Goal: Task Accomplishment & Management: Manage account settings

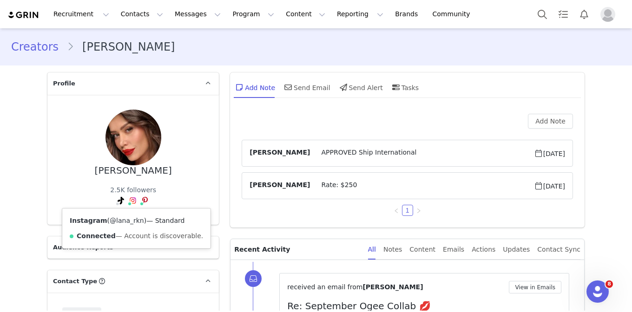
click at [129, 220] on link "@lana_rkn" at bounding box center [127, 220] width 34 height 7
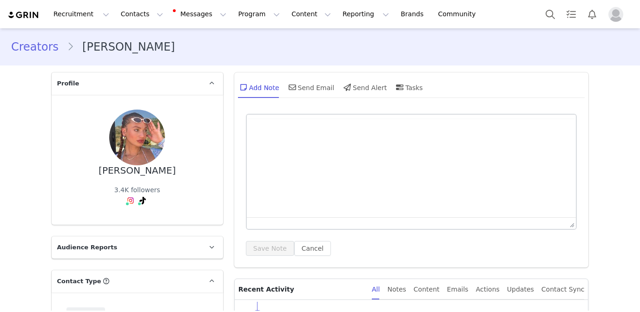
click at [146, 173] on div "Ashley Lauren" at bounding box center [137, 171] width 77 height 11
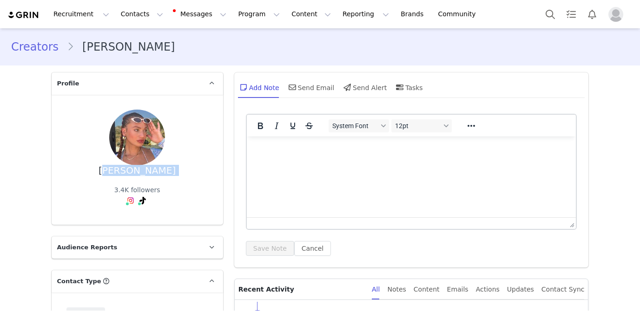
click at [146, 173] on div "Ashley Lauren" at bounding box center [137, 171] width 77 height 11
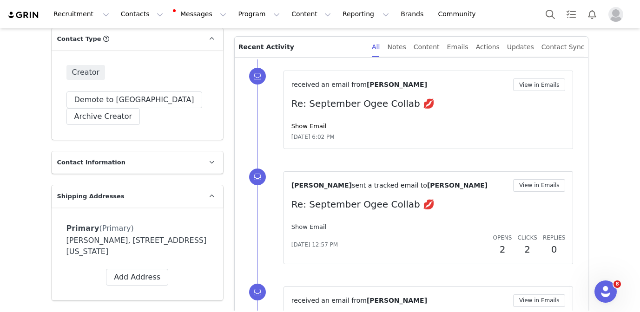
click at [309, 225] on link "Show Email" at bounding box center [308, 227] width 35 height 7
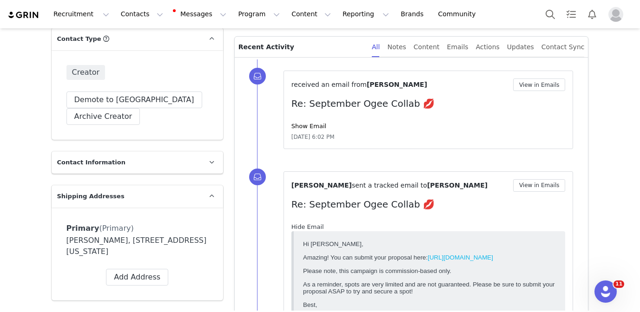
click at [309, 225] on link "Hide Email" at bounding box center [307, 227] width 33 height 7
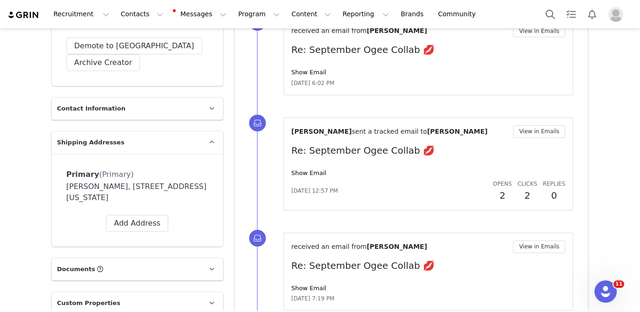
scroll to position [304, 0]
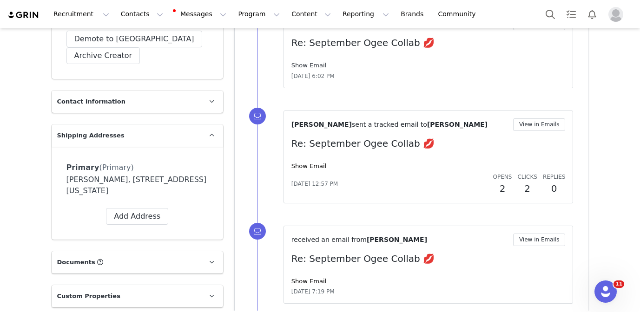
click at [316, 66] on link "Show Email" at bounding box center [308, 65] width 35 height 7
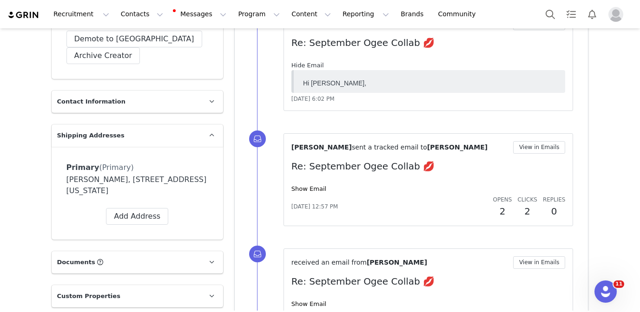
scroll to position [0, 0]
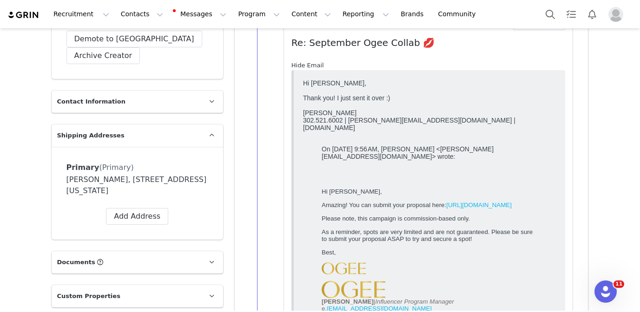
click at [316, 66] on link "Hide Email" at bounding box center [307, 65] width 33 height 7
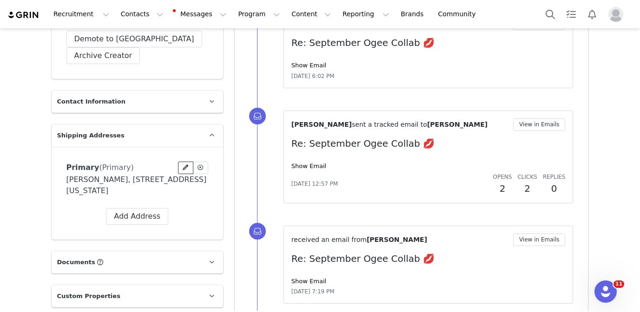
click at [187, 166] on icon at bounding box center [186, 168] width 6 height 6
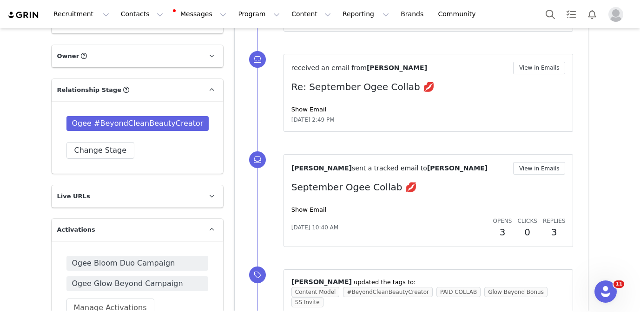
scroll to position [682, 0]
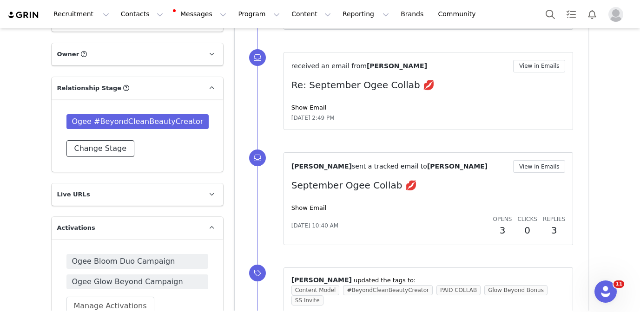
click at [117, 157] on button "Change Stage" at bounding box center [100, 148] width 68 height 17
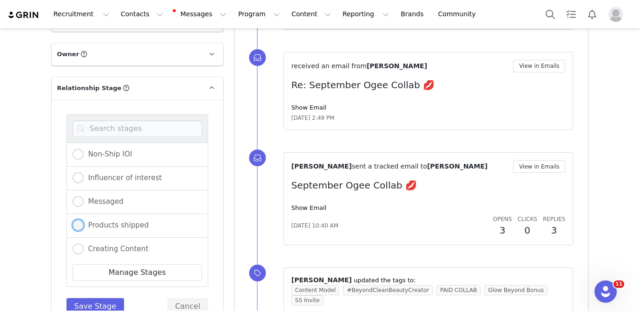
click at [132, 230] on span "Products shipped" at bounding box center [116, 225] width 65 height 8
click at [84, 232] on input "Products shipped" at bounding box center [78, 226] width 11 height 12
radio input "true"
radio input "false"
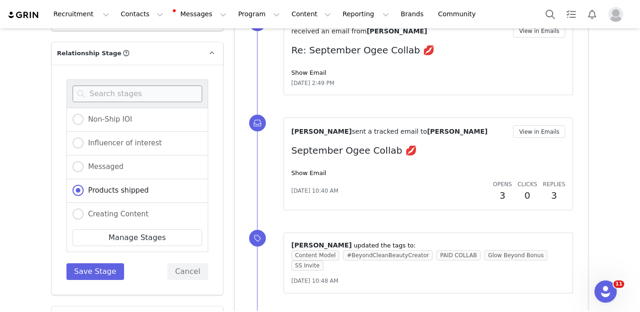
scroll to position [744, 0]
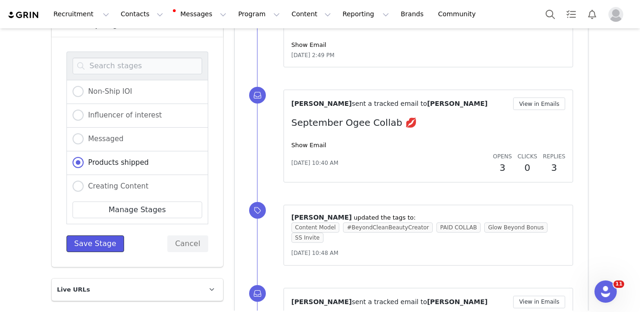
click at [105, 252] on button "Save Stage" at bounding box center [95, 244] width 58 height 17
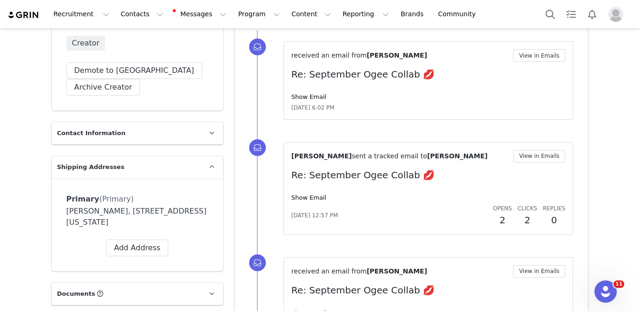
scroll to position [0, 0]
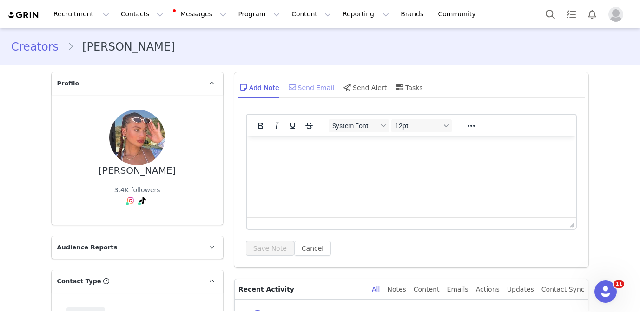
click at [305, 85] on div "Send Email" at bounding box center [311, 87] width 48 height 22
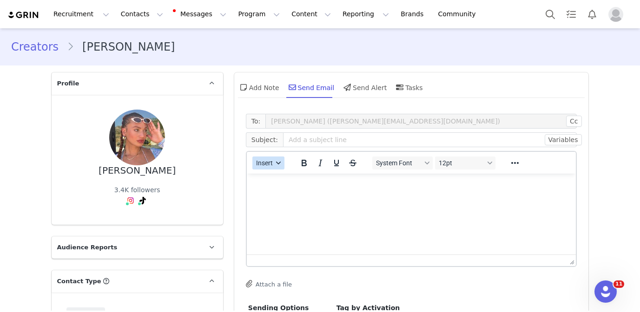
click at [269, 164] on span "Insert" at bounding box center [264, 162] width 17 height 7
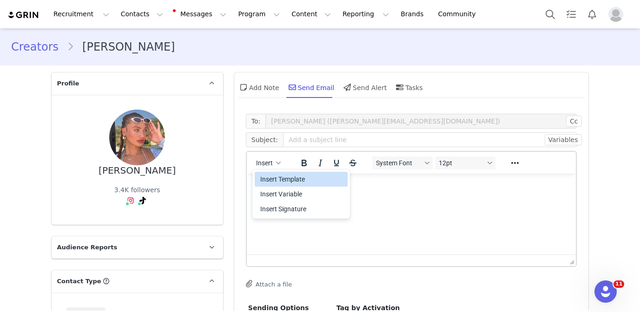
click at [271, 174] on div "Insert Template" at bounding box center [302, 179] width 84 height 11
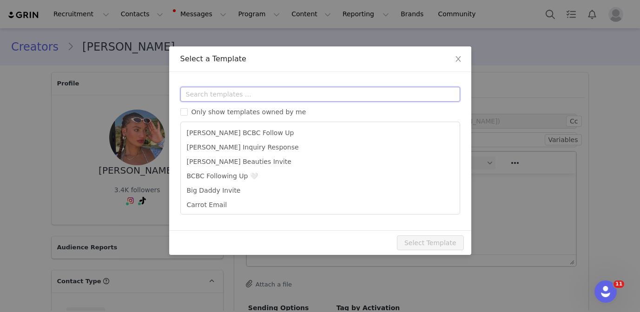
click at [258, 94] on input "text" at bounding box center [320, 94] width 280 height 15
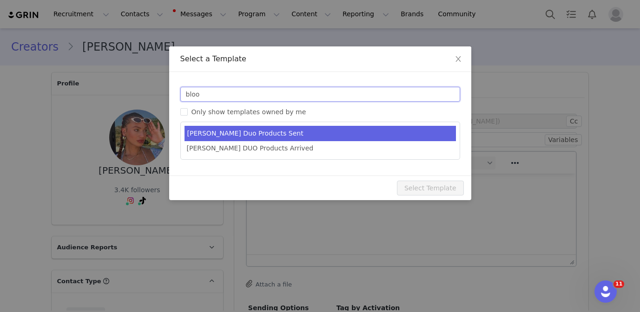
type input "bloo"
type input "Ogee Bloom Duo Products Sent 💕"
click at [285, 135] on li "[PERSON_NAME] Duo Products Sent" at bounding box center [320, 133] width 271 height 15
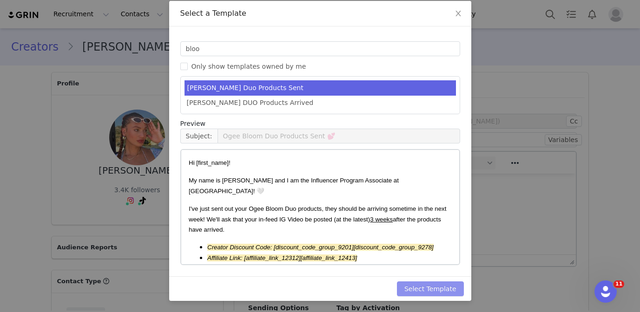
click at [424, 288] on button "Select Template" at bounding box center [430, 289] width 67 height 15
type input "Ogee Bloom Duo Products Sent 💕"
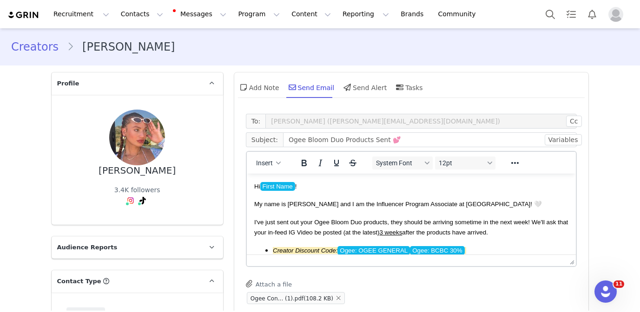
click at [411, 204] on span "My name is [PERSON_NAME] and I am the Influencer Program Associate at [GEOGRAPH…" at bounding box center [398, 204] width 288 height 7
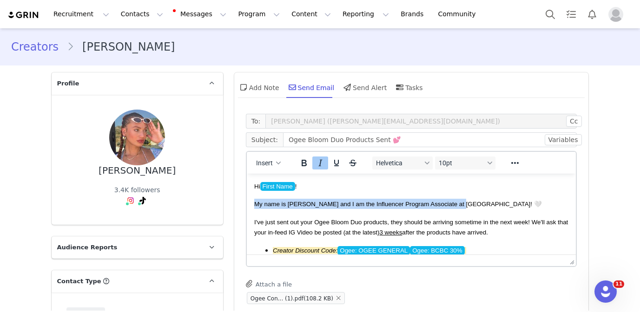
click at [411, 204] on span "My name is [PERSON_NAME] and I am the Influencer Program Associate at [GEOGRAPH…" at bounding box center [398, 204] width 288 height 7
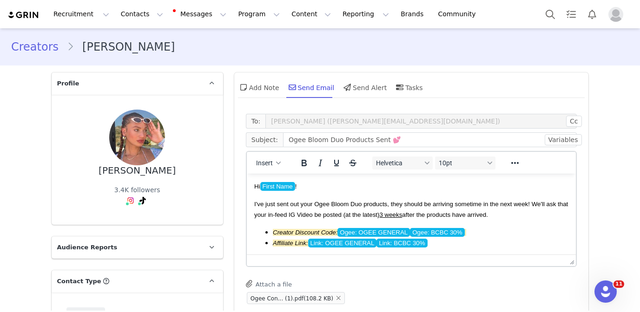
click at [384, 232] on span "Ogee: OGEE GENERAL" at bounding box center [373, 232] width 73 height 9
click at [362, 245] on span "Link: OGEE GENERAL" at bounding box center [342, 243] width 69 height 9
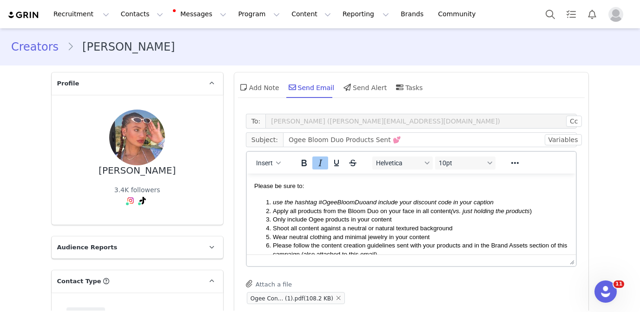
scroll to position [175, 0]
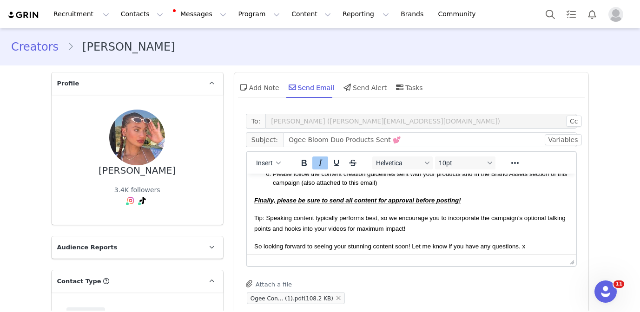
click at [364, 205] on p "Finally, please be sure to send all content for approval before posting!" at bounding box center [411, 200] width 315 height 10
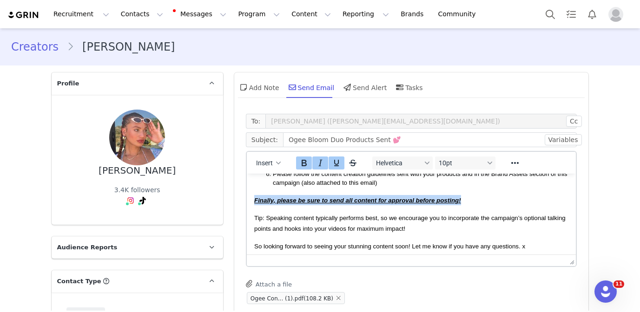
click at [364, 205] on p "Finally, please be sure to send all content for approval before posting!" at bounding box center [411, 200] width 315 height 10
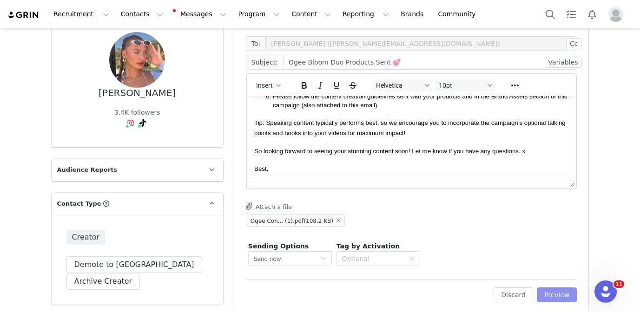
scroll to position [87, 0]
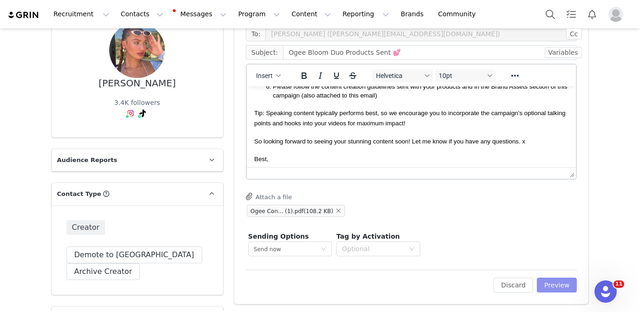
click at [551, 282] on button "Preview" at bounding box center [557, 285] width 40 height 15
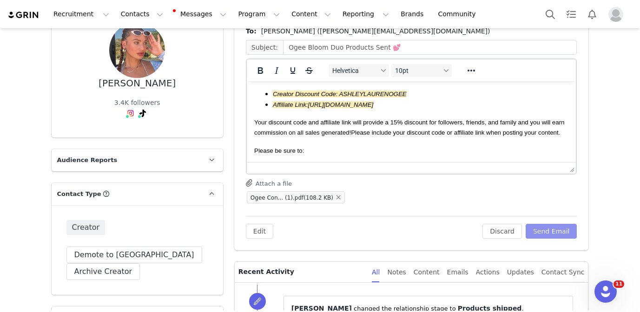
scroll to position [57, 0]
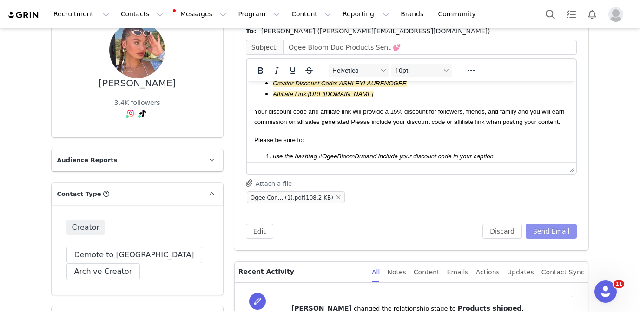
click at [545, 232] on button "Send Email" at bounding box center [552, 231] width 52 height 15
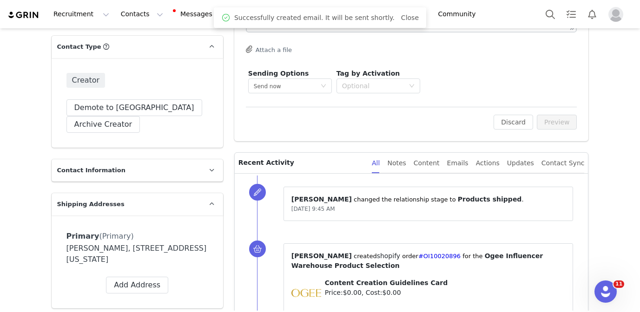
scroll to position [247, 0]
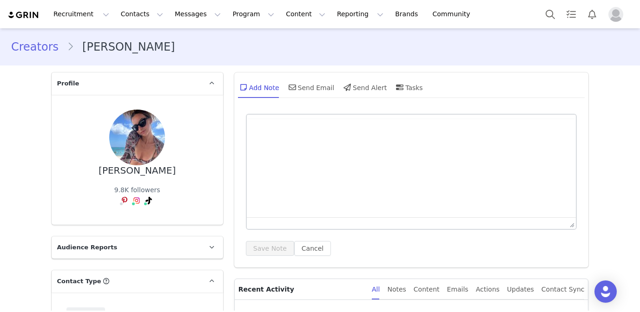
click at [153, 166] on div "[PERSON_NAME]" at bounding box center [137, 171] width 77 height 11
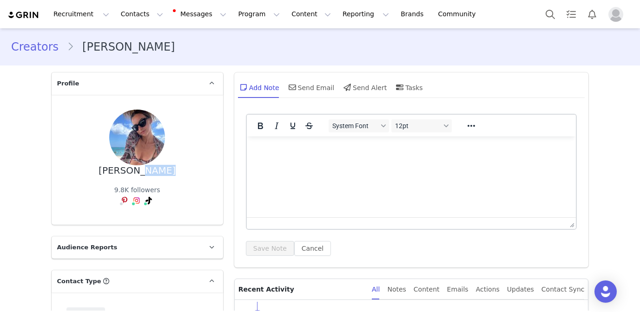
click at [153, 166] on div "[PERSON_NAME]" at bounding box center [137, 171] width 77 height 11
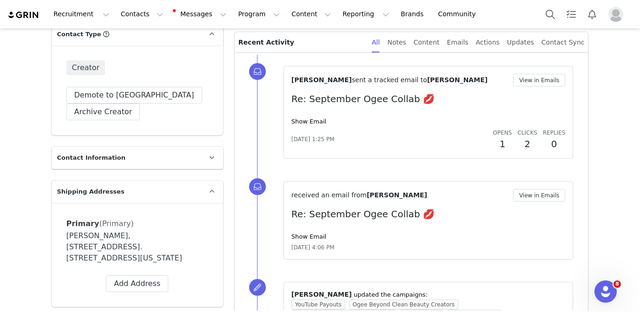
scroll to position [273, 0]
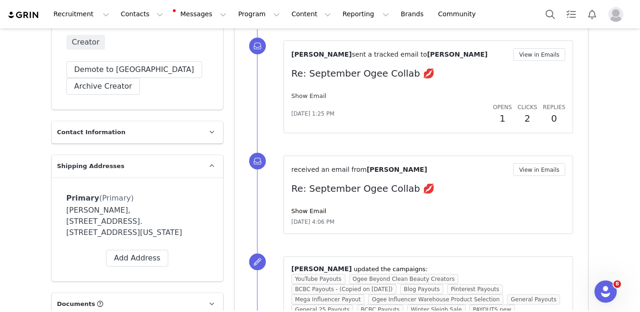
click at [310, 97] on link "Show Email" at bounding box center [308, 96] width 35 height 7
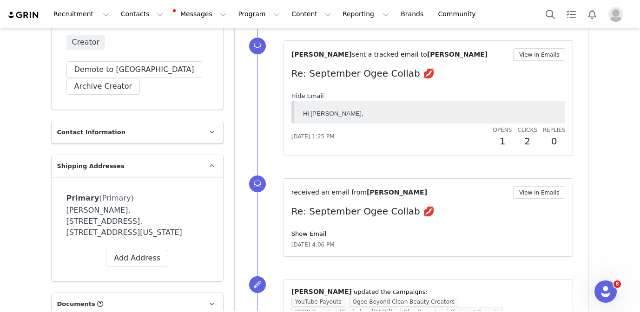
scroll to position [0, 0]
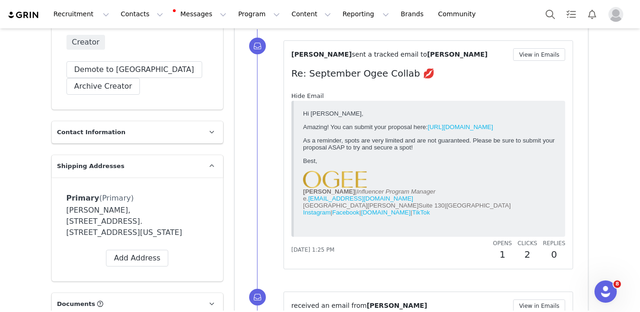
click at [310, 97] on link "Hide Email" at bounding box center [307, 96] width 33 height 7
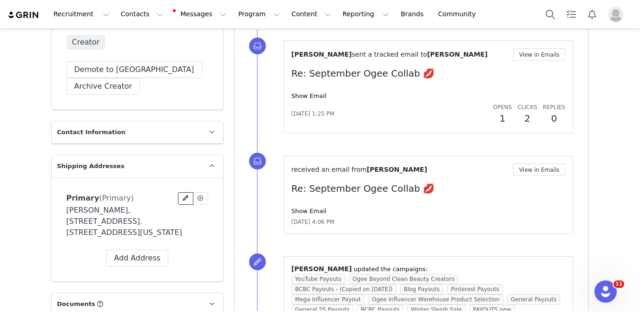
click at [185, 197] on icon at bounding box center [186, 199] width 6 height 6
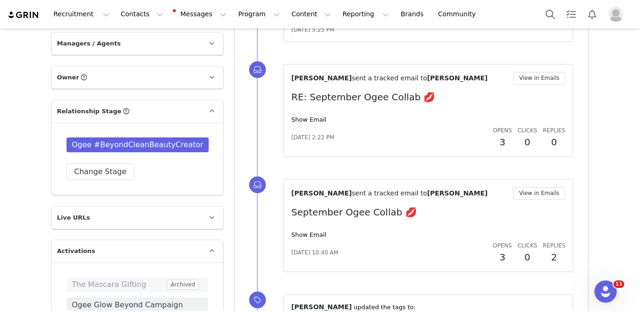
scroll to position [674, 0]
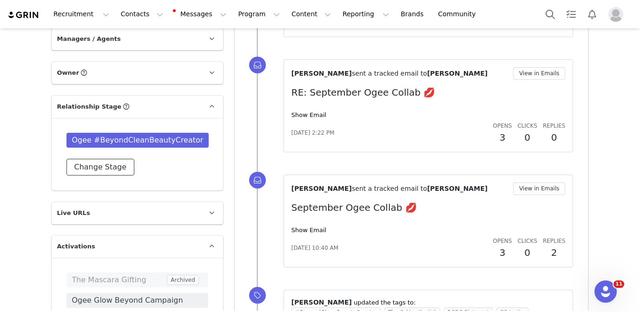
click at [119, 159] on button "Change Stage" at bounding box center [100, 167] width 68 height 17
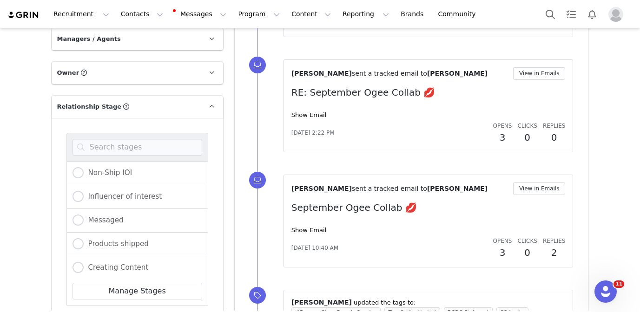
scroll to position [736, 0]
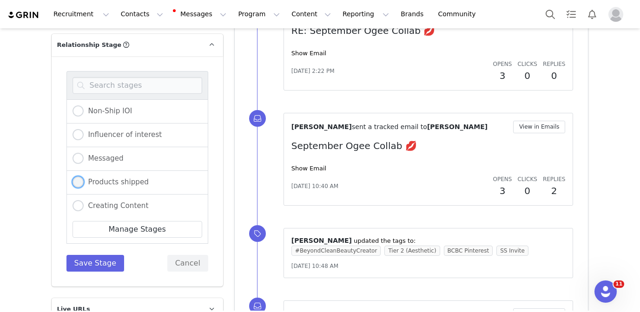
click at [132, 177] on label "Products shipped" at bounding box center [111, 183] width 76 height 12
click at [84, 177] on input "Products shipped" at bounding box center [78, 183] width 11 height 12
radio input "true"
radio input "false"
click at [106, 255] on button "Save Stage" at bounding box center [95, 263] width 58 height 17
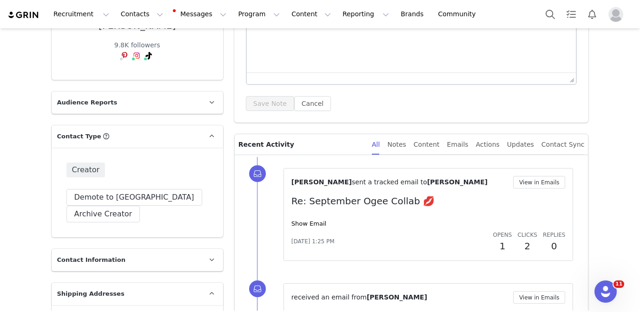
scroll to position [19, 0]
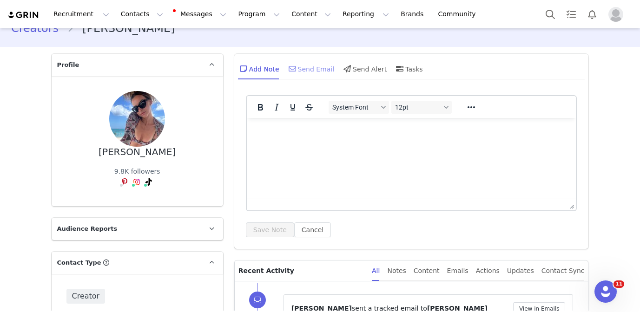
click at [302, 65] on div "Send Email" at bounding box center [311, 69] width 48 height 22
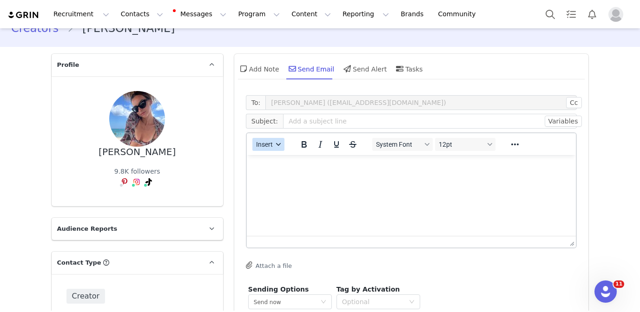
scroll to position [0, 0]
click at [266, 145] on span "Insert" at bounding box center [264, 144] width 17 height 7
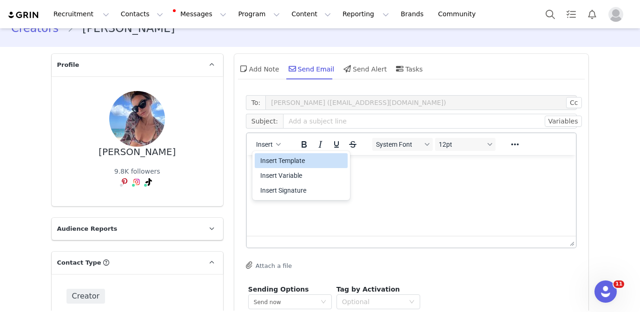
click at [274, 159] on div "Insert Template" at bounding box center [302, 160] width 84 height 11
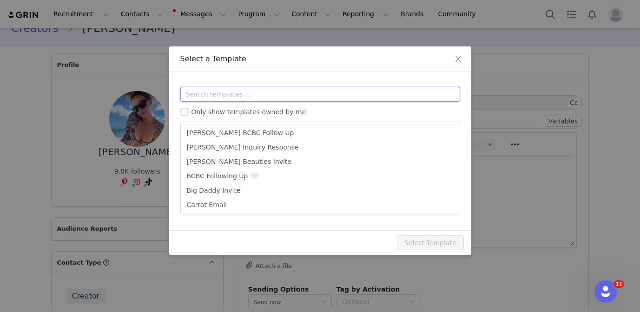
click at [264, 91] on input "text" at bounding box center [320, 94] width 280 height 15
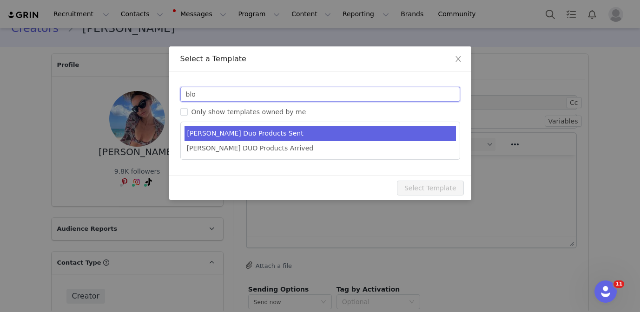
type input "blo"
type input "Ogee Bloom Duo Products Sent 💕"
click at [289, 129] on li "[PERSON_NAME] Duo Products Sent" at bounding box center [320, 133] width 271 height 15
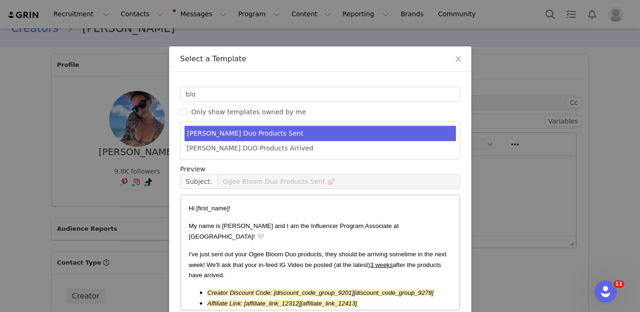
scroll to position [46, 0]
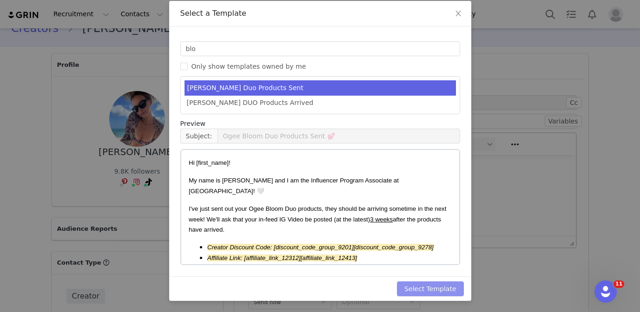
click at [426, 288] on button "Select Template" at bounding box center [430, 289] width 67 height 15
type input "Ogee Bloom Duo Products Sent 💕"
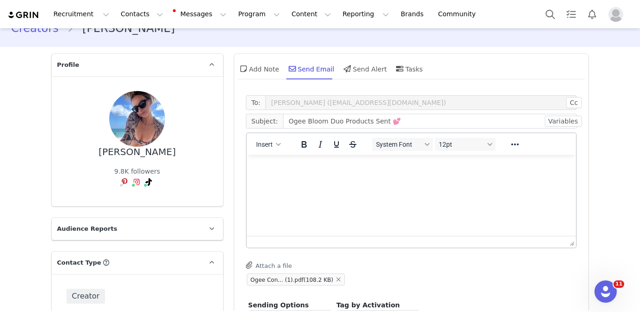
scroll to position [0, 0]
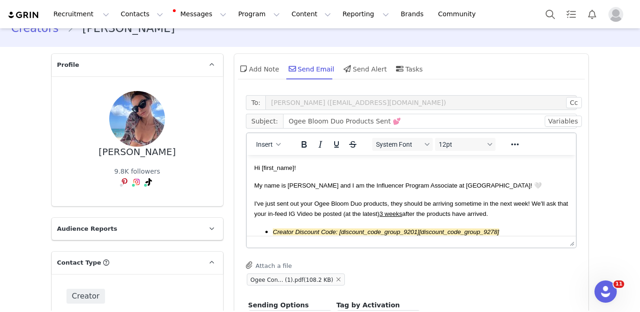
click at [386, 187] on span "My name is [PERSON_NAME] and I am the Influencer Program Associate at [GEOGRAPH…" at bounding box center [398, 185] width 288 height 7
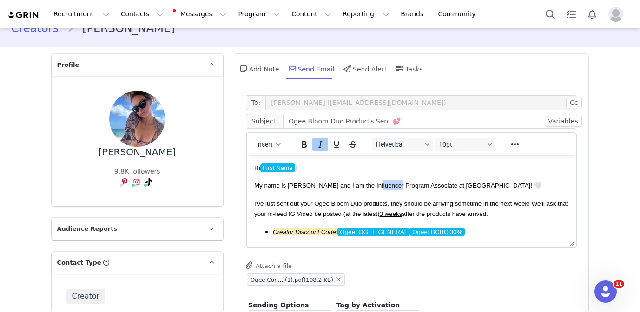
click at [386, 187] on span "My name is [PERSON_NAME] and I am the Influencer Program Associate at [GEOGRAPH…" at bounding box center [398, 185] width 288 height 7
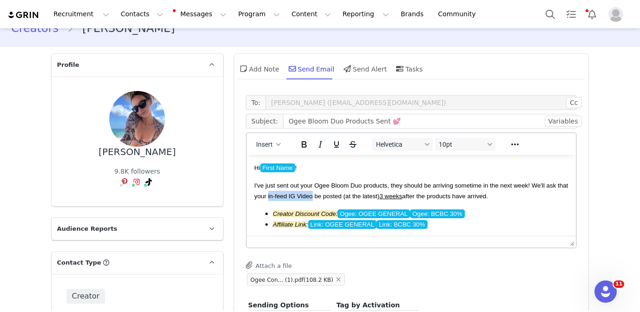
drag, startPoint x: 313, startPoint y: 196, endPoint x: 267, endPoint y: 196, distance: 45.6
click at [267, 196] on span "I've just sent out your Ogee Bloom Duo products, they should be arriving someti…" at bounding box center [411, 190] width 314 height 17
click at [376, 212] on span "Ogee: OGEE GENERAL" at bounding box center [373, 214] width 73 height 9
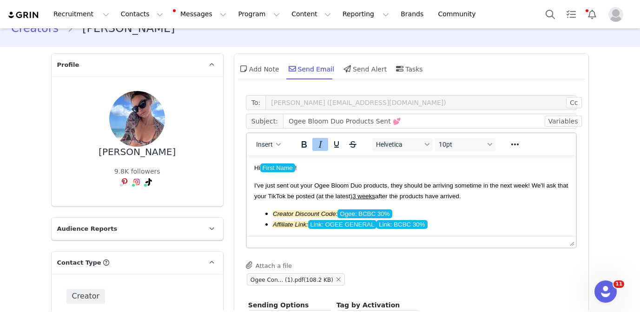
click at [363, 223] on span "Link: OGEE GENERAL" at bounding box center [342, 224] width 69 height 9
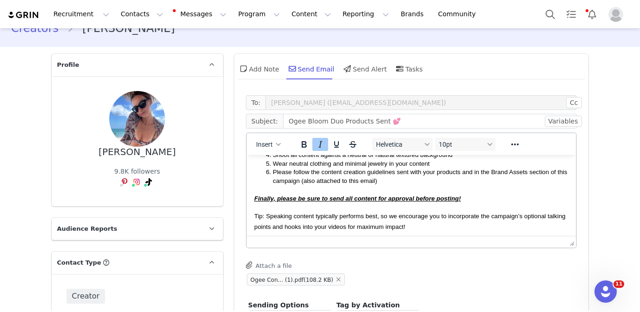
scroll to position [165, 0]
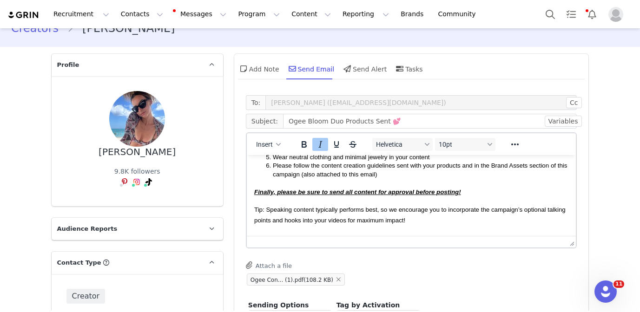
click at [363, 191] on strong "Finally, please be sure to send all content for approval before posting!" at bounding box center [357, 192] width 207 height 7
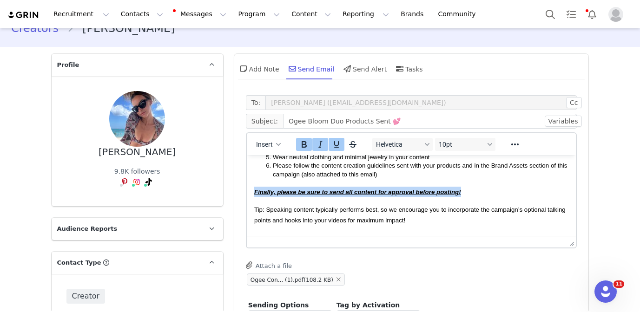
click at [363, 191] on strong "Finally, please be sure to send all content for approval before posting!" at bounding box center [357, 192] width 207 height 7
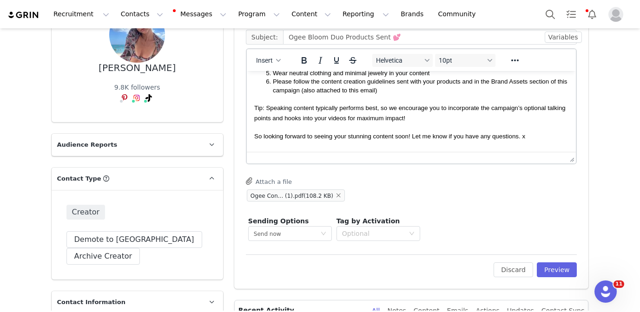
scroll to position [116, 0]
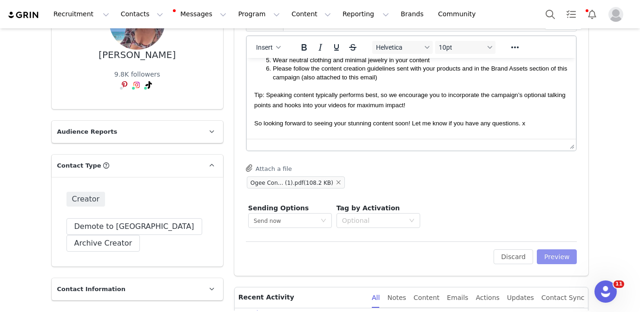
click at [556, 256] on button "Preview" at bounding box center [557, 257] width 40 height 15
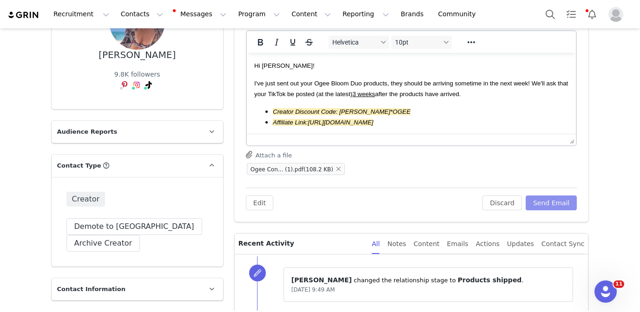
scroll to position [0, 0]
click at [563, 204] on button "Send Email" at bounding box center [552, 203] width 52 height 15
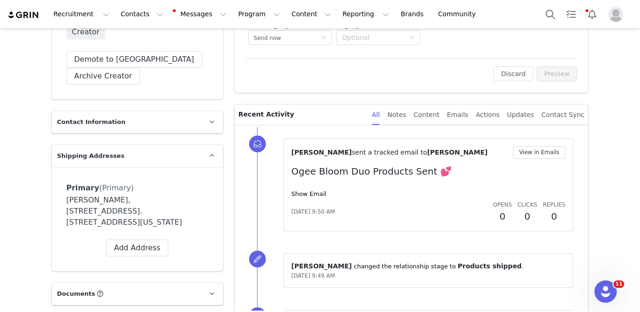
scroll to position [283, 0]
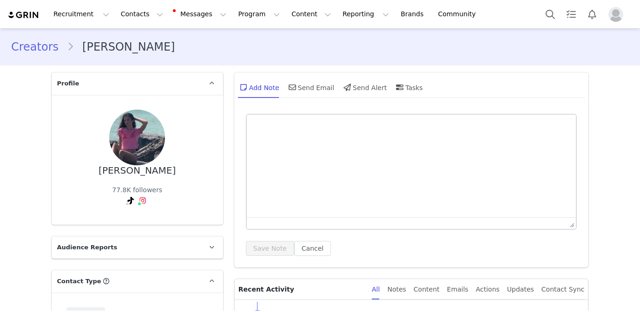
click at [156, 172] on div "[PERSON_NAME]" at bounding box center [137, 171] width 77 height 11
click at [156, 172] on div "Brinley Steen" at bounding box center [137, 171] width 77 height 11
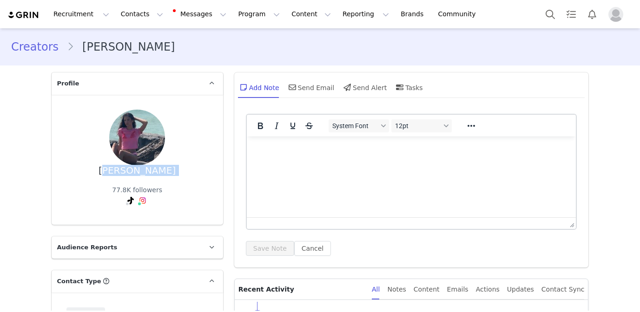
click at [156, 172] on div "Brinley Steen" at bounding box center [137, 171] width 77 height 11
copy div "Brinley Steen"
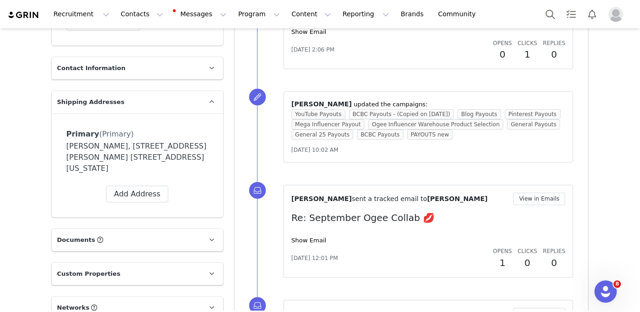
scroll to position [411, 0]
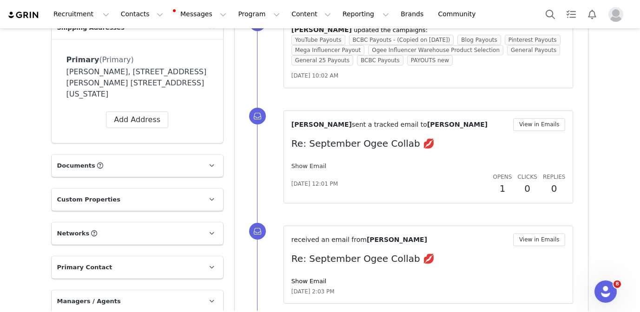
click at [313, 164] on link "Show Email" at bounding box center [308, 166] width 35 height 7
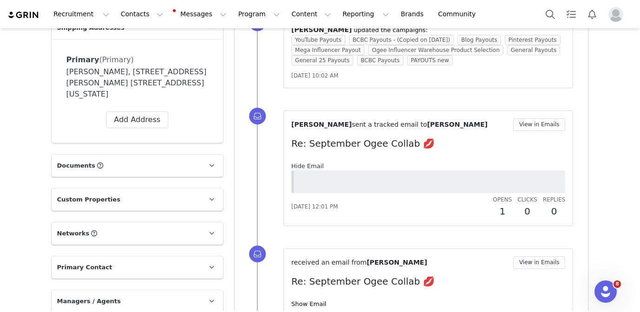
scroll to position [0, 0]
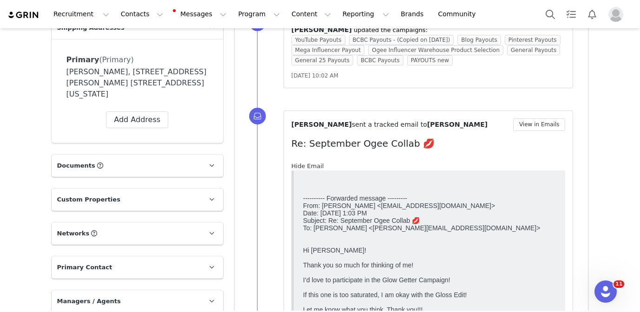
click at [313, 164] on link "Hide Email" at bounding box center [307, 166] width 33 height 7
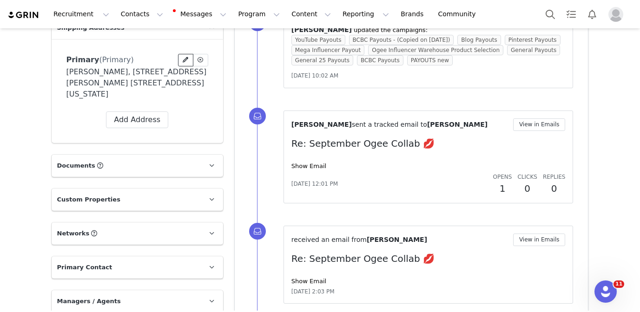
click at [185, 56] on span at bounding box center [185, 60] width 8 height 8
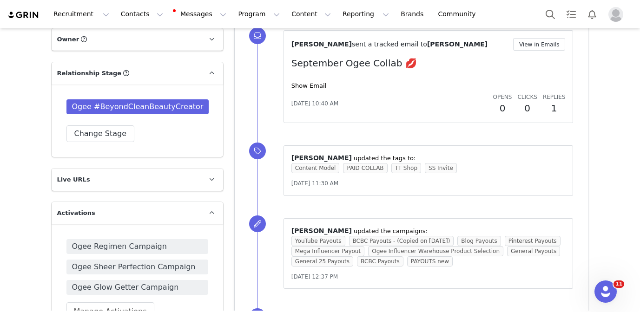
scroll to position [711, 0]
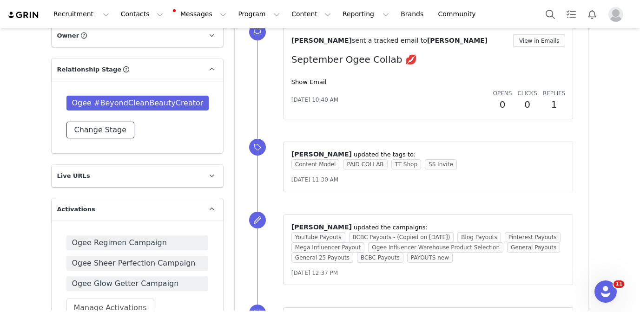
click at [112, 127] on button "Change Stage" at bounding box center [100, 130] width 68 height 17
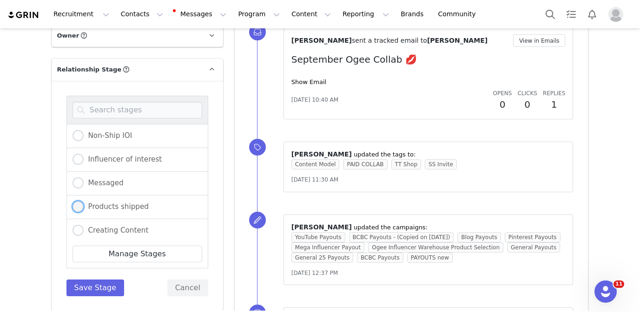
click at [116, 209] on span "Products shipped" at bounding box center [116, 207] width 65 height 8
click at [84, 209] on input "Products shipped" at bounding box center [78, 207] width 11 height 12
radio input "true"
radio input "false"
click at [103, 287] on button "Save Stage" at bounding box center [95, 288] width 58 height 17
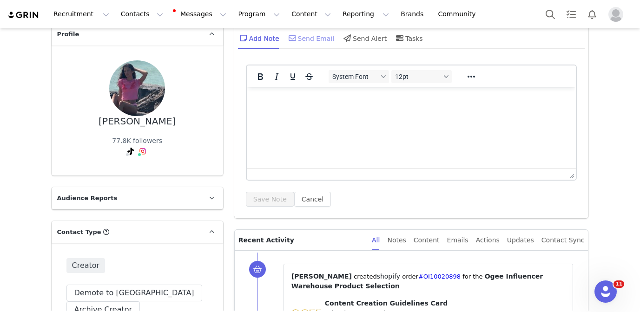
scroll to position [0, 0]
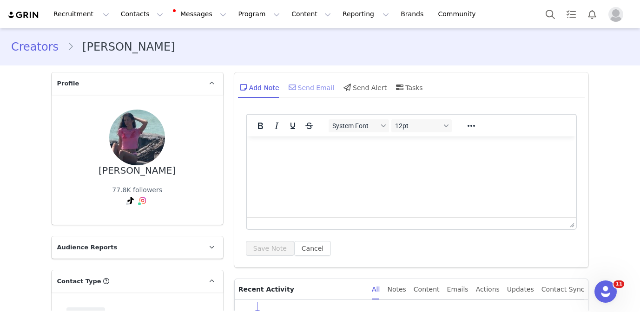
click at [323, 89] on div "Send Email" at bounding box center [311, 87] width 48 height 22
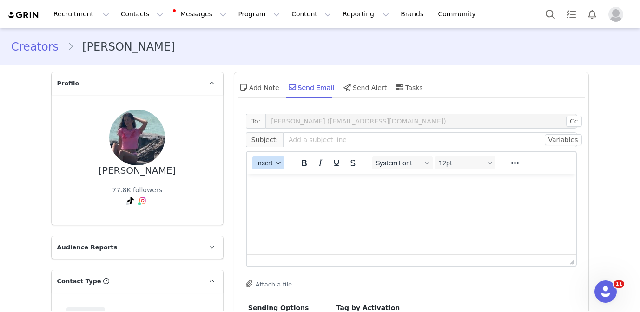
click at [267, 169] on button "Insert" at bounding box center [268, 163] width 32 height 13
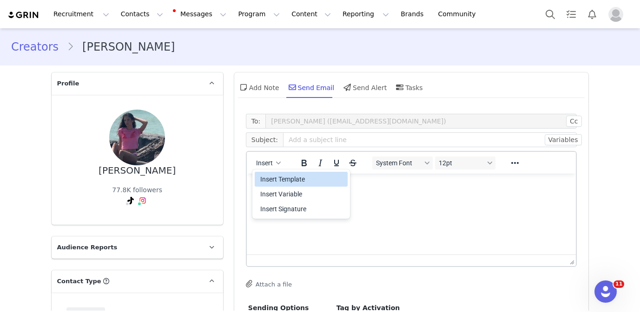
click at [270, 179] on div "Insert Template" at bounding box center [302, 179] width 84 height 11
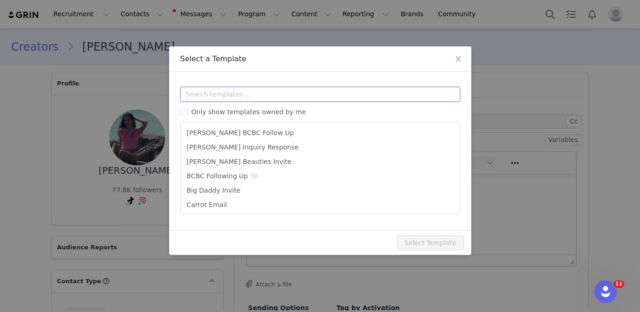
click at [264, 96] on input "text" at bounding box center [320, 94] width 280 height 15
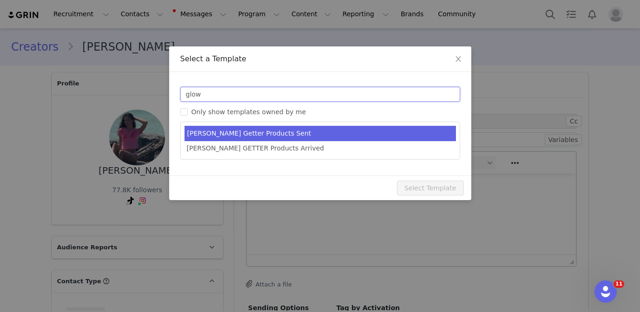
type input "glow"
type input "Ogee Glow Getter Products Sent 💫"
click at [305, 132] on li "[PERSON_NAME] Getter Products Sent" at bounding box center [320, 133] width 271 height 15
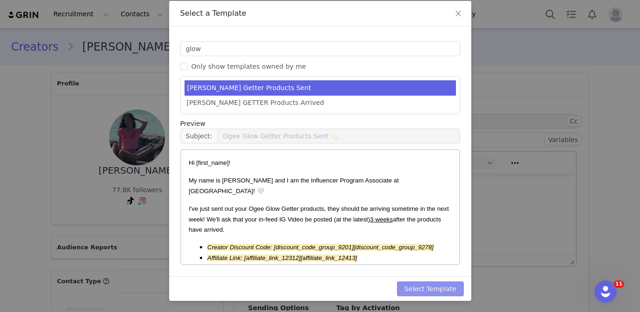
click at [437, 285] on button "Select Template" at bounding box center [430, 289] width 67 height 15
type input "Ogee Glow Getter Products Sent 💫"
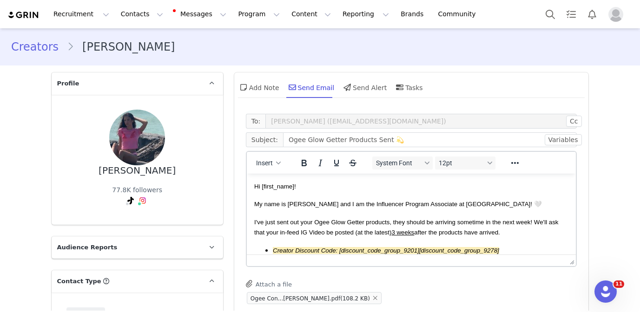
click at [416, 199] on p "My name is [PERSON_NAME] and I am the Influencer Program Associate at [GEOGRAPH…" at bounding box center [411, 204] width 315 height 10
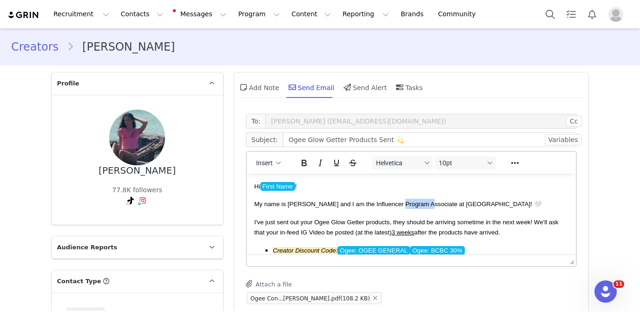
click at [416, 199] on p "My name is [PERSON_NAME] and I am the Influencer Program Associate at [GEOGRAPH…" at bounding box center [411, 204] width 315 height 10
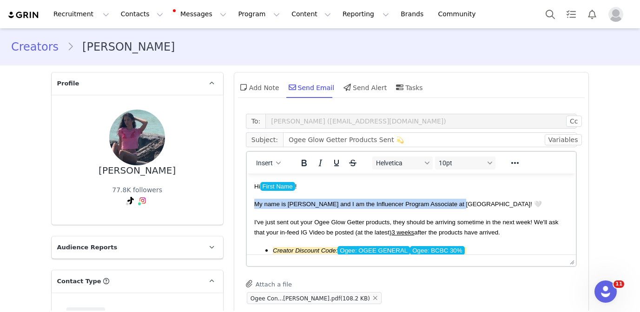
click at [416, 199] on p "My name is [PERSON_NAME] and I am the Influencer Program Associate at [GEOGRAPH…" at bounding box center [411, 204] width 315 height 10
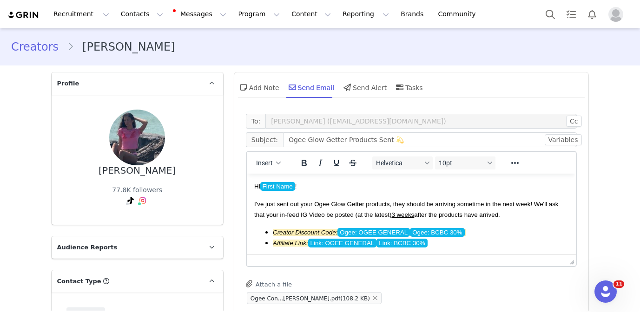
click at [324, 215] on span "I've just sent out your Ogee Glow Getter products, they should be arriving some…" at bounding box center [406, 209] width 305 height 17
drag, startPoint x: 324, startPoint y: 215, endPoint x: 279, endPoint y: 213, distance: 44.7
click at [279, 213] on span "I've just sent out your Ogee Glow Getter products, they should be arriving some…" at bounding box center [406, 209] width 305 height 17
click at [391, 231] on span "Ogee: OGEE GENERAL" at bounding box center [373, 232] width 73 height 9
click at [360, 241] on span "Link: OGEE GENERAL" at bounding box center [342, 243] width 69 height 9
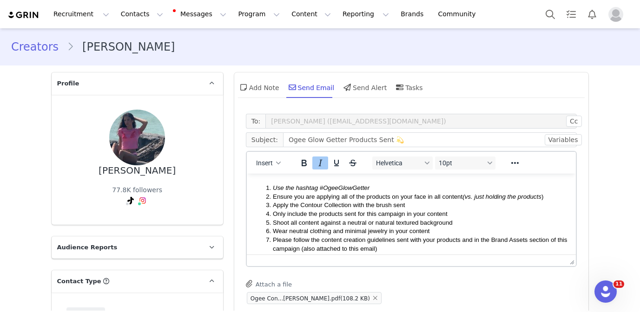
scroll to position [167, 0]
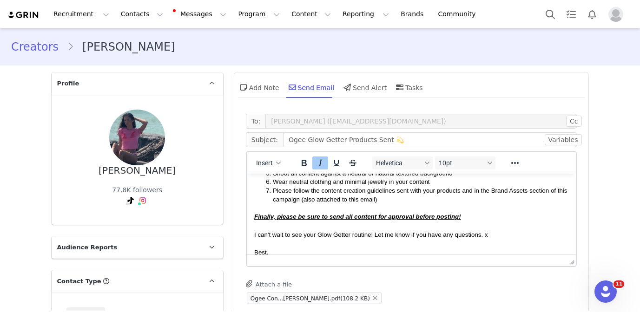
click at [363, 213] on p "Finally, please be sure to send all content for approval before posting!" at bounding box center [411, 217] width 315 height 10
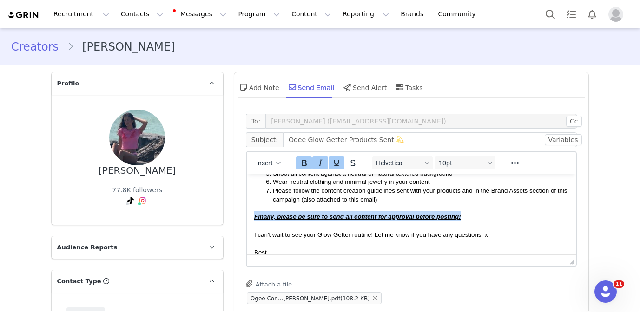
click at [363, 213] on p "Finally, please be sure to send all content for approval before posting!" at bounding box center [411, 217] width 315 height 10
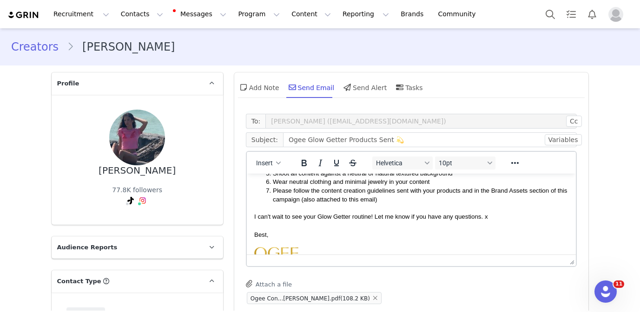
scroll to position [76, 0]
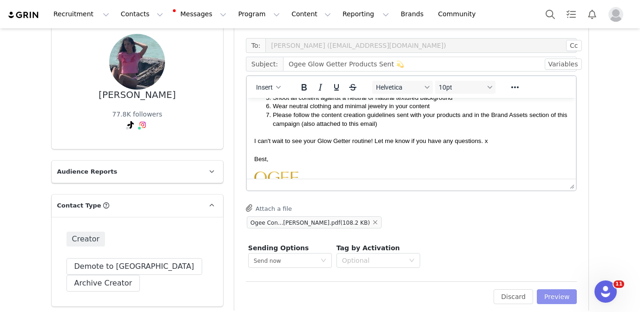
click at [565, 298] on button "Preview" at bounding box center [557, 297] width 40 height 15
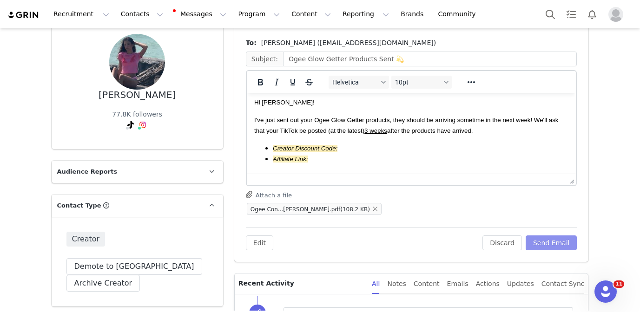
scroll to position [4, 0]
click at [268, 245] on button "Edit" at bounding box center [259, 243] width 27 height 15
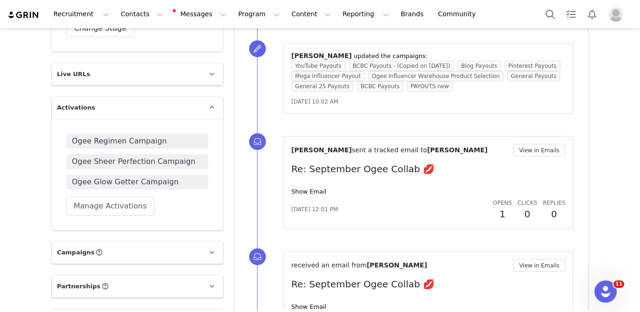
scroll to position [940, 0]
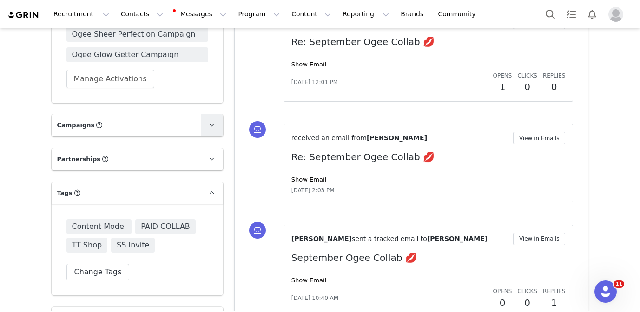
click at [216, 127] on span at bounding box center [211, 125] width 11 height 11
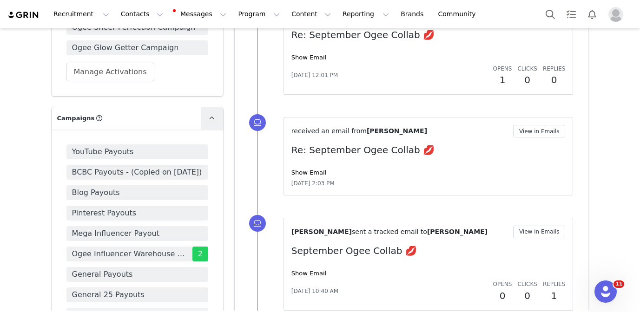
click at [205, 118] on link at bounding box center [212, 118] width 22 height 22
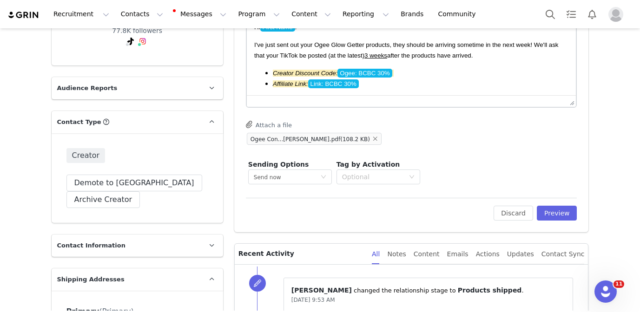
scroll to position [118, 0]
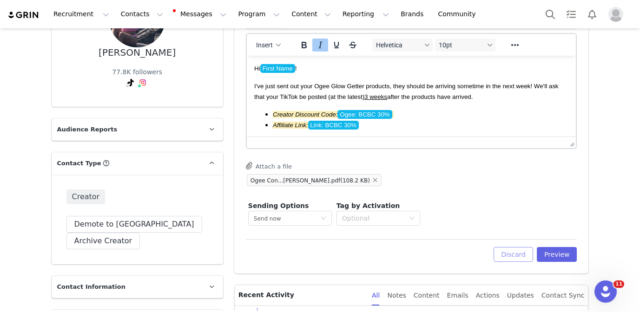
click at [517, 256] on button "Discard" at bounding box center [514, 254] width 40 height 15
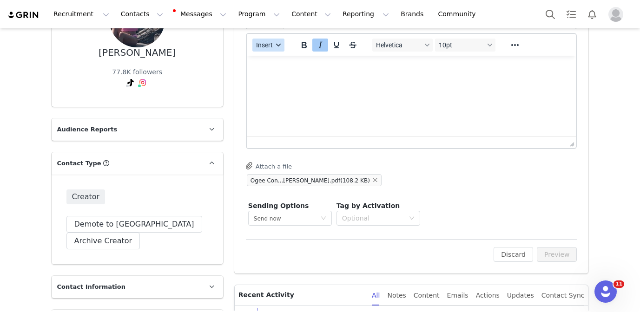
click at [270, 44] on span "Insert" at bounding box center [264, 44] width 17 height 7
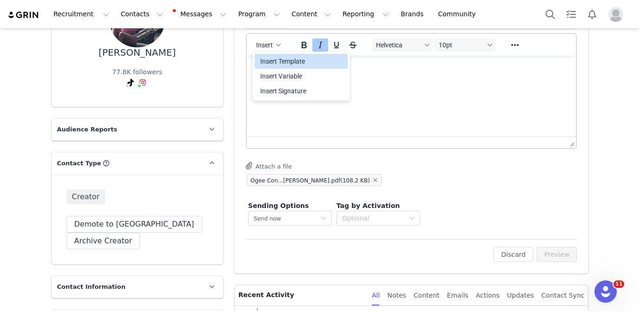
click at [279, 64] on div "Insert Template" at bounding box center [302, 61] width 84 height 11
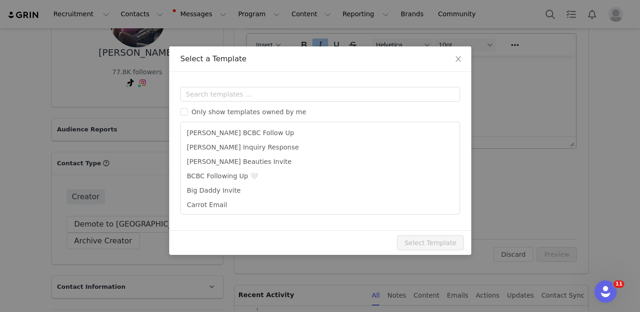
scroll to position [0, 0]
click at [274, 94] on input "text" at bounding box center [320, 94] width 280 height 15
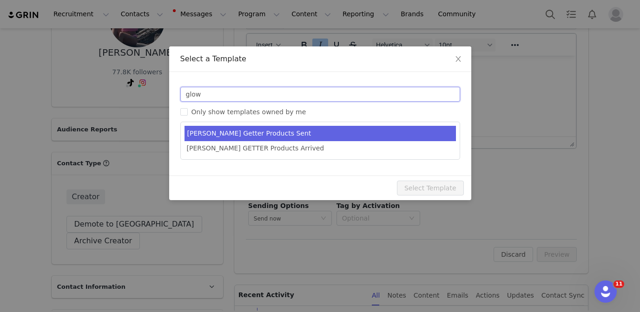
type input "glow"
type input "Ogee Glow Getter Products Sent 💫"
click at [290, 133] on li "Chloe Glow Getter Products Sent" at bounding box center [320, 133] width 271 height 15
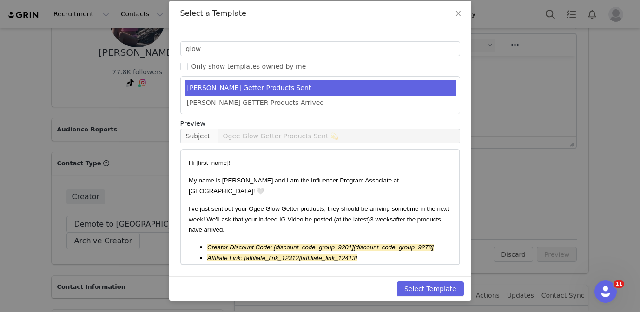
scroll to position [46, 0]
click at [424, 285] on button "Select Template" at bounding box center [430, 289] width 67 height 15
type input "Ogee Glow Getter Products Sent 💫"
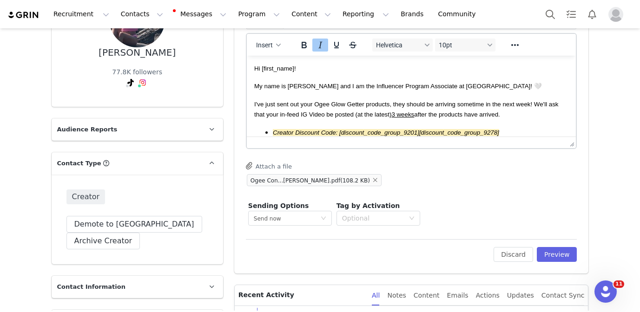
scroll to position [0, 0]
click at [367, 84] on span "My name is [PERSON_NAME] and I am the Influencer Program Associate at [GEOGRAPH…" at bounding box center [398, 86] width 288 height 7
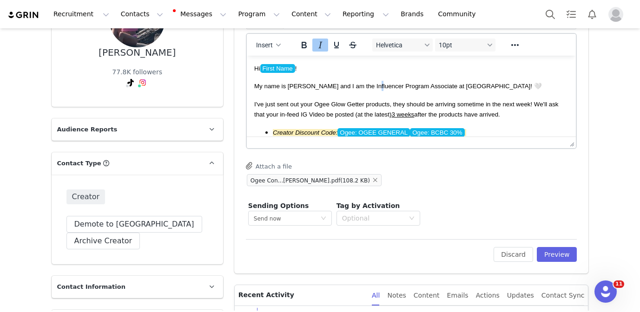
click at [367, 84] on span "My name is [PERSON_NAME] and I am the Influencer Program Associate at [GEOGRAPH…" at bounding box center [398, 86] width 288 height 7
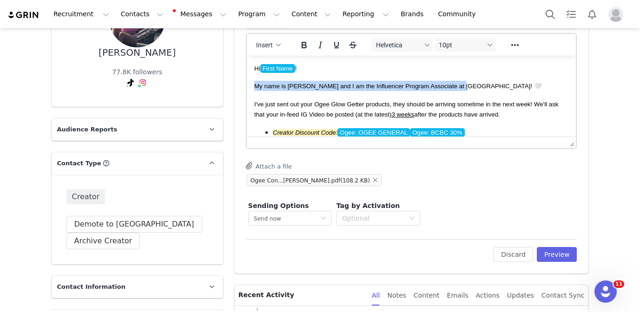
click at [367, 84] on span "My name is [PERSON_NAME] and I am the Influencer Program Associate at [GEOGRAPH…" at bounding box center [398, 86] width 288 height 7
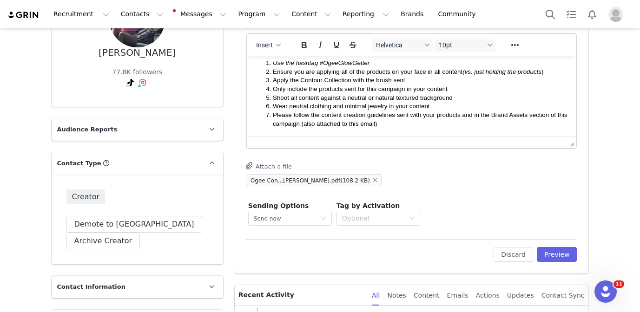
scroll to position [135, 0]
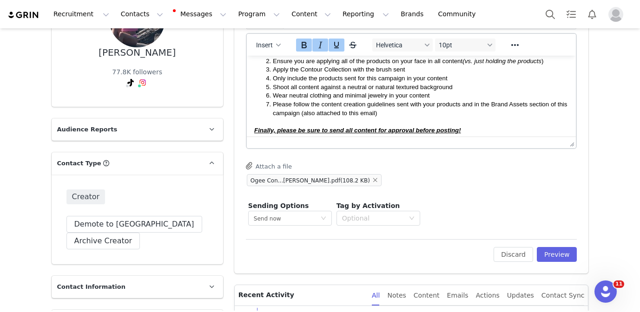
click at [400, 127] on strong "Finally, please be sure to send all content for approval before posting!" at bounding box center [357, 130] width 207 height 7
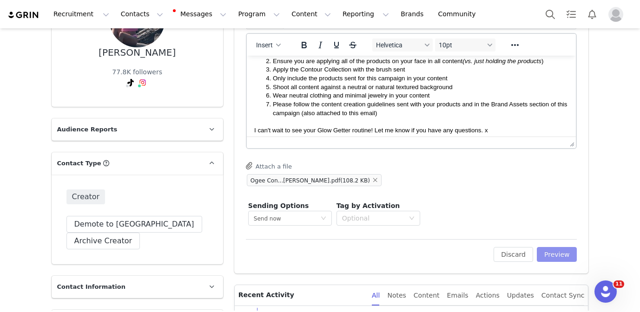
click at [555, 250] on button "Preview" at bounding box center [557, 254] width 40 height 15
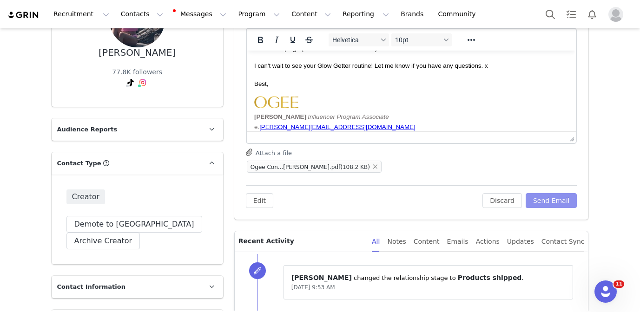
scroll to position [199, 0]
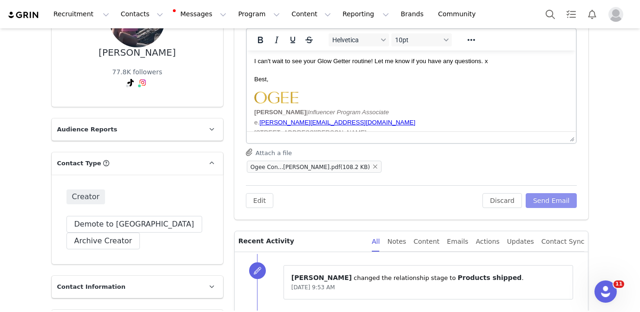
click at [563, 197] on button "Send Email" at bounding box center [552, 200] width 52 height 15
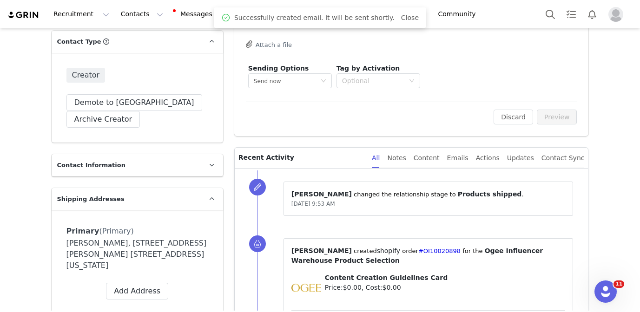
scroll to position [275, 0]
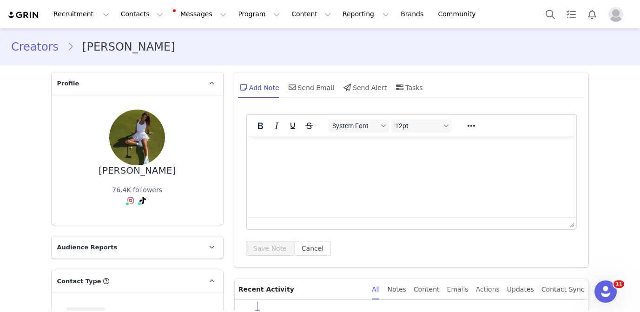
click at [166, 169] on div "[PERSON_NAME]" at bounding box center [137, 171] width 77 height 11
copy div "Therese Holland"
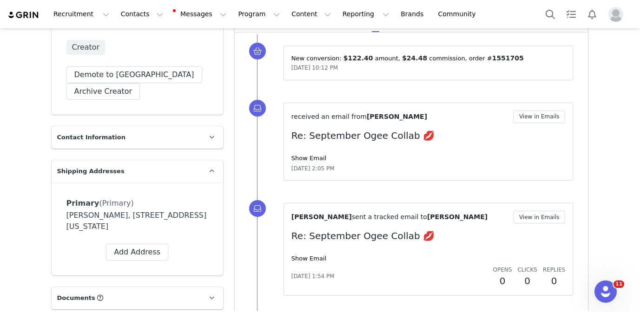
scroll to position [272, 0]
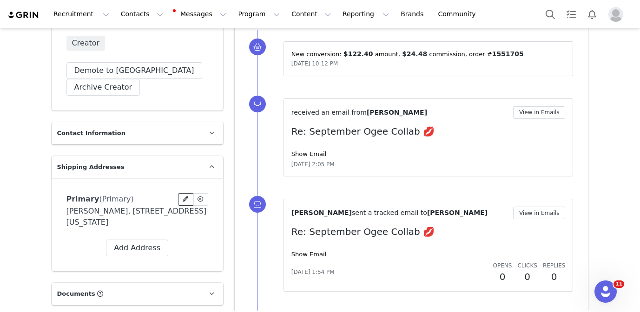
click at [190, 200] on button at bounding box center [185, 199] width 15 height 13
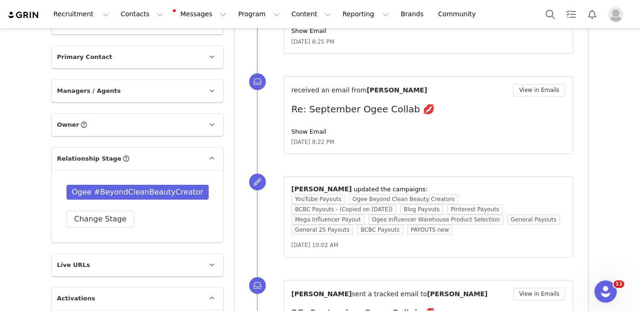
scroll to position [684, 0]
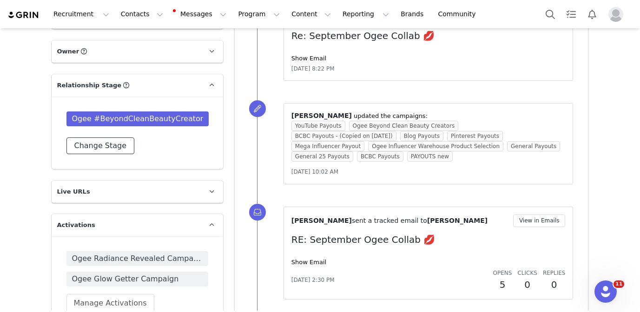
click at [111, 138] on button "Change Stage" at bounding box center [100, 146] width 68 height 17
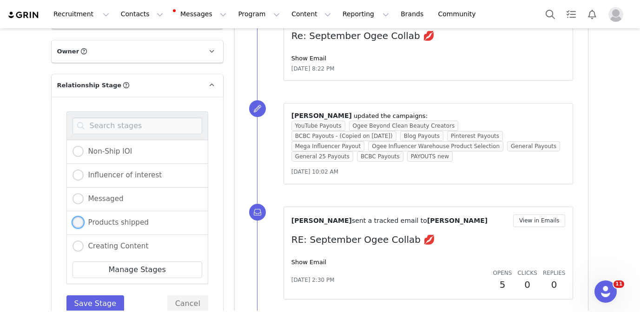
click at [115, 221] on span "Products shipped" at bounding box center [116, 222] width 65 height 8
click at [84, 221] on input "Products shipped" at bounding box center [78, 223] width 11 height 12
radio input "true"
radio input "false"
click at [99, 307] on button "Save Stage" at bounding box center [95, 304] width 58 height 17
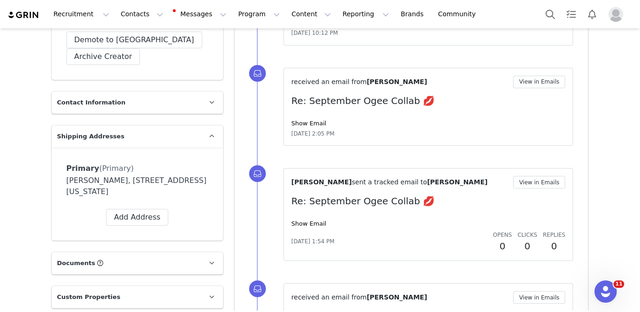
scroll to position [0, 0]
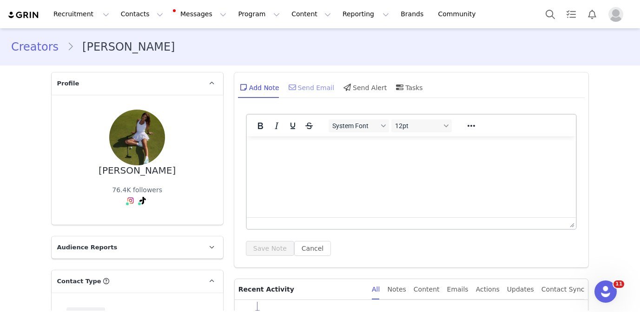
click at [312, 83] on div "Send Email" at bounding box center [311, 87] width 48 height 22
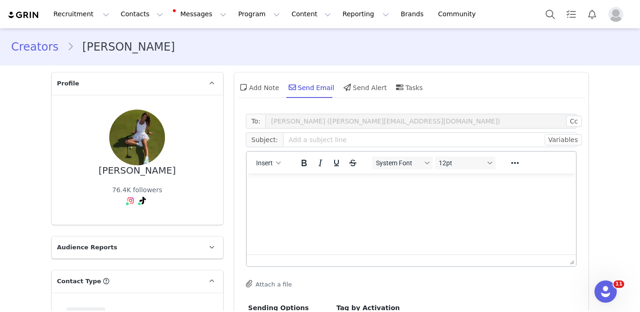
click at [267, 170] on div "Insert" at bounding box center [269, 163] width 44 height 18
click at [267, 164] on span "Insert" at bounding box center [264, 162] width 17 height 7
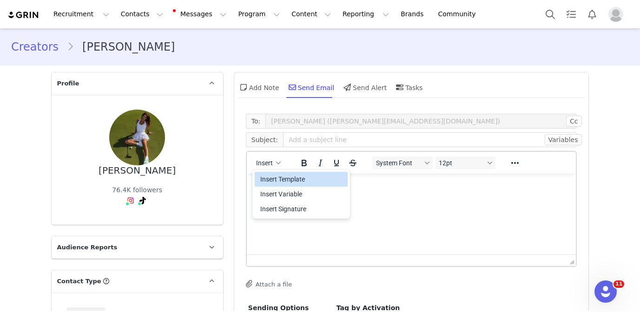
click at [267, 179] on div "Insert Template" at bounding box center [302, 179] width 84 height 11
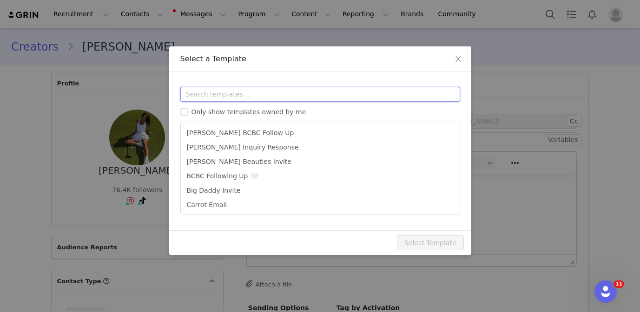
click at [261, 96] on input "text" at bounding box center [320, 94] width 280 height 15
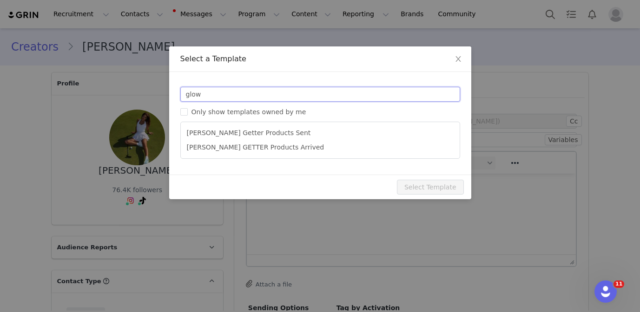
type input "glow"
type input "Ogee Glow Getter Products Sent 💫"
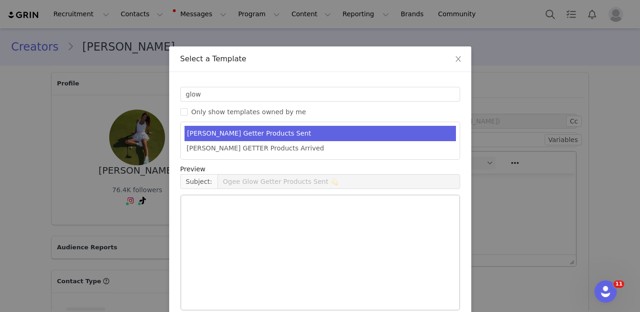
click at [285, 123] on ul "Chloe Glow Getter Products Sent Julia GLOW GETTER Products Arrived" at bounding box center [320, 141] width 280 height 38
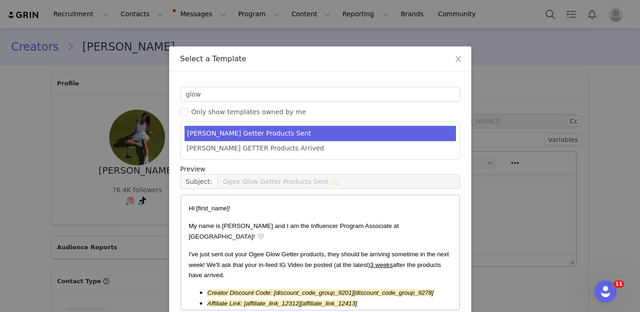
click at [285, 127] on li "[PERSON_NAME] Getter Products Sent" at bounding box center [320, 133] width 271 height 15
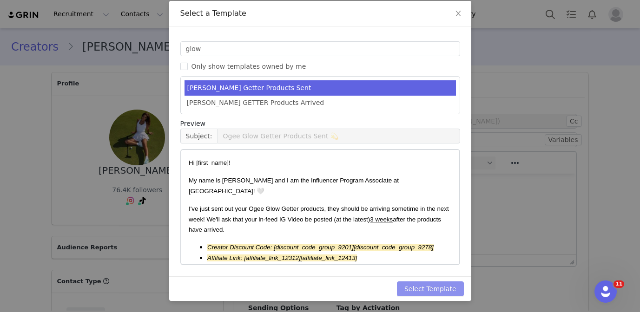
click at [435, 288] on button "Select Template" at bounding box center [430, 289] width 67 height 15
type input "Ogee Glow Getter Products Sent 💫"
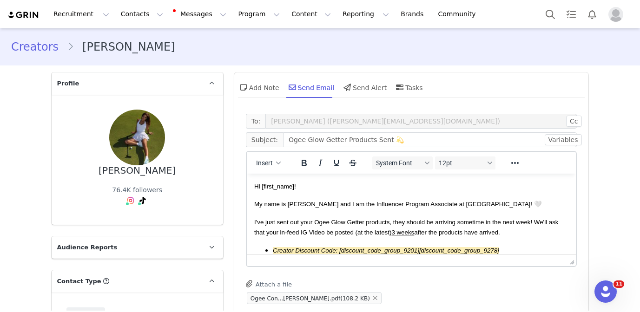
click at [311, 199] on p "My name is [PERSON_NAME] and I am the Influencer Program Associate at [GEOGRAPH…" at bounding box center [411, 204] width 315 height 10
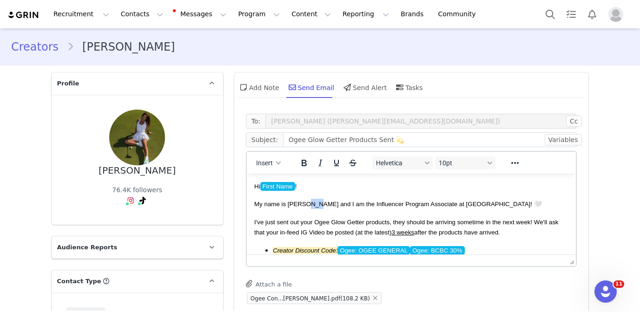
click at [311, 199] on p "My name is [PERSON_NAME] and I am the Influencer Program Associate at [GEOGRAPH…" at bounding box center [411, 204] width 315 height 10
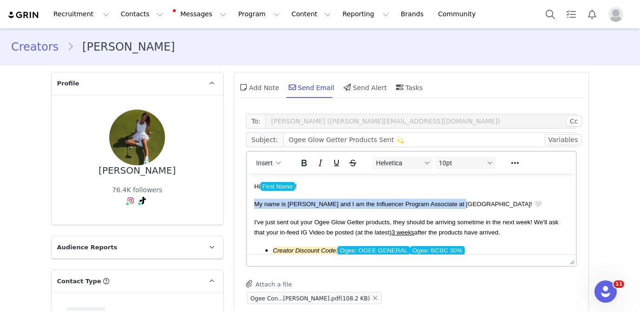
click at [311, 199] on p "My name is [PERSON_NAME] and I am the Influencer Program Associate at [GEOGRAPH…" at bounding box center [411, 204] width 315 height 10
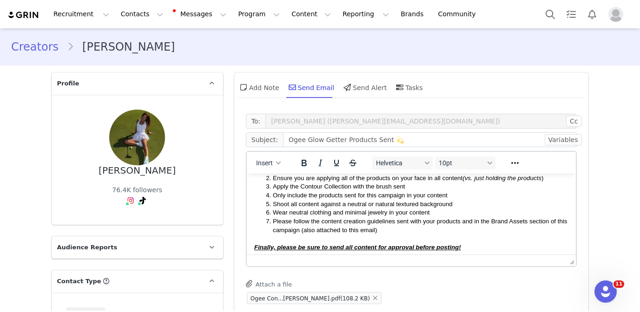
scroll to position [136, 0]
click at [364, 249] on strong "Finally, please be sure to send all content for approval before posting!" at bounding box center [357, 248] width 207 height 7
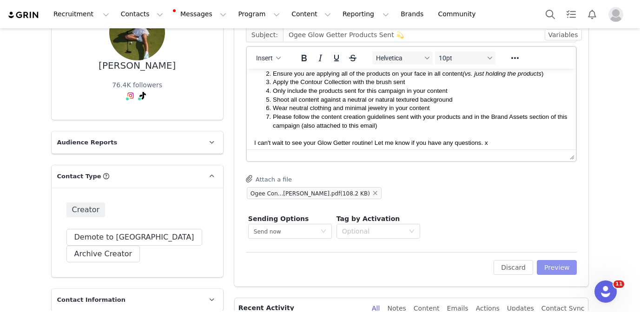
click at [550, 271] on button "Preview" at bounding box center [557, 267] width 40 height 15
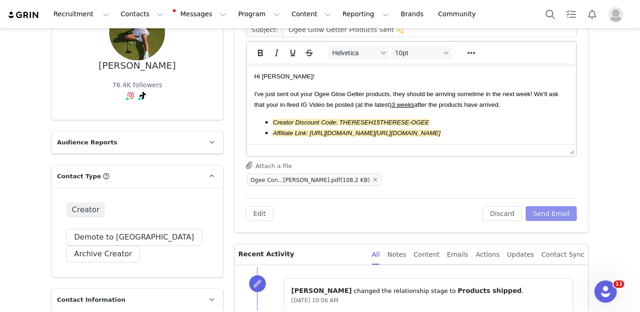
scroll to position [0, 0]
click at [265, 212] on button "Edit" at bounding box center [259, 213] width 27 height 15
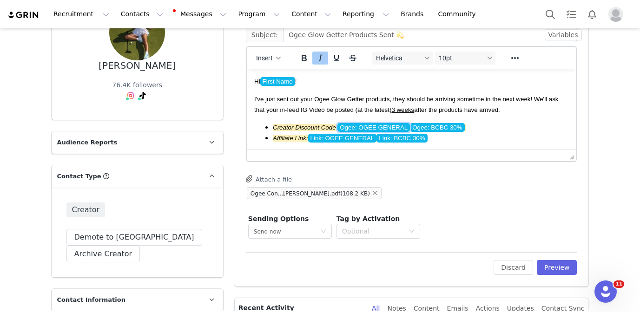
click at [365, 127] on span "Ogee: OGEE GENERAL" at bounding box center [373, 127] width 73 height 9
click at [363, 137] on span "Link: OGEE GENERAL" at bounding box center [342, 138] width 69 height 9
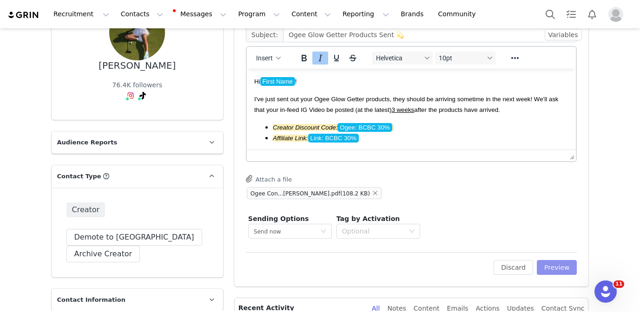
click at [561, 267] on button "Preview" at bounding box center [557, 267] width 40 height 15
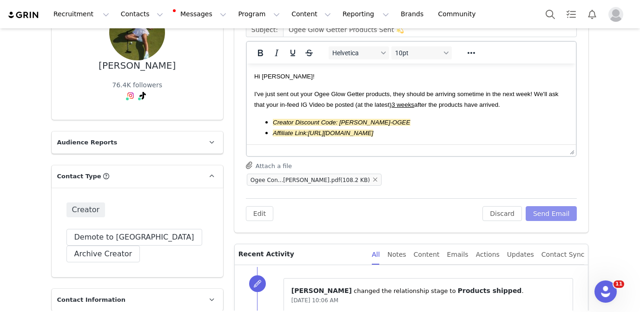
click at [551, 213] on button "Send Email" at bounding box center [552, 213] width 52 height 15
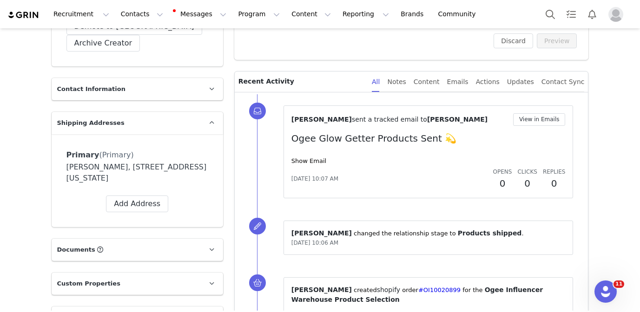
scroll to position [319, 0]
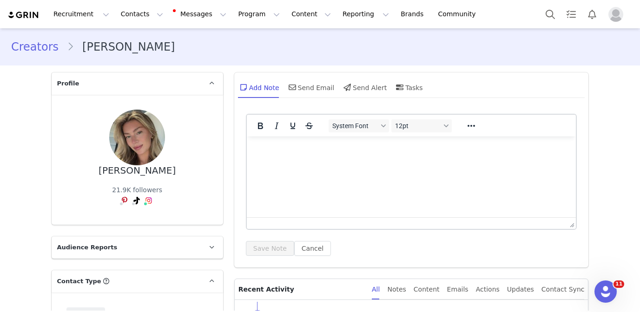
click at [165, 173] on div "[PERSON_NAME]" at bounding box center [137, 171] width 77 height 11
copy div "[PERSON_NAME]"
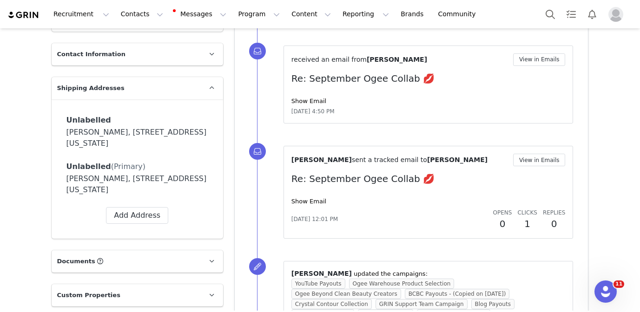
scroll to position [351, 0]
click at [185, 169] on icon at bounding box center [186, 167] width 6 height 6
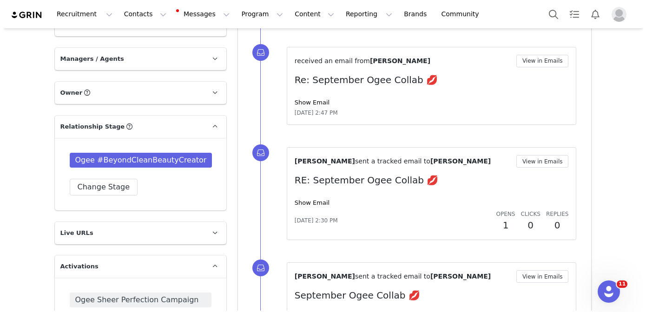
scroll to position [723, 0]
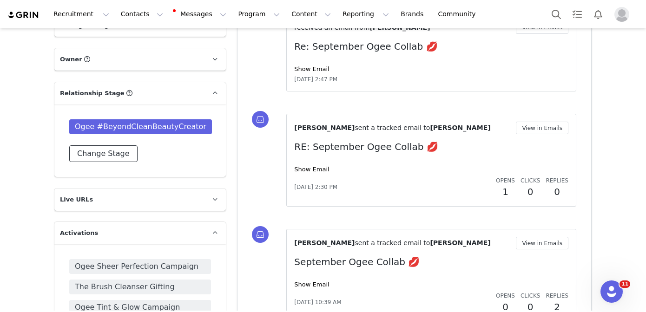
click at [126, 162] on button "Change Stage" at bounding box center [103, 154] width 68 height 17
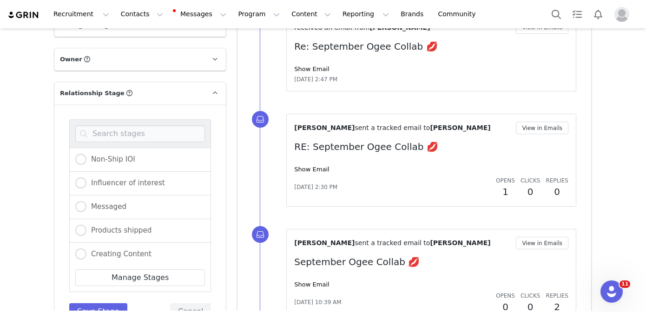
scroll to position [784, 0]
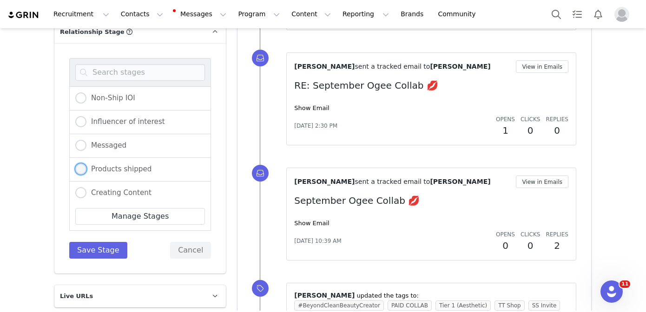
click at [130, 173] on span "Products shipped" at bounding box center [118, 169] width 65 height 8
click at [86, 176] on input "Products shipped" at bounding box center [80, 170] width 11 height 12
radio input "true"
radio input "false"
click at [112, 259] on button "Save Stage" at bounding box center [98, 250] width 58 height 17
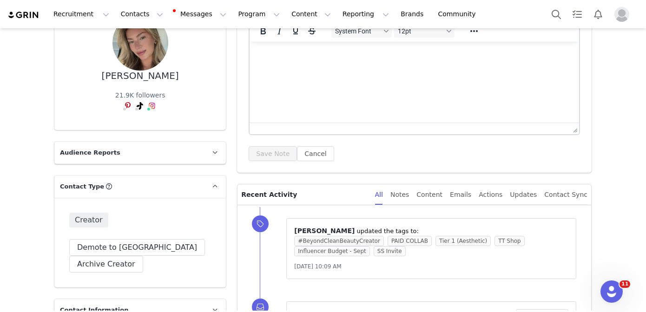
scroll to position [0, 0]
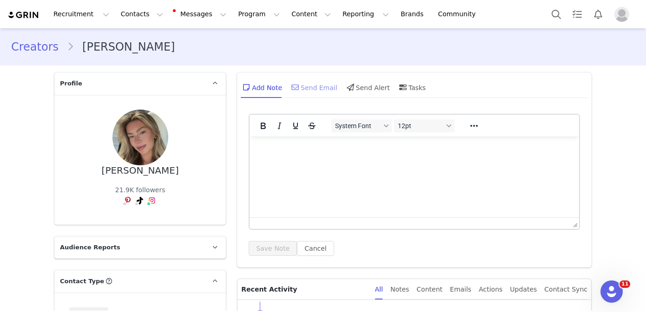
click at [292, 85] on icon at bounding box center [294, 87] width 7 height 7
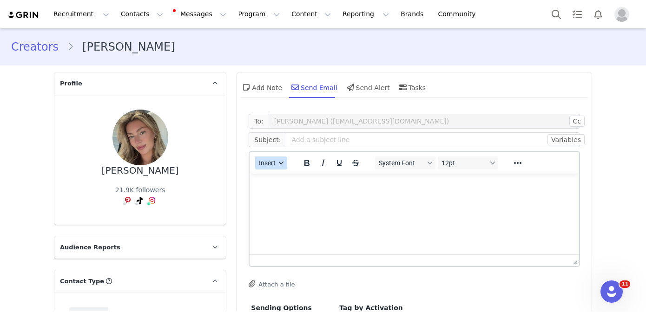
click at [259, 157] on button "Insert" at bounding box center [271, 163] width 32 height 13
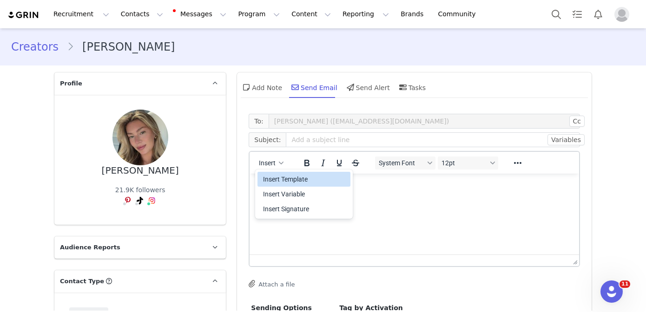
click at [264, 176] on div "Insert Template" at bounding box center [305, 179] width 84 height 11
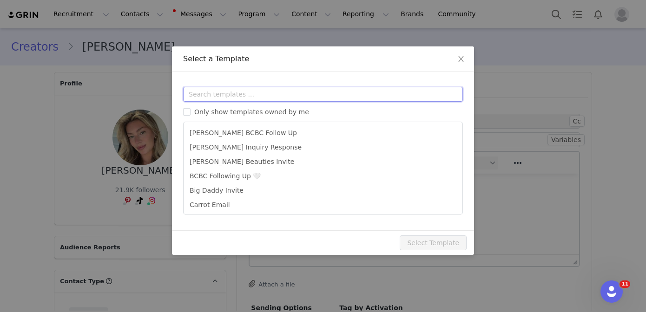
click at [249, 98] on input "text" at bounding box center [323, 94] width 280 height 15
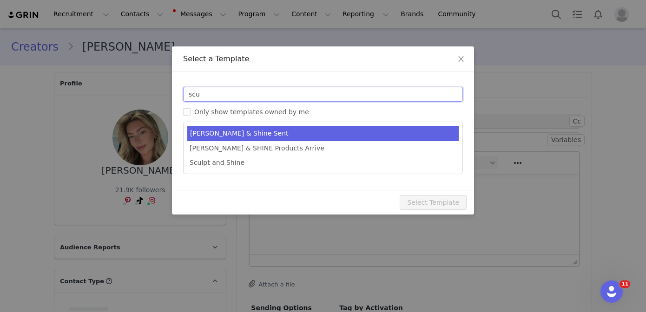
type input "scu"
type input "Ogee Sculpt & Shine Products Sent 💗"
click at [286, 134] on li "[PERSON_NAME] & Shine Sent" at bounding box center [322, 133] width 271 height 15
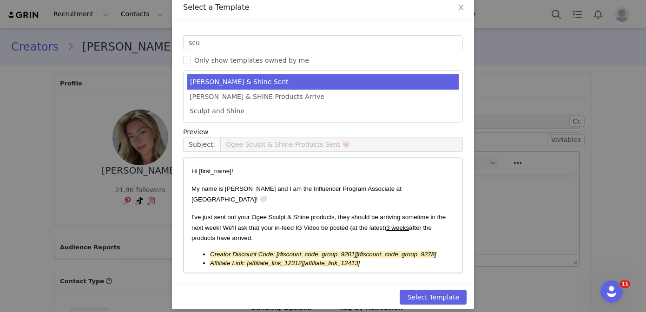
scroll to position [60, 0]
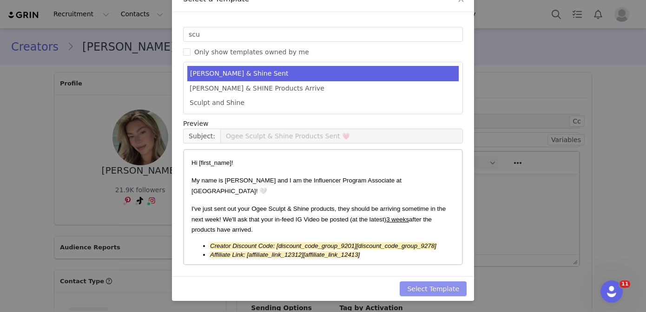
click at [419, 283] on button "Select Template" at bounding box center [433, 289] width 67 height 15
type input "Ogee Sculpt & Shine Products Sent 💗"
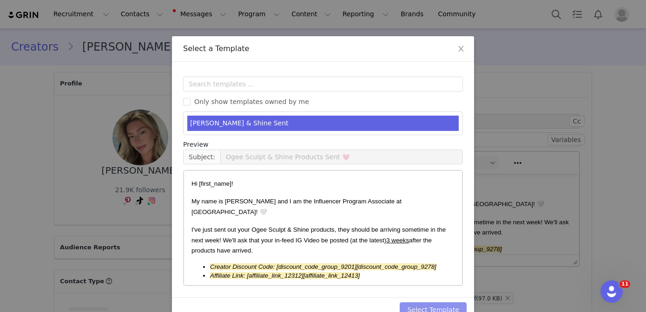
scroll to position [0, 0]
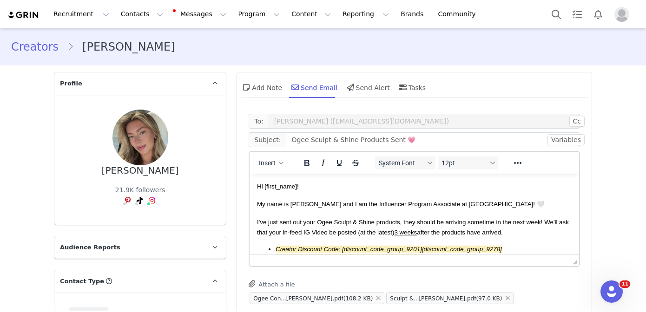
click at [399, 203] on span "My name is [PERSON_NAME] and I am the Influencer Program Associate at [GEOGRAPH…" at bounding box center [401, 204] width 288 height 7
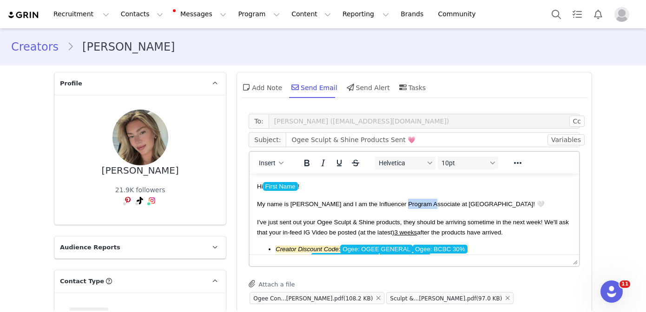
click at [399, 203] on span "My name is [PERSON_NAME] and I am the Influencer Program Associate at [GEOGRAPH…" at bounding box center [401, 204] width 288 height 7
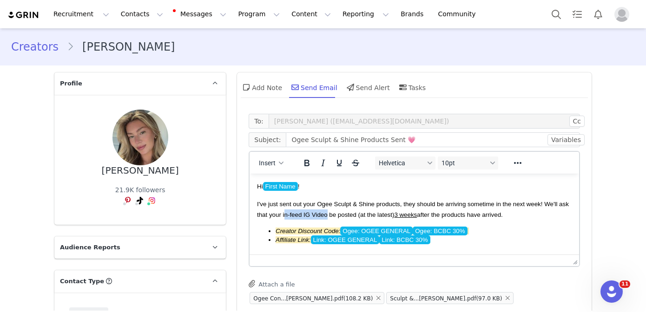
drag, startPoint x: 327, startPoint y: 215, endPoint x: 285, endPoint y: 214, distance: 41.9
click at [285, 214] on span "I've just sent out your Ogee Sculpt & Shine products, they should be arriving s…" at bounding box center [413, 209] width 312 height 17
click at [382, 231] on span "Ogee: OGEE GENERAL" at bounding box center [376, 231] width 73 height 9
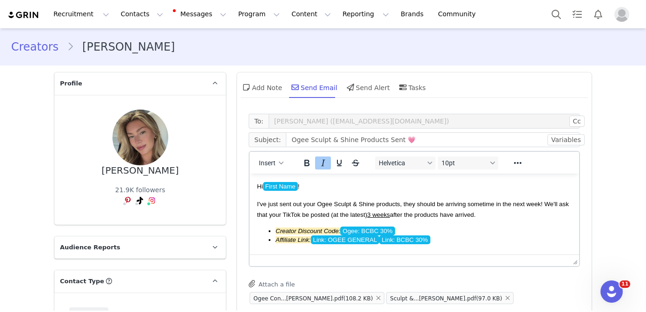
click at [355, 241] on span "Link: OGEE GENERAL" at bounding box center [345, 240] width 69 height 9
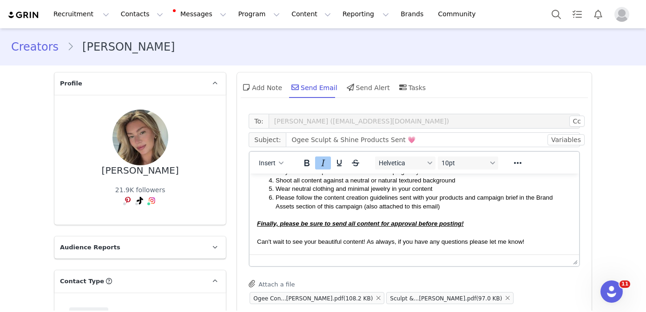
scroll to position [149, 0]
click at [407, 221] on strong "Finally, please be sure to send all content for approval before posting!" at bounding box center [360, 222] width 207 height 7
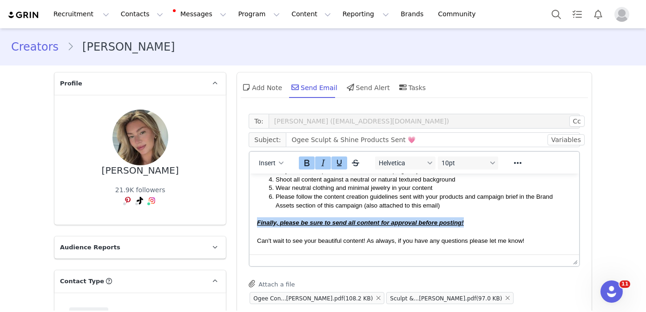
click at [464, 223] on p "Finally, please be sure to send all content for approval before posting!" at bounding box center [414, 223] width 315 height 10
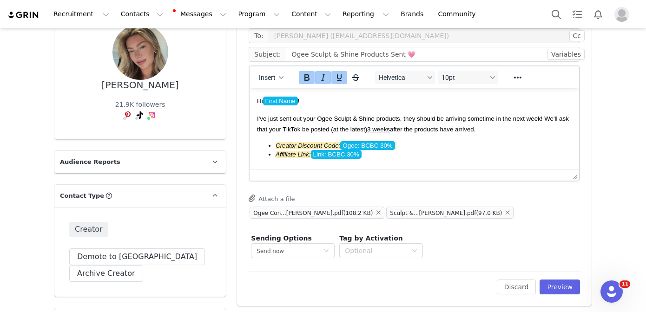
scroll to position [97, 0]
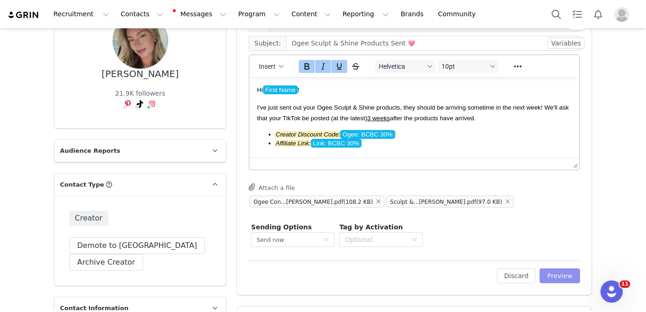
click at [558, 280] on button "Preview" at bounding box center [560, 276] width 40 height 15
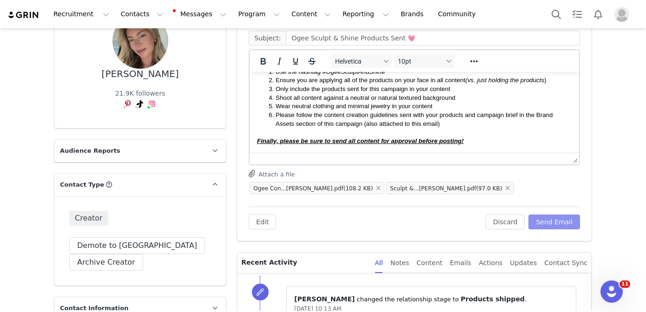
scroll to position [137, 0]
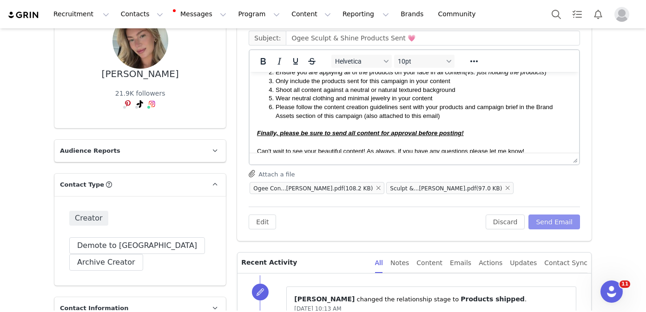
click at [567, 221] on button "Send Email" at bounding box center [555, 222] width 52 height 15
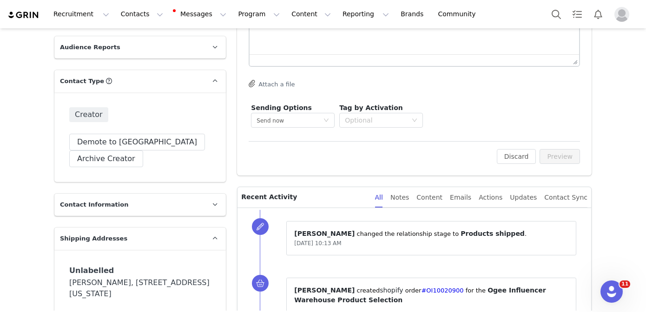
scroll to position [214, 0]
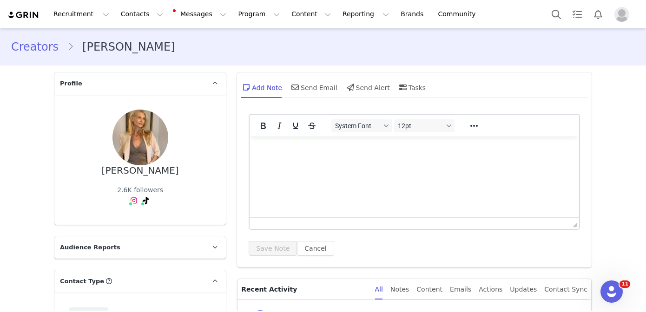
click at [162, 170] on div "[PERSON_NAME]" at bounding box center [140, 171] width 77 height 11
copy div "[PERSON_NAME]"
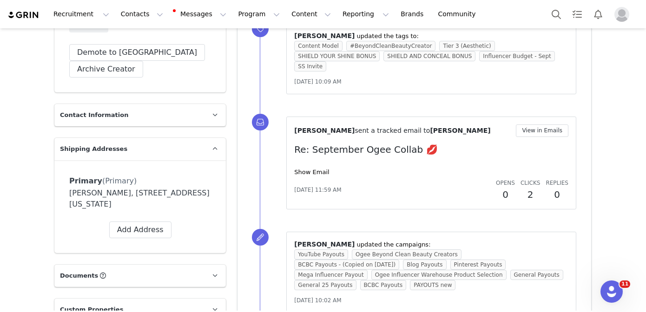
scroll to position [290, 0]
click at [187, 180] on icon at bounding box center [189, 182] width 6 height 6
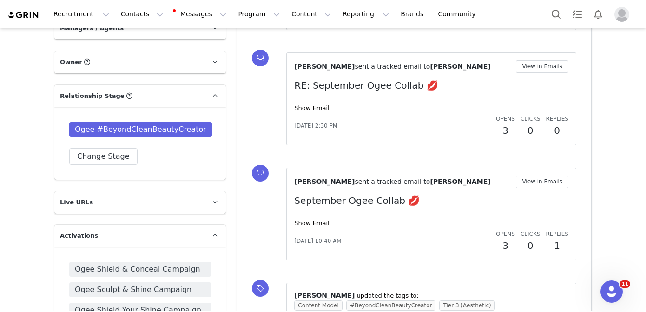
scroll to position [676, 0]
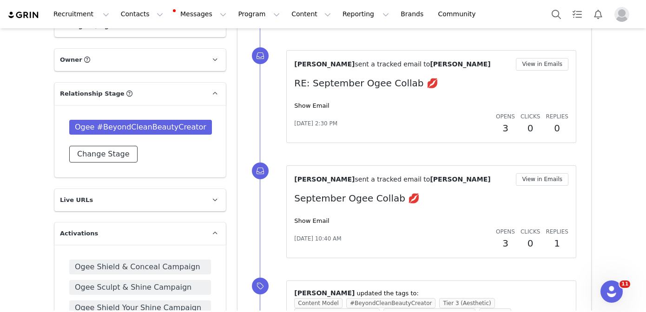
click at [108, 159] on button "Change Stage" at bounding box center [103, 154] width 68 height 17
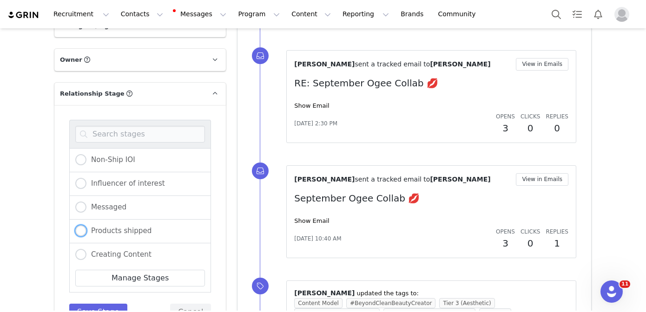
drag, startPoint x: 117, startPoint y: 230, endPoint x: 117, endPoint y: 237, distance: 7.0
click at [117, 230] on span "Products shipped" at bounding box center [118, 231] width 65 height 8
click at [86, 230] on input "Products shipped" at bounding box center [80, 231] width 11 height 12
radio input "true"
radio input "false"
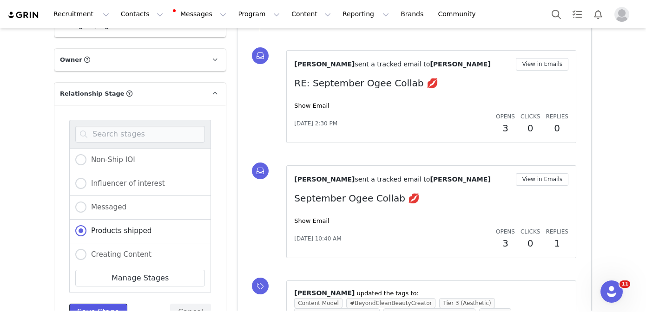
click at [110, 308] on button "Save Stage" at bounding box center [98, 312] width 58 height 17
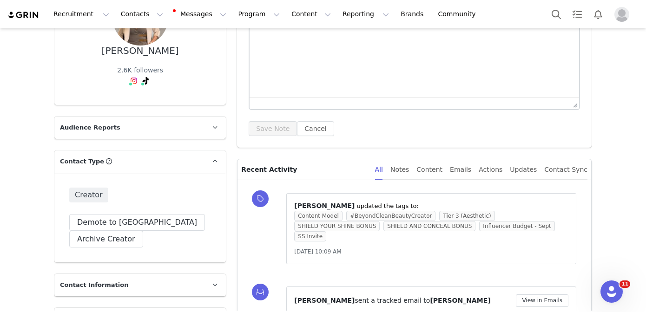
scroll to position [0, 0]
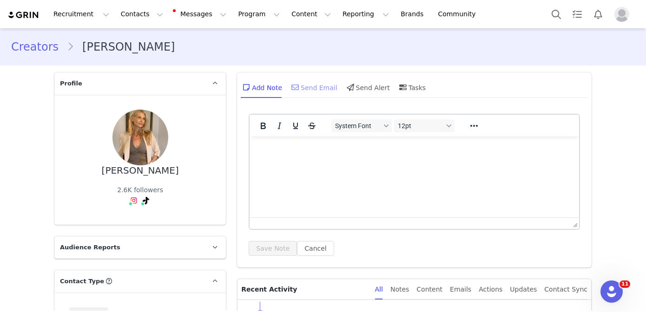
click at [320, 93] on div "Send Email" at bounding box center [314, 87] width 48 height 22
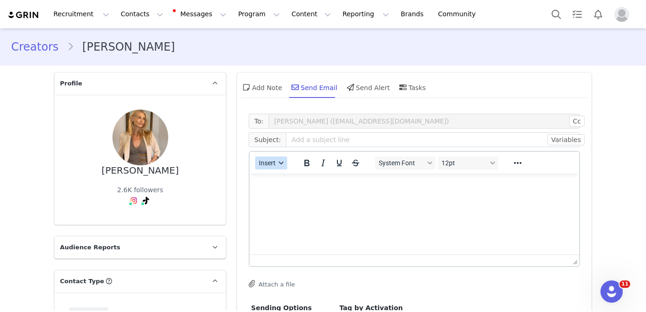
click at [273, 165] on span "Insert" at bounding box center [267, 162] width 17 height 7
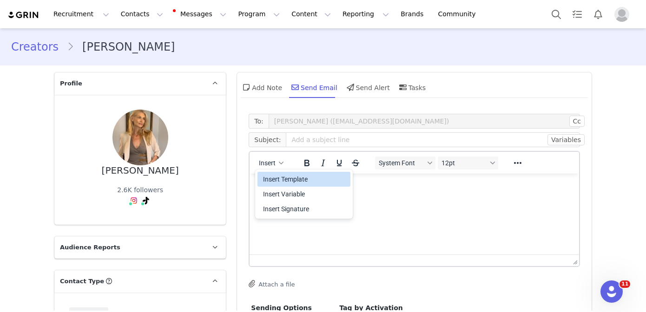
click at [274, 181] on div "Insert Template" at bounding box center [305, 179] width 84 height 11
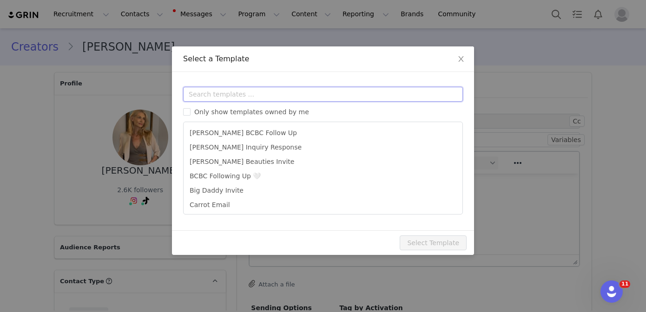
click at [267, 95] on input "text" at bounding box center [323, 94] width 280 height 15
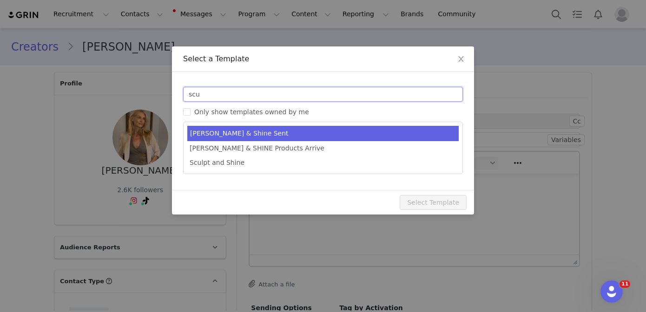
type input "scu"
type input "Ogee Sculpt & Shine Products Sent 💗"
click at [292, 133] on li "[PERSON_NAME] & Shine Sent" at bounding box center [322, 133] width 271 height 15
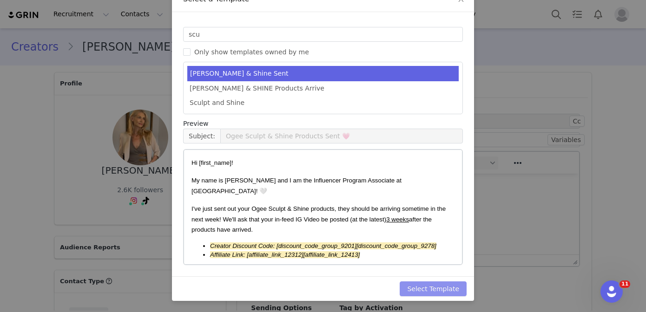
click at [430, 290] on button "Select Template" at bounding box center [433, 289] width 67 height 15
type input "Ogee Sculpt & Shine Products Sent 💗"
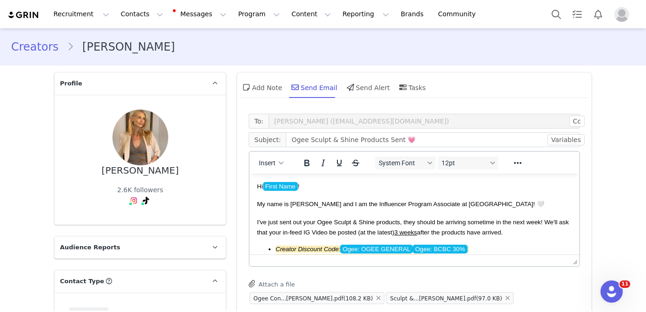
click at [417, 201] on span "My name is [PERSON_NAME] and I am the Influencer Program Associate at [GEOGRAPH…" at bounding box center [401, 204] width 288 height 7
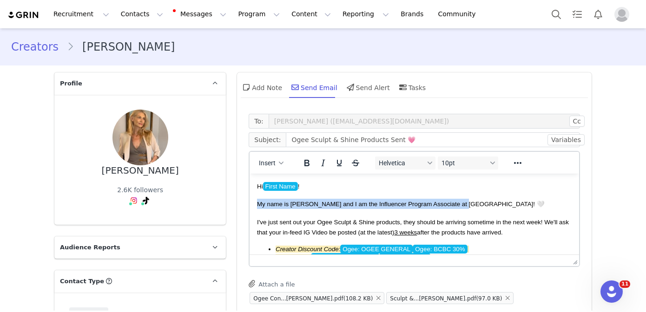
click at [417, 201] on span "My name is [PERSON_NAME] and I am the Influencer Program Associate at [GEOGRAPH…" at bounding box center [401, 204] width 288 height 7
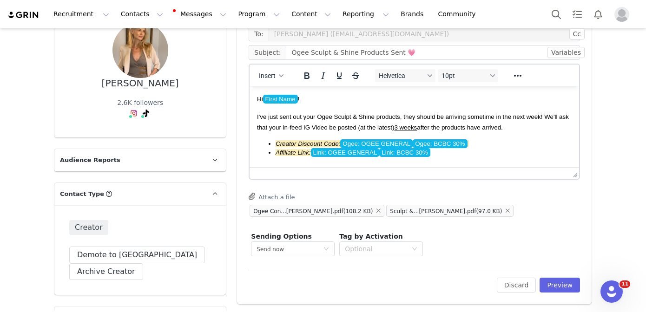
scroll to position [69, 0]
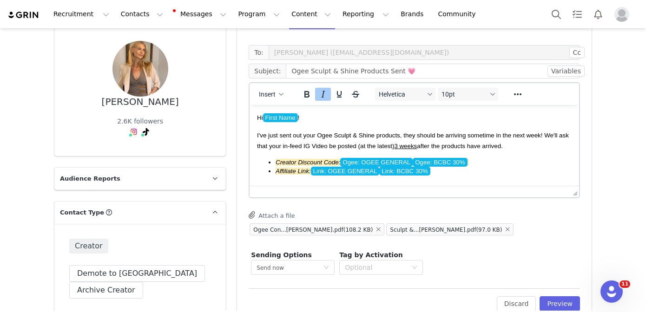
click at [366, 159] on span "Ogee: OGEE GENERAL" at bounding box center [376, 162] width 73 height 9
click at [364, 179] on body "Hi First Name ! I've just sent out your Ogee Sculpt & Shine products, they shou…" at bounding box center [414, 260] width 315 height 295
click at [360, 171] on span "Link: OGEE GENERAL" at bounding box center [345, 171] width 69 height 9
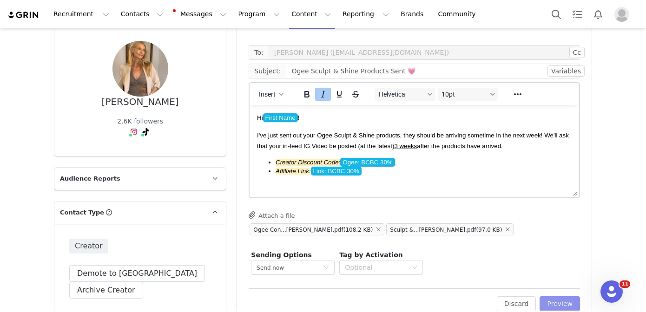
click at [566, 300] on button "Preview" at bounding box center [560, 304] width 40 height 15
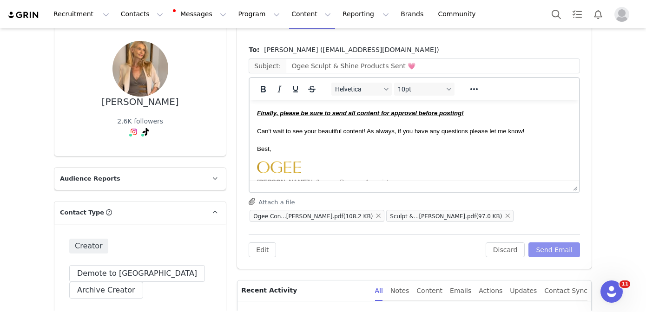
scroll to position [193, 0]
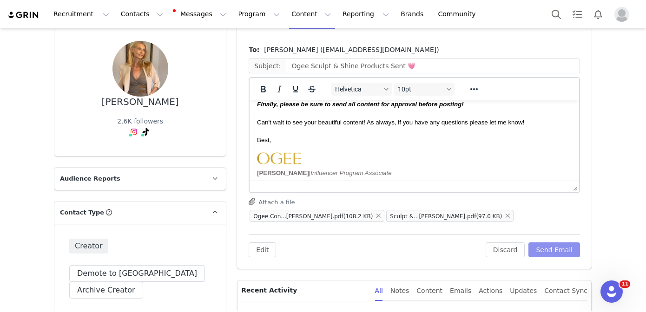
click at [564, 245] on button "Send Email" at bounding box center [555, 250] width 52 height 15
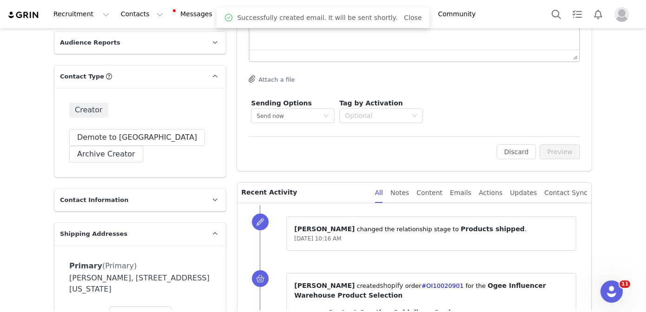
scroll to position [211, 0]
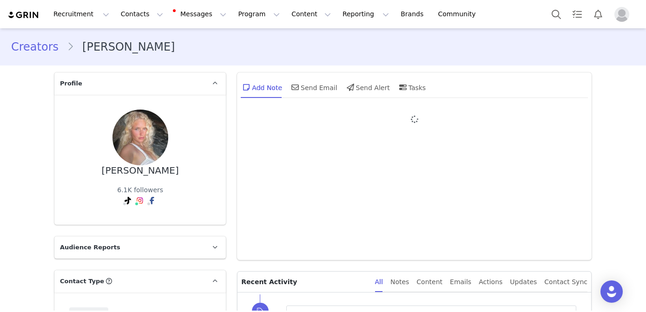
click at [139, 173] on div "[PERSON_NAME]" at bounding box center [140, 171] width 77 height 11
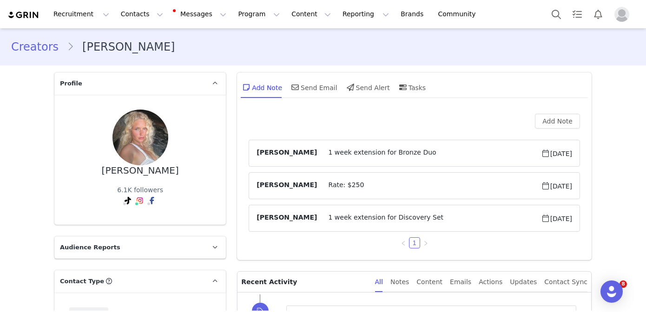
click at [139, 173] on div "[PERSON_NAME]" at bounding box center [140, 171] width 77 height 11
copy div "[PERSON_NAME]"
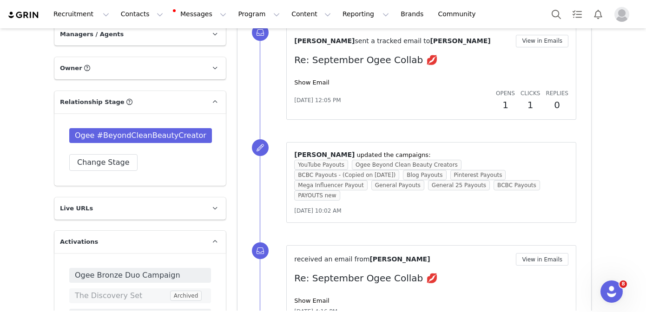
scroll to position [675, 0]
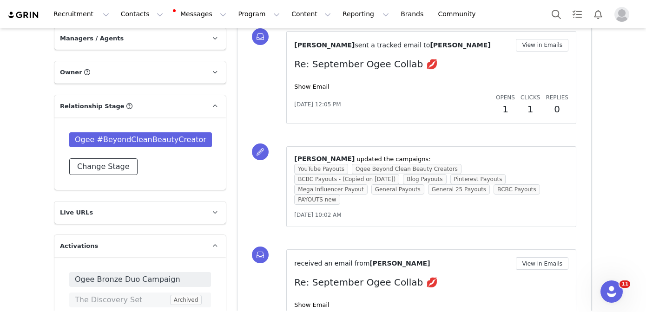
click at [117, 159] on button "Change Stage" at bounding box center [103, 167] width 68 height 17
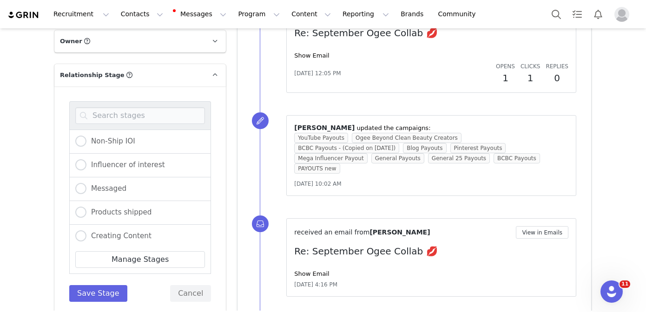
scroll to position [728, 0]
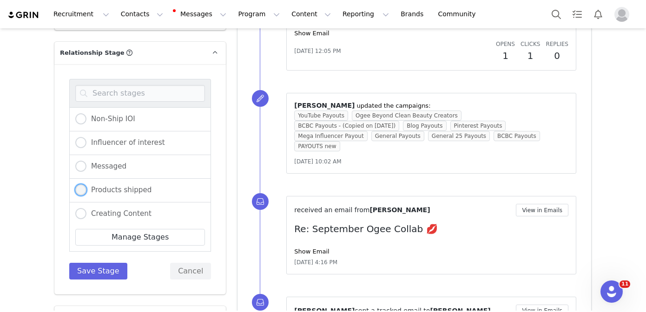
click at [132, 186] on span "Products shipped" at bounding box center [118, 190] width 65 height 8
click at [86, 185] on input "Products shipped" at bounding box center [80, 191] width 11 height 12
radio input "true"
radio input "false"
click at [113, 263] on button "Save Stage" at bounding box center [98, 271] width 58 height 17
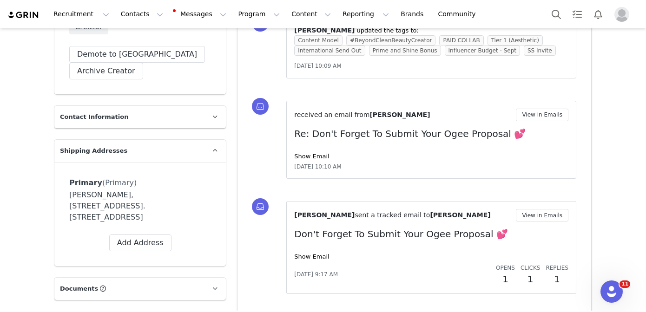
scroll to position [347, 0]
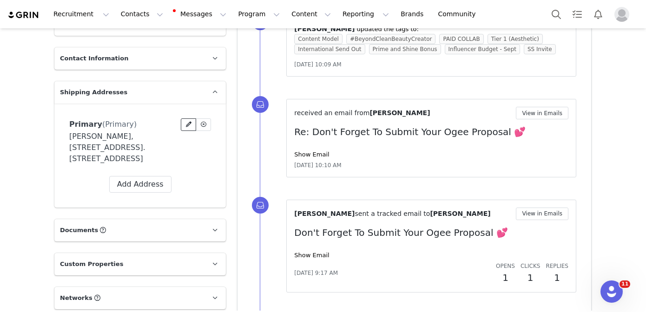
click at [188, 126] on icon at bounding box center [189, 125] width 6 height 6
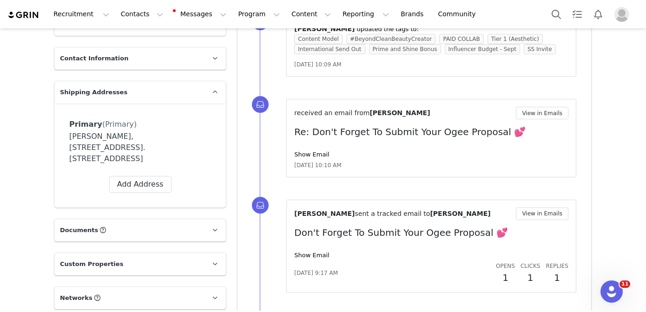
drag, startPoint x: 142, startPoint y: 147, endPoint x: 111, endPoint y: 133, distance: 34.3
click at [111, 133] on div "Sophie Bell, Flat 1, 3 Terrace Road. Aberdovey, LL35 0LP United Kingdom" at bounding box center [140, 147] width 142 height 33
copy div "Flat 1, 3 Terrace Road. Aberdovey, LL35 0LP"
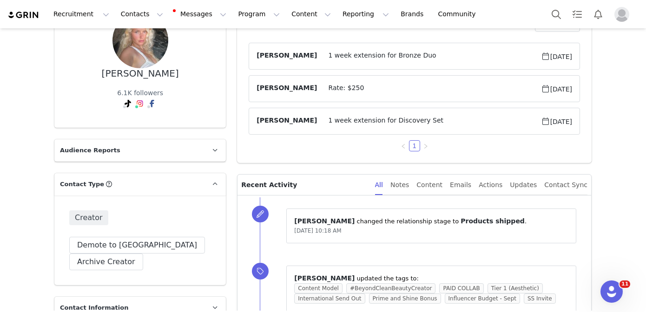
scroll to position [0, 0]
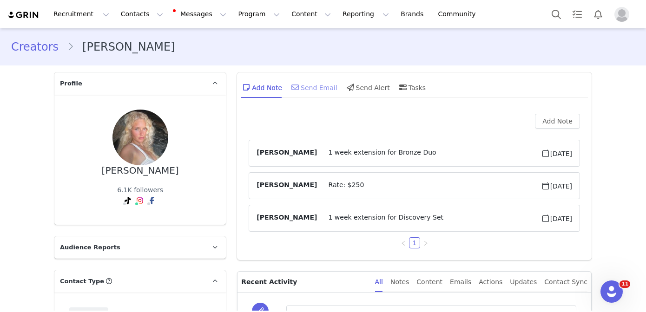
click at [300, 83] on span at bounding box center [295, 87] width 11 height 11
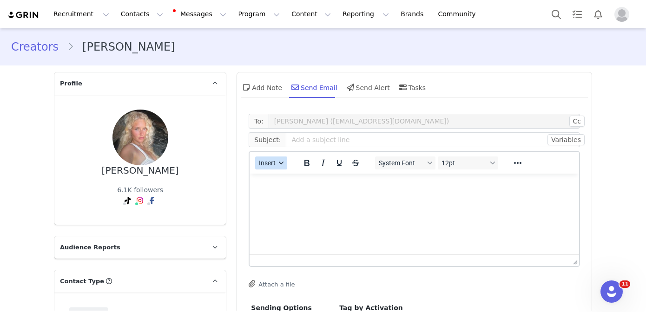
click at [269, 158] on button "Insert" at bounding box center [271, 163] width 32 height 13
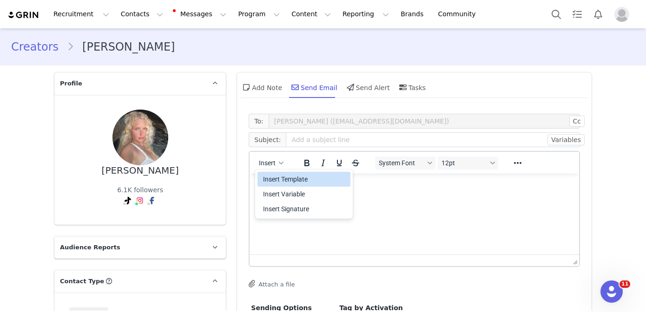
click at [269, 176] on div "Insert Template" at bounding box center [305, 179] width 84 height 11
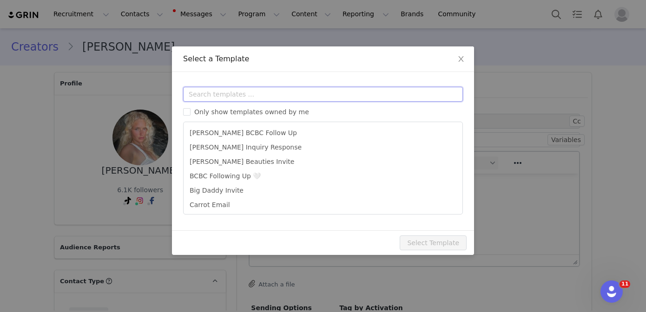
click at [267, 97] on input "text" at bounding box center [323, 94] width 280 height 15
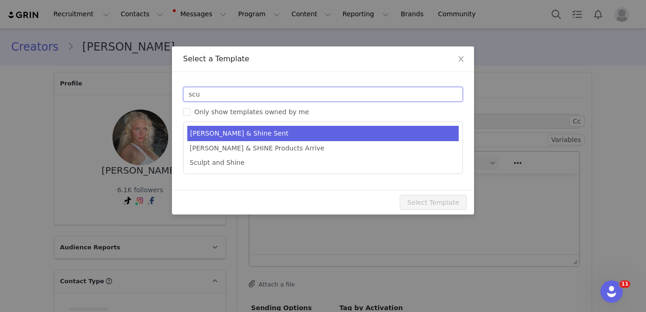
type input "scu"
type input "Ogee Sculpt & Shine Products Sent 💗"
click at [282, 132] on li "[PERSON_NAME] & Shine Sent" at bounding box center [322, 133] width 271 height 15
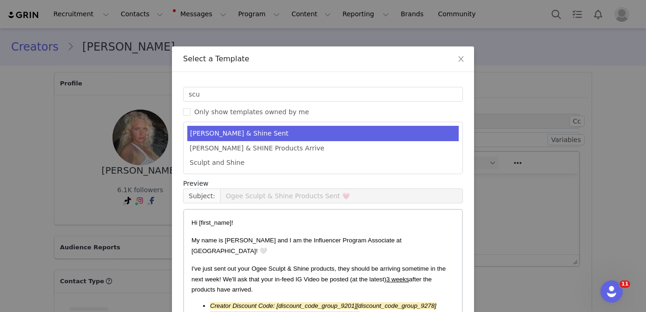
scroll to position [60, 0]
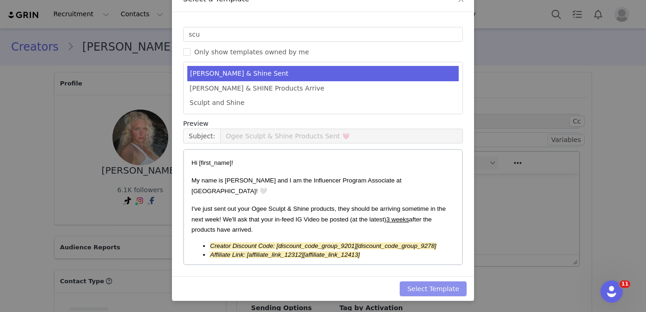
click at [415, 288] on button "Select Template" at bounding box center [433, 289] width 67 height 15
type input "Ogee Sculpt & Shine Products Sent 💗"
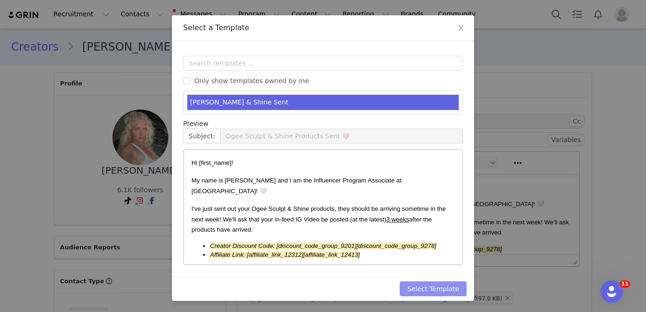
scroll to position [0, 0]
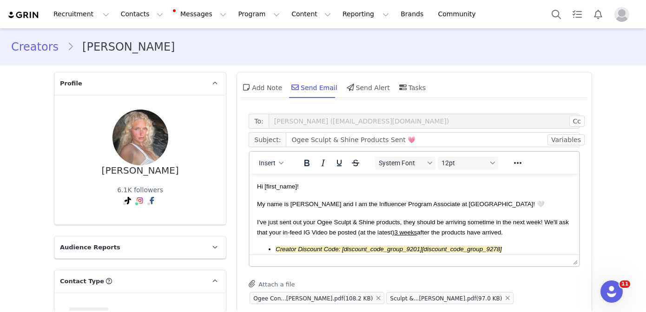
click at [416, 200] on p "My name is [PERSON_NAME] and I am the Influencer Program Associate at [GEOGRAPH…" at bounding box center [414, 204] width 315 height 10
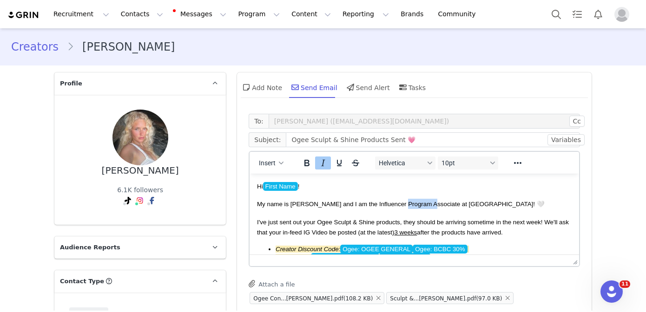
click at [416, 200] on p "My name is [PERSON_NAME] and I am the Influencer Program Associate at [GEOGRAPH…" at bounding box center [414, 204] width 315 height 10
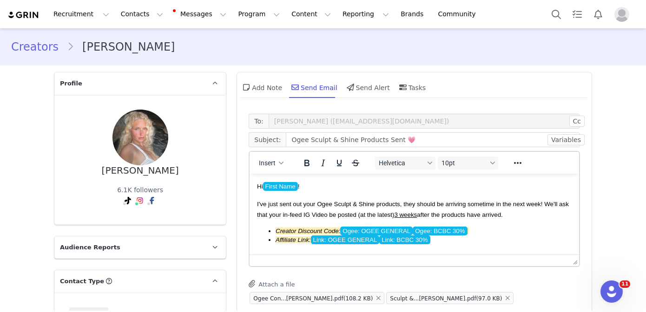
click at [528, 204] on span "I've just sent out your Ogee Sculpt & Shine products, they should be arriving s…" at bounding box center [413, 209] width 312 height 17
click at [552, 204] on span "I've just sent out your Ogee Sculpt & Shine products, they should be arriving s…" at bounding box center [413, 209] width 312 height 17
click at [396, 231] on span "Ogee: OGEE GENERAL" at bounding box center [376, 231] width 73 height 9
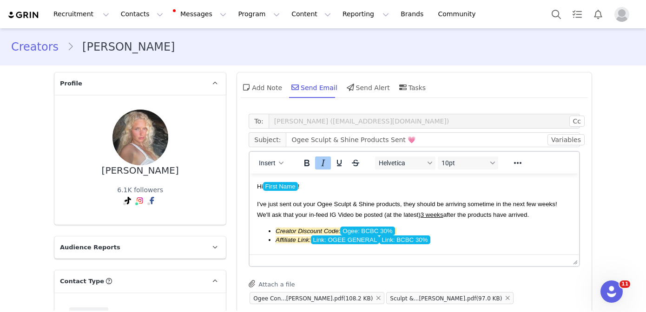
click at [372, 239] on span "Link: OGEE GENERAL" at bounding box center [345, 240] width 69 height 9
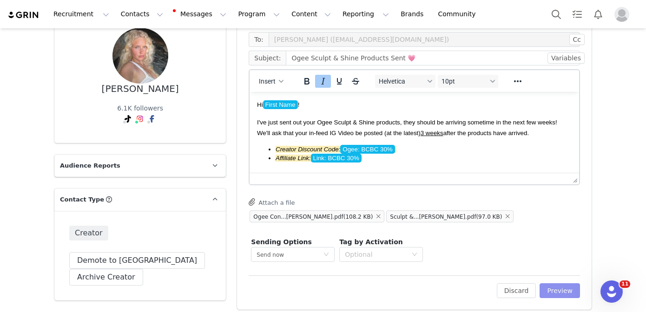
click at [561, 285] on button "Preview" at bounding box center [560, 291] width 40 height 15
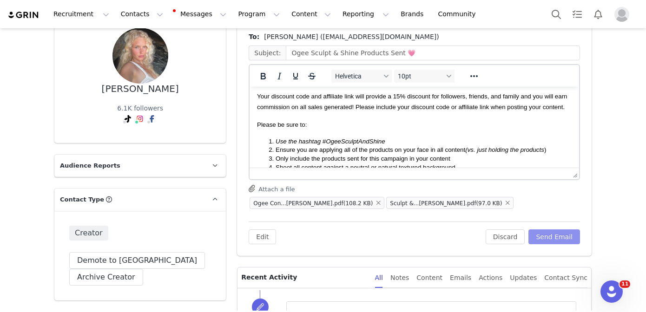
scroll to position [108, 0]
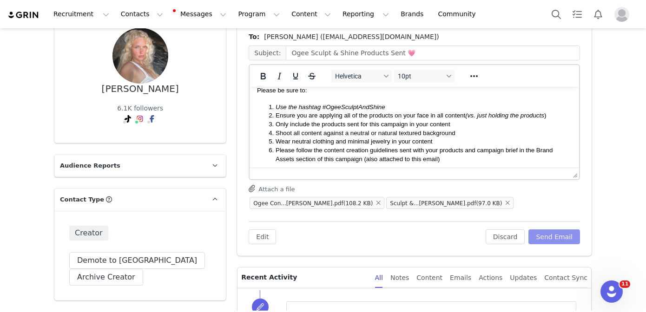
click at [553, 234] on button "Send Email" at bounding box center [555, 237] width 52 height 15
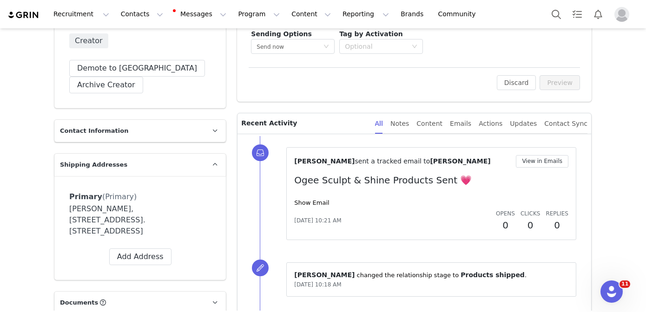
scroll to position [298, 0]
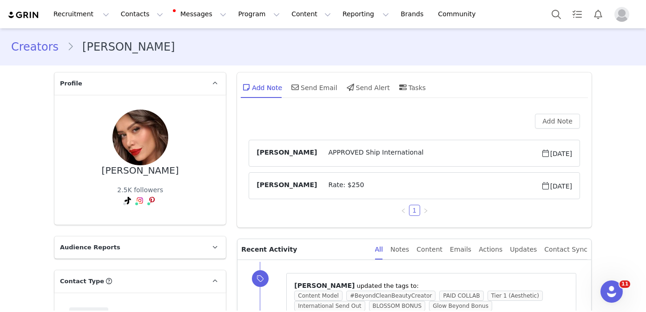
click at [140, 172] on div "[PERSON_NAME]" at bounding box center [140, 171] width 77 height 11
copy div "[PERSON_NAME]"
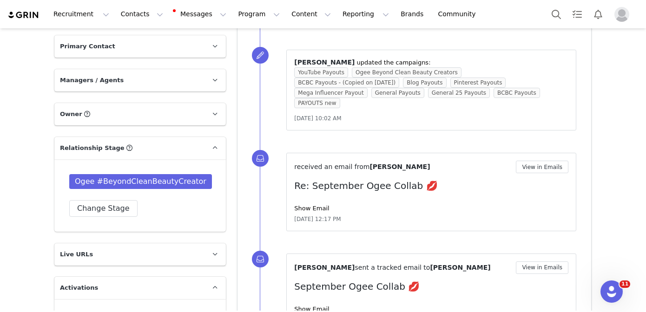
scroll to position [643, 0]
click at [119, 201] on button "Change Stage" at bounding box center [103, 209] width 68 height 17
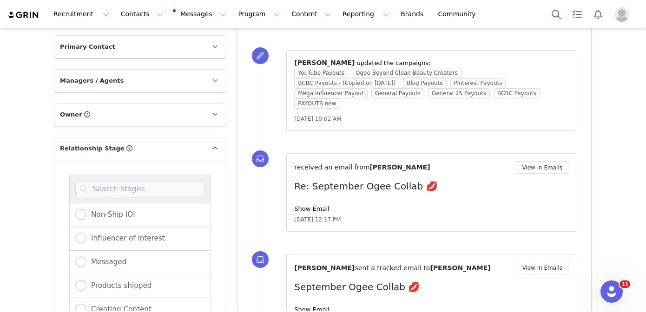
scroll to position [744, 0]
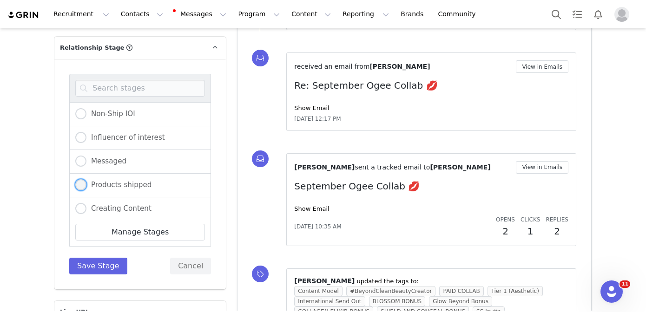
click at [126, 181] on span "Products shipped" at bounding box center [118, 185] width 65 height 8
click at [86, 179] on input "Products shipped" at bounding box center [80, 185] width 11 height 12
radio input "true"
radio input "false"
click at [112, 258] on button "Save Stage" at bounding box center [98, 266] width 58 height 17
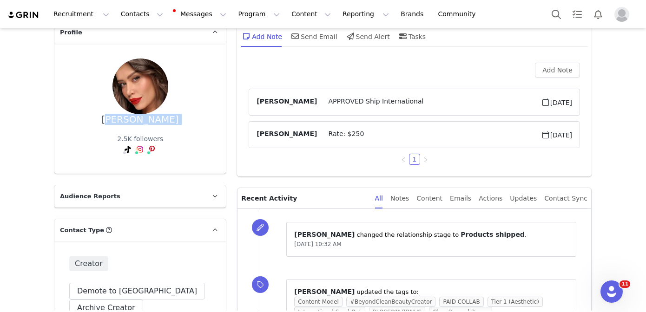
scroll to position [0, 0]
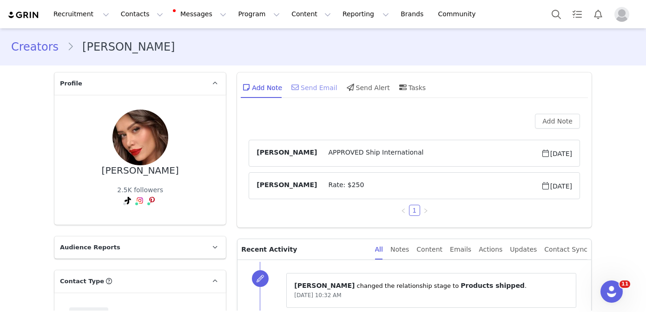
click at [307, 84] on div "Send Email" at bounding box center [314, 87] width 48 height 22
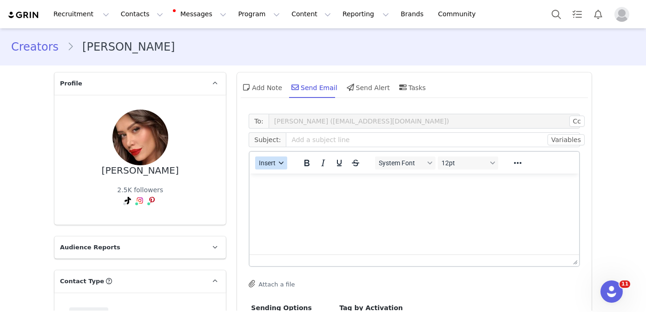
click at [260, 167] on button "Insert" at bounding box center [271, 163] width 32 height 13
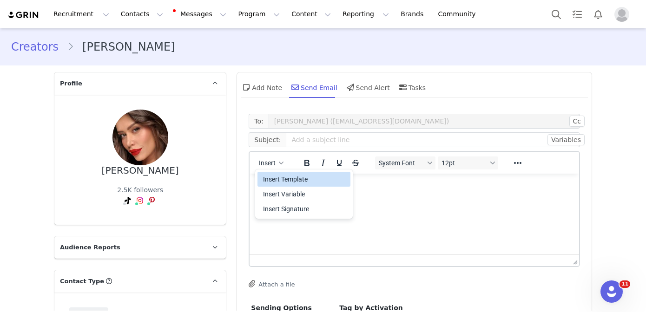
click at [268, 178] on div "Insert Template" at bounding box center [305, 179] width 84 height 11
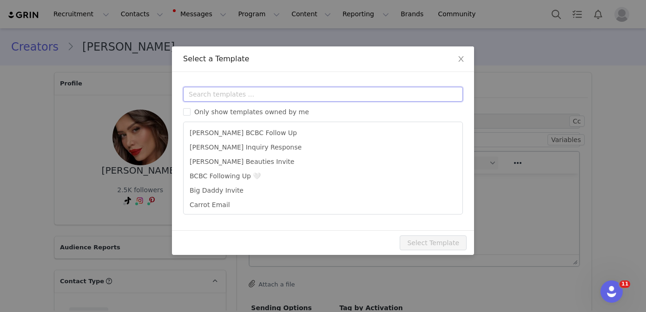
click at [277, 89] on input "text" at bounding box center [323, 94] width 280 height 15
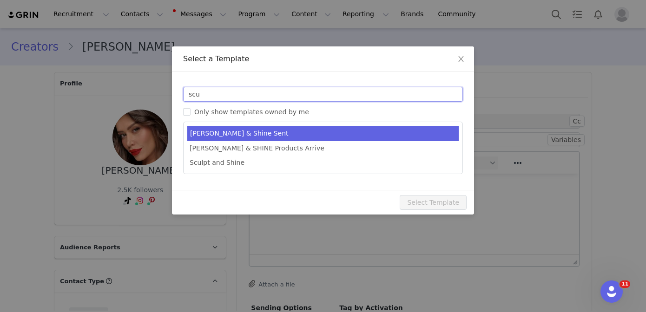
type input "scu"
type input "Ogee Sculpt & Shine Products Sent 💗"
click at [305, 136] on li "[PERSON_NAME] & Shine Sent" at bounding box center [322, 133] width 271 height 15
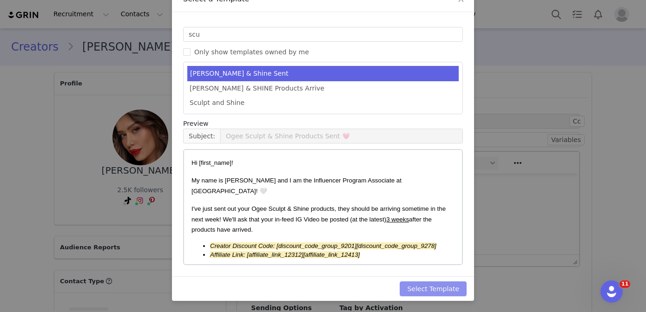
click at [423, 286] on button "Select Template" at bounding box center [433, 289] width 67 height 15
type input "Ogee Sculpt & Shine Products Sent 💗"
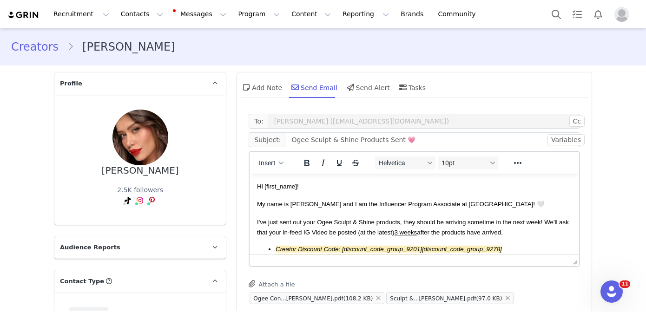
click at [407, 204] on span "My name is [PERSON_NAME] and I am the Influencer Program Associate at [GEOGRAPH…" at bounding box center [401, 204] width 288 height 7
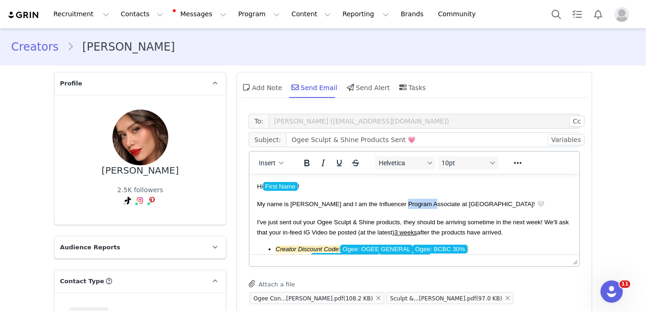
click at [407, 204] on span "My name is [PERSON_NAME] and I am the Influencer Program Associate at [GEOGRAPH…" at bounding box center [401, 204] width 288 height 7
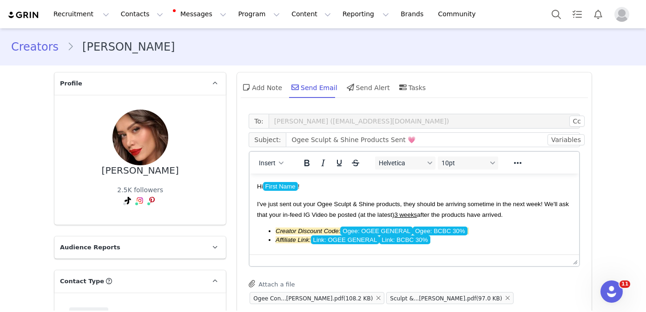
click at [526, 204] on span "I've just sent out your Ogee Sculpt & Shine products, they should be arriving s…" at bounding box center [413, 209] width 312 height 17
click at [552, 204] on span "I've just sent out your Ogee Sculpt & Shine products, they should be arriving s…" at bounding box center [413, 209] width 312 height 17
drag, startPoint x: 354, startPoint y: 214, endPoint x: 310, endPoint y: 214, distance: 44.6
click at [310, 214] on span "I've just sent out your Ogee Sculpt & Shine products, they should be arriving s…" at bounding box center [407, 209] width 300 height 17
click at [370, 230] on span "Ogee: OGEE GENERAL" at bounding box center [376, 231] width 73 height 9
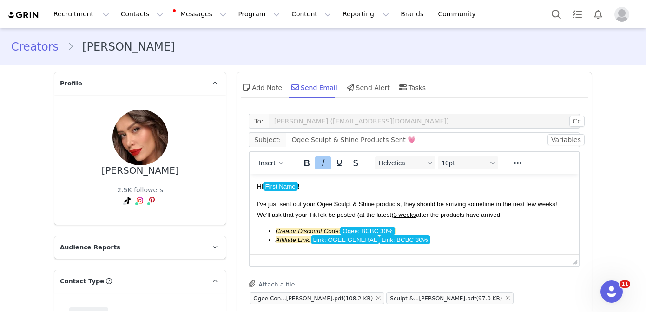
click at [361, 239] on span "Link: OGEE GENERAL" at bounding box center [345, 240] width 69 height 9
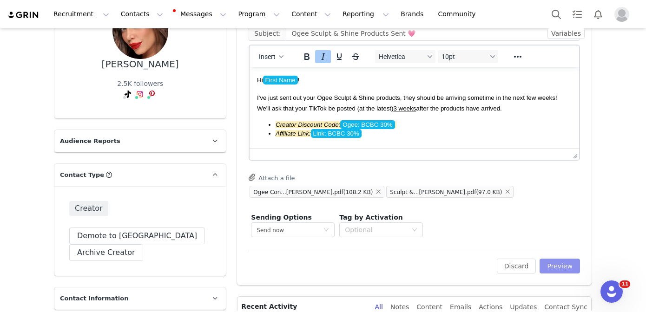
click at [556, 262] on button "Preview" at bounding box center [560, 266] width 40 height 15
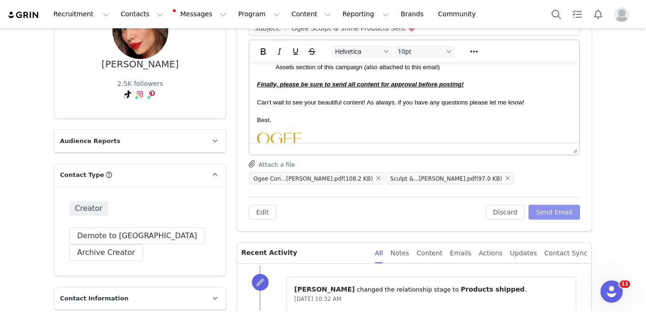
scroll to position [171, 0]
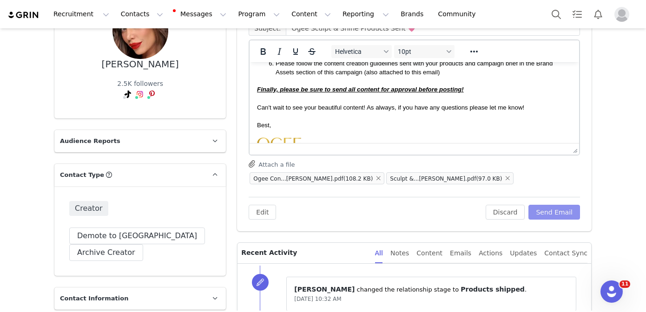
click at [558, 210] on button "Send Email" at bounding box center [555, 212] width 52 height 15
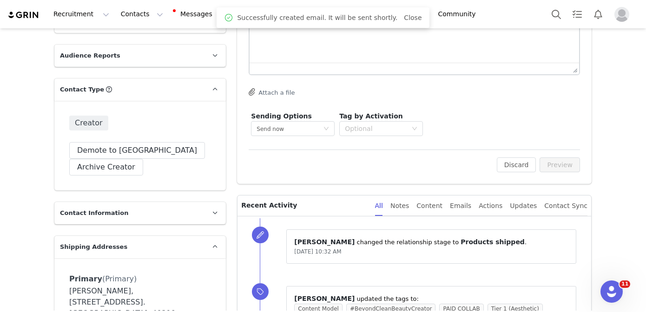
scroll to position [0, 0]
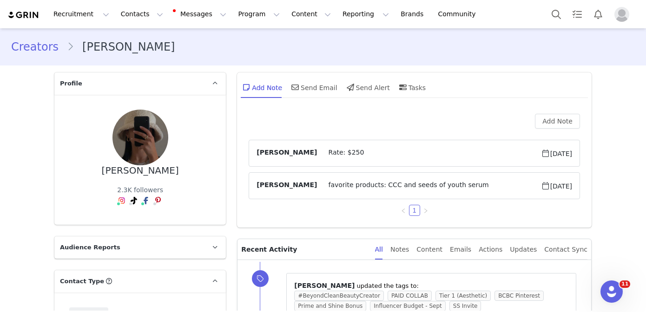
click at [180, 123] on div "[PERSON_NAME] 2.3K followers" at bounding box center [140, 160] width 142 height 100
click at [173, 166] on div "[PERSON_NAME]" at bounding box center [140, 171] width 77 height 11
copy div "[PERSON_NAME]"
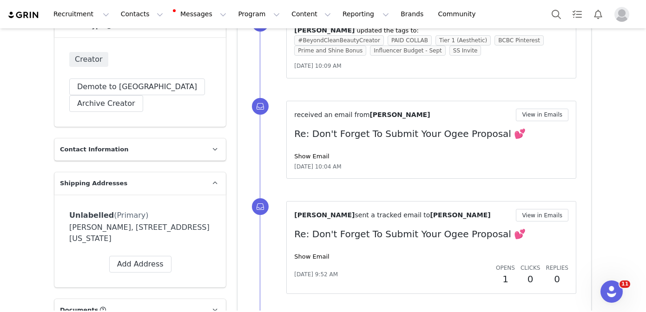
scroll to position [271, 0]
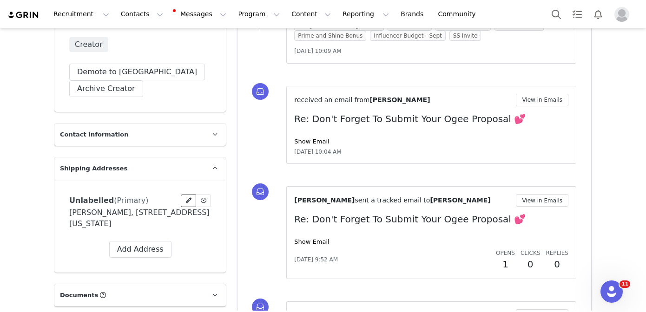
click at [188, 198] on icon at bounding box center [189, 201] width 6 height 6
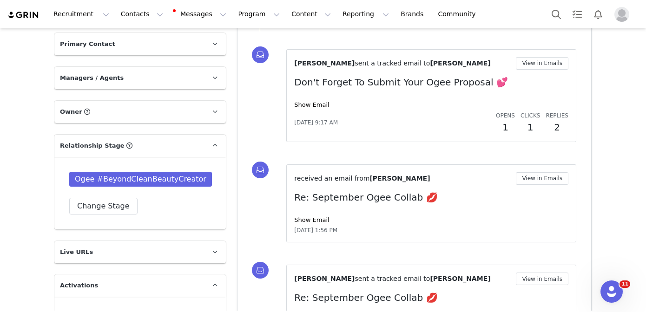
scroll to position [582, 0]
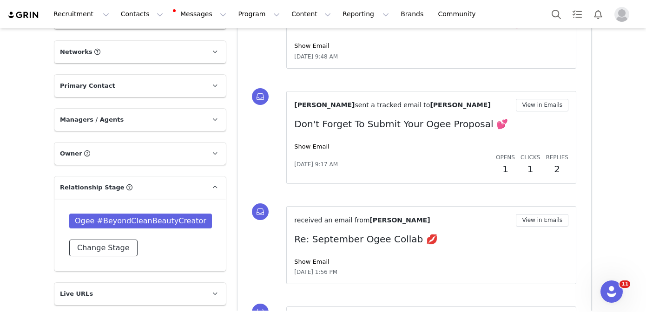
click at [109, 240] on button "Change Stage" at bounding box center [103, 248] width 68 height 17
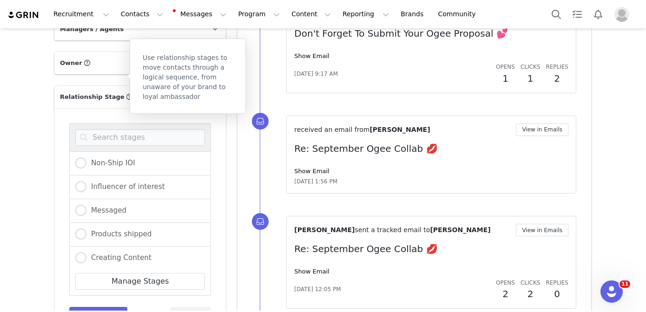
scroll to position [708, 0]
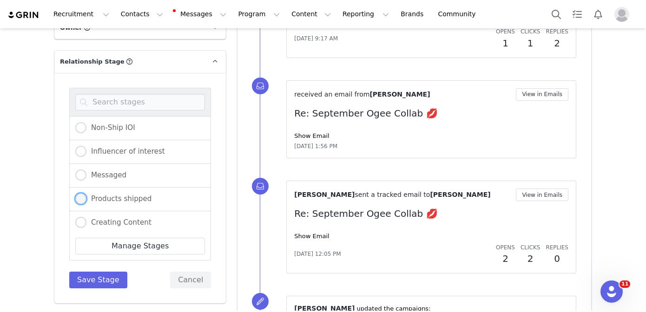
click at [119, 195] on span "Products shipped" at bounding box center [118, 199] width 65 height 8
click at [86, 193] on input "Products shipped" at bounding box center [80, 199] width 11 height 12
radio input "true"
radio input "false"
click at [106, 272] on button "Save Stage" at bounding box center [98, 280] width 58 height 17
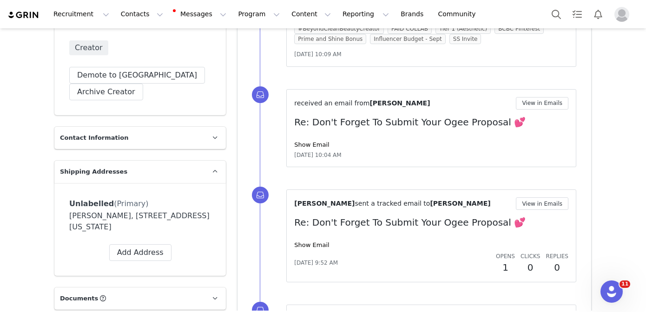
scroll to position [0, 0]
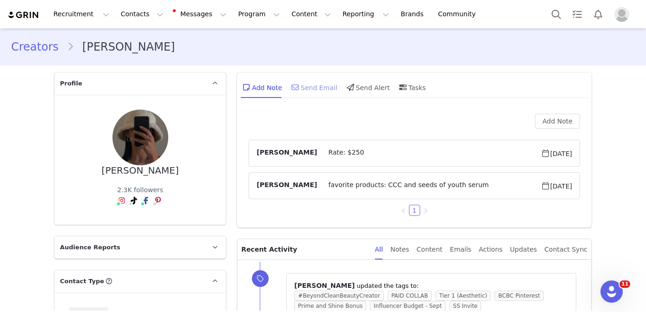
click at [306, 89] on div "Send Email" at bounding box center [314, 87] width 48 height 22
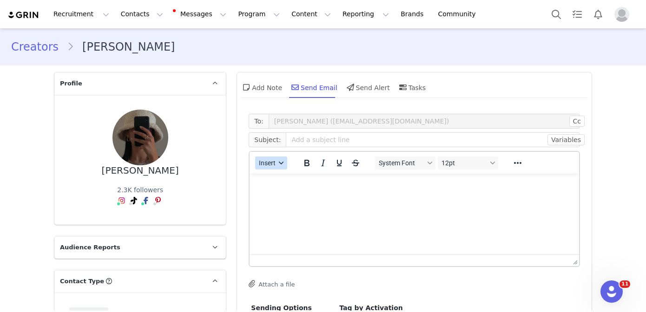
click at [271, 161] on span "Insert" at bounding box center [267, 162] width 17 height 7
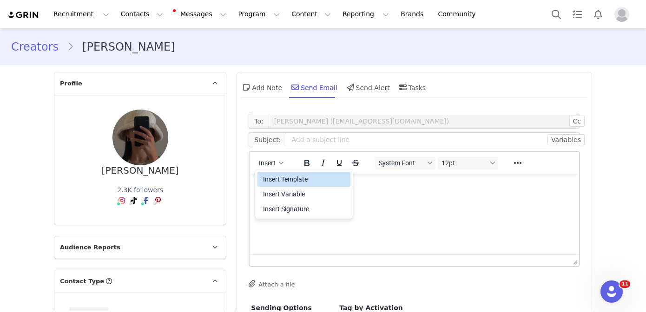
click at [271, 177] on div "Insert Template" at bounding box center [305, 179] width 84 height 11
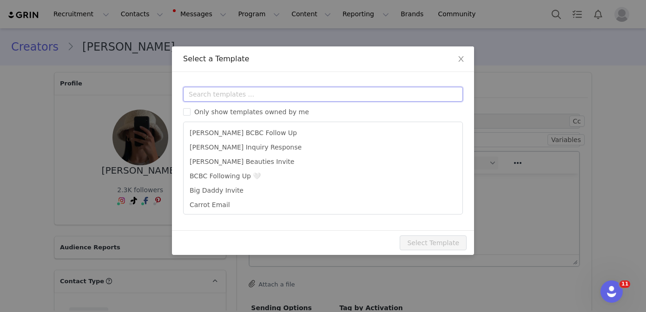
click at [278, 96] on input "text" at bounding box center [323, 94] width 280 height 15
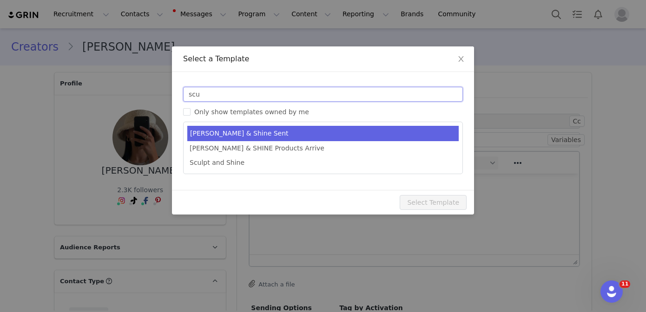
type input "scu"
type input "Ogee Sculpt & Shine Products Sent 💗"
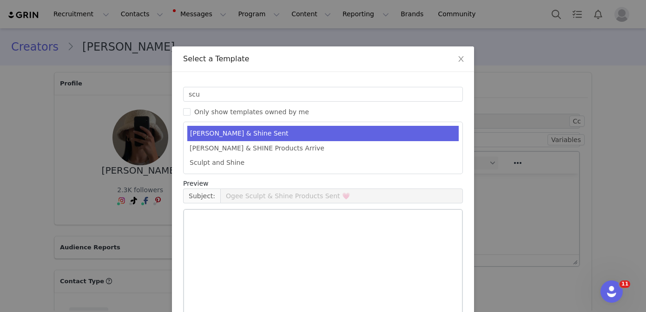
click at [304, 139] on li "[PERSON_NAME] & Shine Sent" at bounding box center [322, 133] width 271 height 15
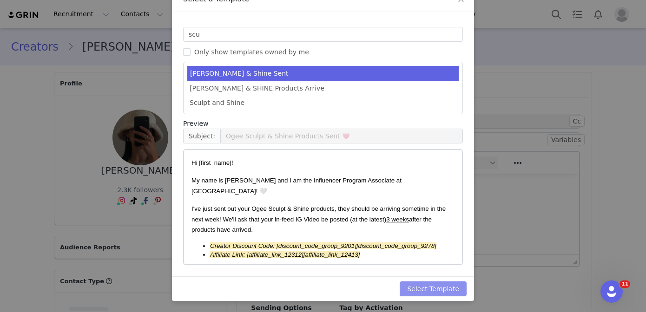
click at [421, 283] on button "Select Template" at bounding box center [433, 289] width 67 height 15
type input "Ogee Sculpt & Shine Products Sent 💗"
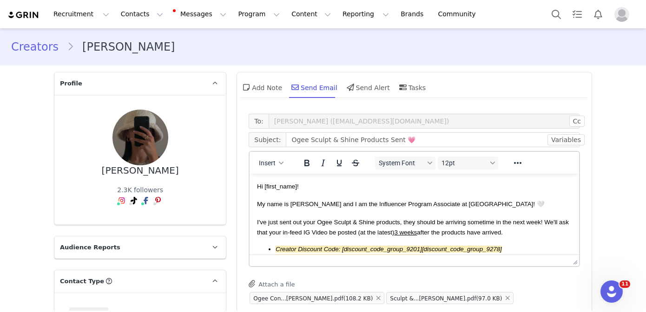
click at [361, 201] on span "My name is [PERSON_NAME] and I am the Influencer Program Associate at [GEOGRAPH…" at bounding box center [401, 204] width 288 height 7
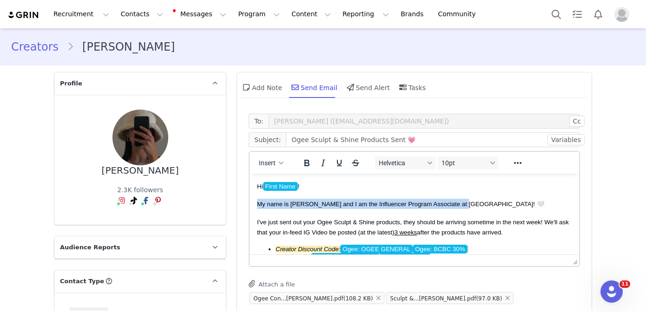
click at [361, 201] on span "My name is [PERSON_NAME] and I am the Influencer Program Associate at [GEOGRAPH…" at bounding box center [401, 204] width 288 height 7
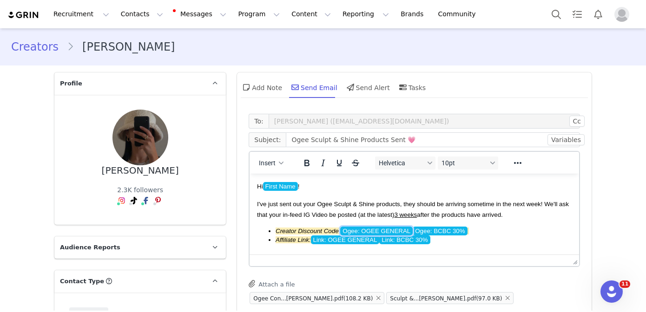
click at [382, 231] on span "Ogee: OGEE GENERAL" at bounding box center [376, 231] width 73 height 9
click at [367, 242] on span "Link: OGEE GENERAL" at bounding box center [345, 240] width 69 height 9
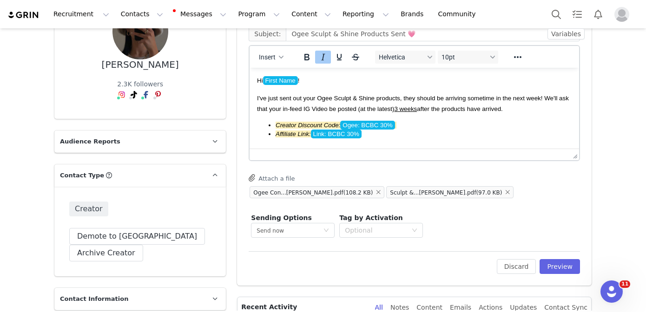
scroll to position [109, 0]
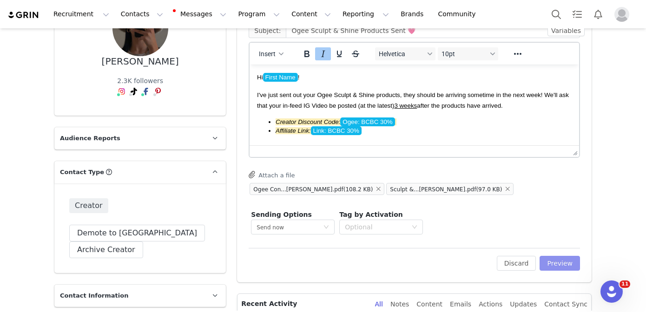
click at [570, 258] on button "Preview" at bounding box center [560, 263] width 40 height 15
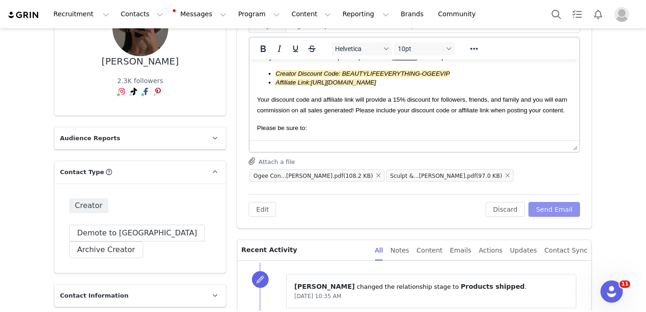
scroll to position [50, 0]
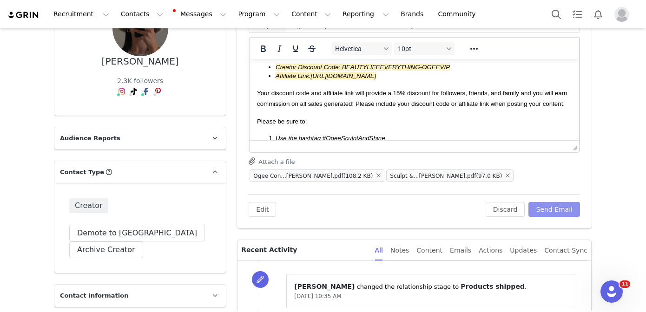
click at [550, 207] on button "Send Email" at bounding box center [555, 209] width 52 height 15
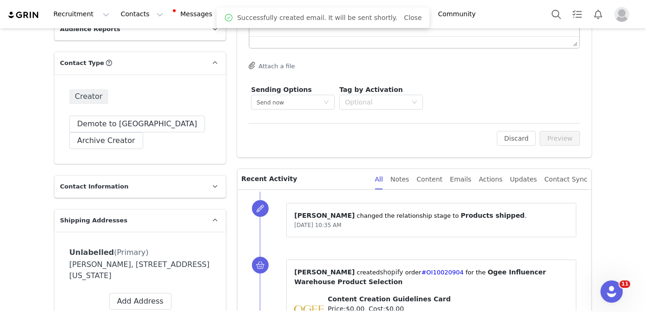
scroll to position [219, 0]
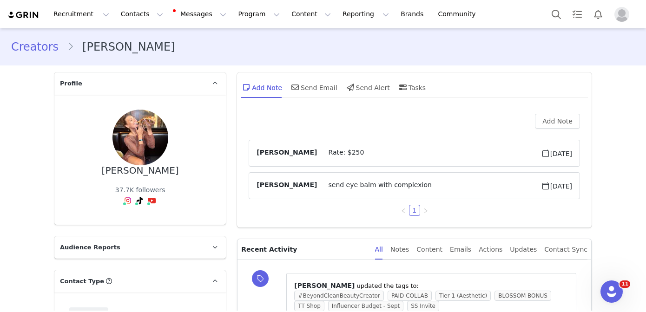
click at [160, 171] on div "Brittany Carel" at bounding box center [140, 171] width 77 height 11
copy div "Brittany Carel"
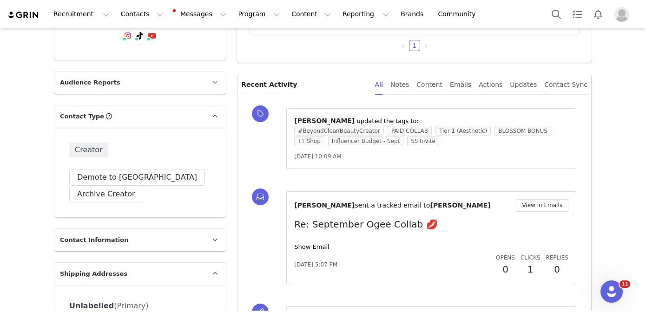
scroll to position [325, 0]
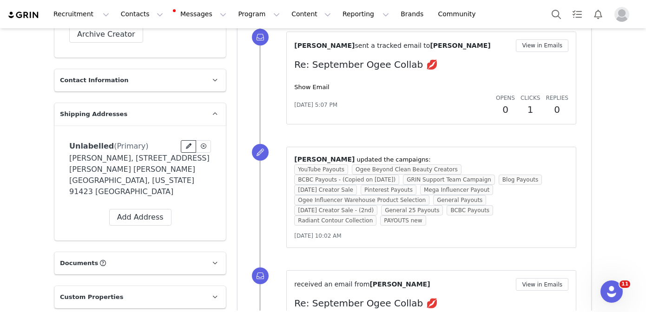
click at [188, 141] on button at bounding box center [188, 146] width 15 height 13
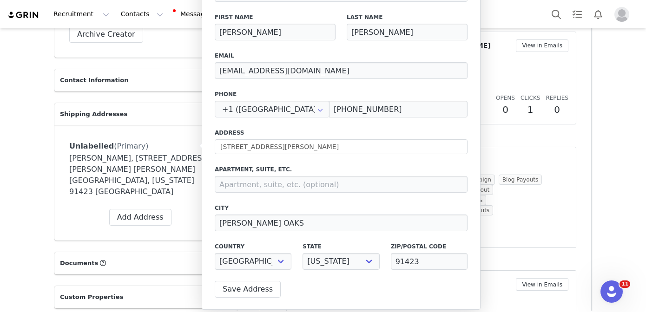
click at [57, 181] on div "Unlabelled (Primary) Delete Address Yes, delete Address BRITTANY BRESLAUER, 372…" at bounding box center [140, 183] width 172 height 115
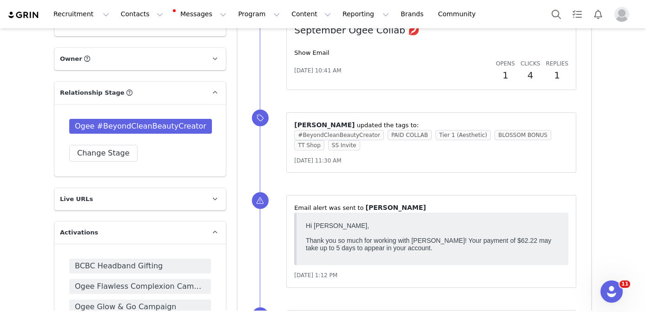
scroll to position [707, 0]
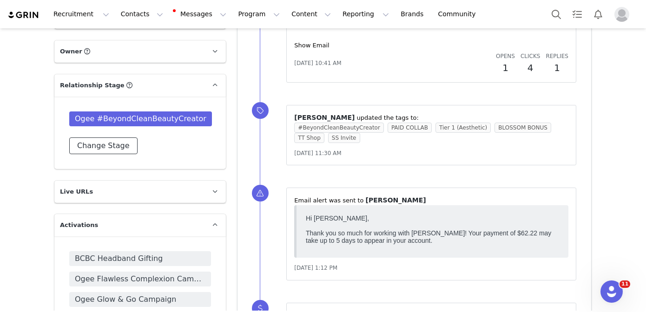
click at [107, 138] on button "Change Stage" at bounding box center [103, 146] width 68 height 17
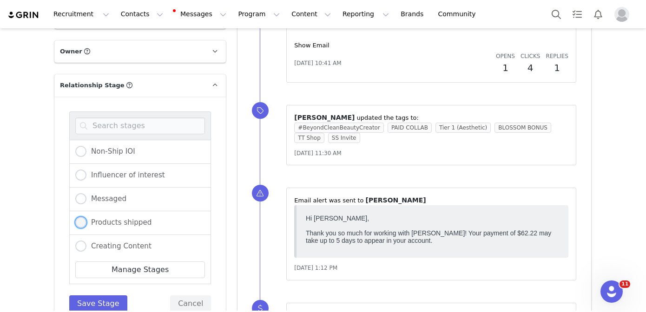
click at [99, 218] on span "Products shipped" at bounding box center [118, 222] width 65 height 8
click at [86, 217] on input "Products shipped" at bounding box center [80, 223] width 11 height 12
radio input "true"
radio input "false"
click at [99, 296] on button "Save Stage" at bounding box center [98, 304] width 58 height 17
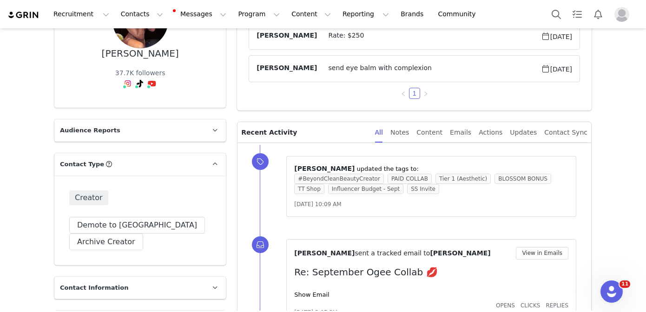
scroll to position [0, 0]
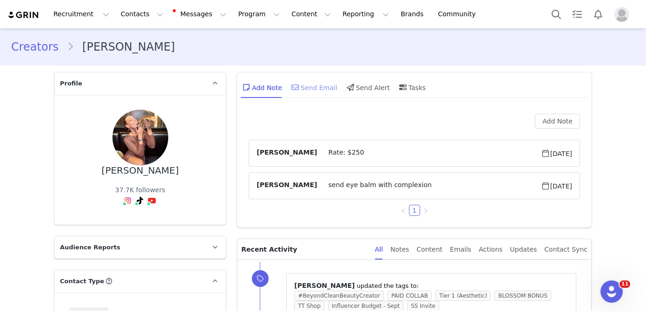
click at [319, 88] on div "Send Email" at bounding box center [314, 87] width 48 height 22
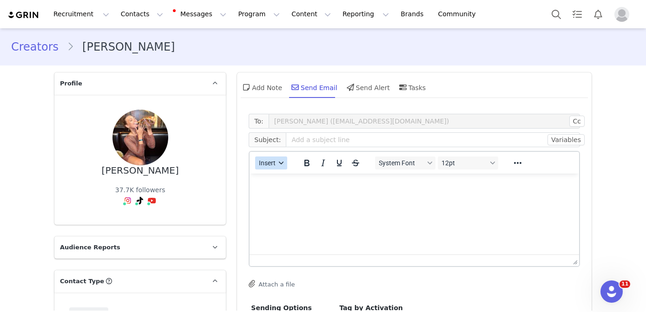
click at [271, 169] on button "Insert" at bounding box center [271, 163] width 32 height 13
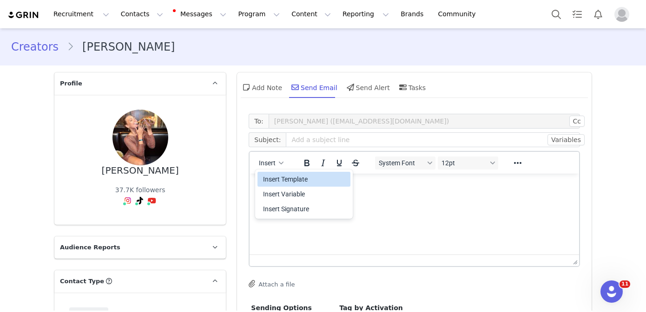
click at [272, 184] on div "Insert Template" at bounding box center [305, 179] width 84 height 11
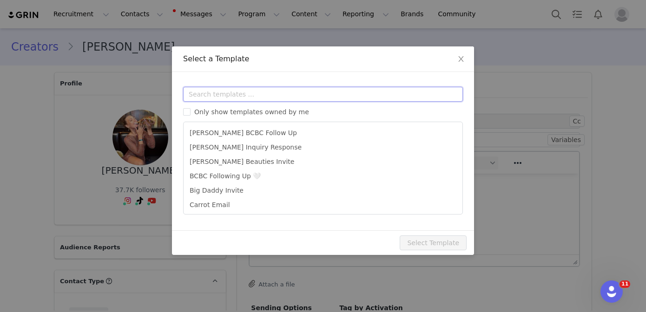
click at [252, 96] on input "text" at bounding box center [323, 94] width 280 height 15
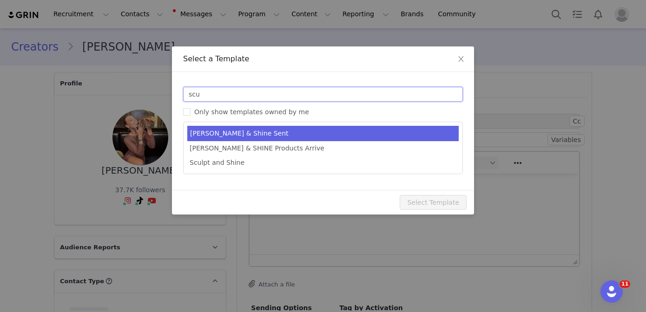
type input "scu"
type input "Ogee Sculpt & Shine Products Sent 💗"
click at [284, 134] on li "Chloe Sculpt & Shine Sent" at bounding box center [322, 133] width 271 height 15
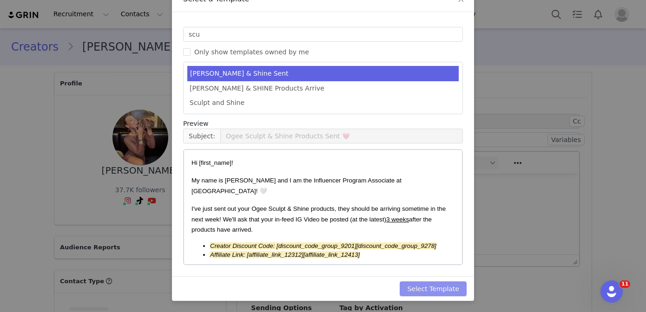
click at [423, 287] on button "Select Template" at bounding box center [433, 289] width 67 height 15
type input "Ogee Sculpt & Shine Products Sent 💗"
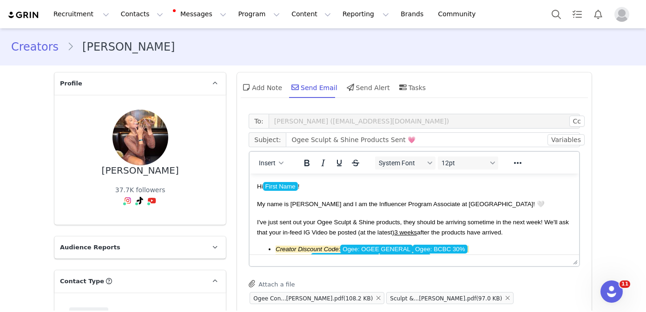
click at [418, 199] on p "My name is Chloe and I am the Influencer Program Associate at Ogee! 🤍" at bounding box center [414, 204] width 315 height 10
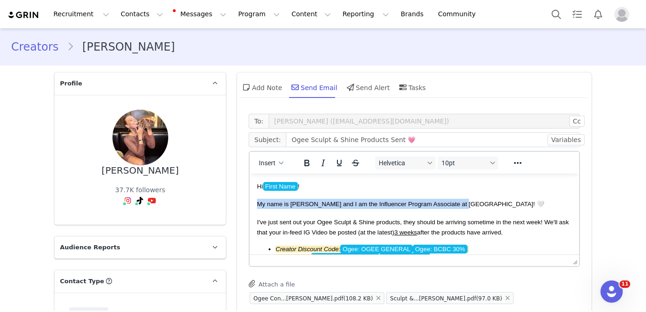
click at [418, 199] on p "My name is Chloe and I am the Influencer Program Associate at Ogee! 🤍" at bounding box center [414, 204] width 315 height 10
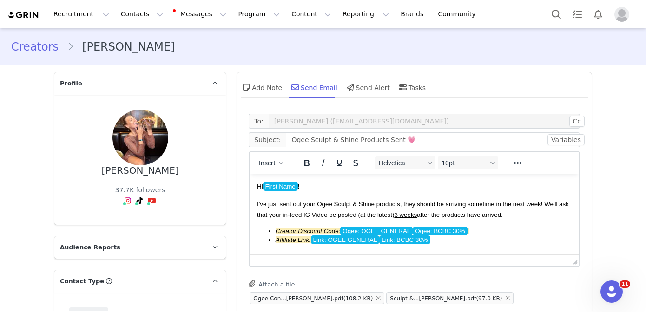
click at [399, 234] on span "Ogee: OGEE GENERAL" at bounding box center [376, 231] width 73 height 9
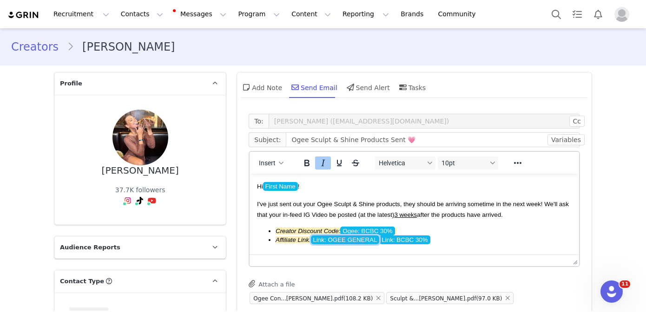
click at [360, 243] on span "Link: OGEE GENERAL" at bounding box center [345, 240] width 69 height 9
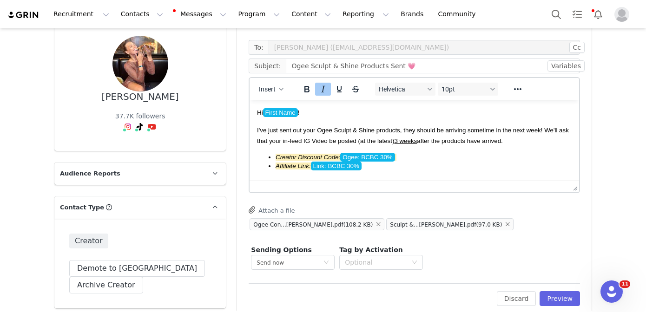
scroll to position [90, 0]
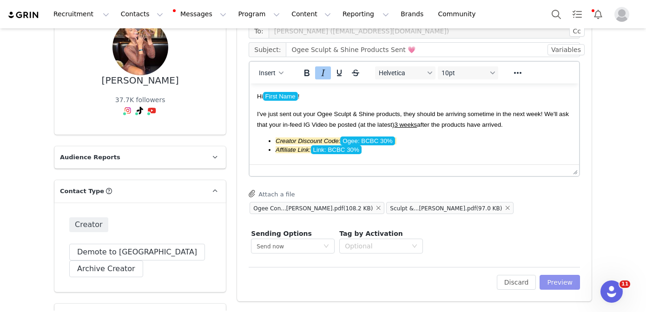
click at [556, 281] on button "Preview" at bounding box center [560, 282] width 40 height 15
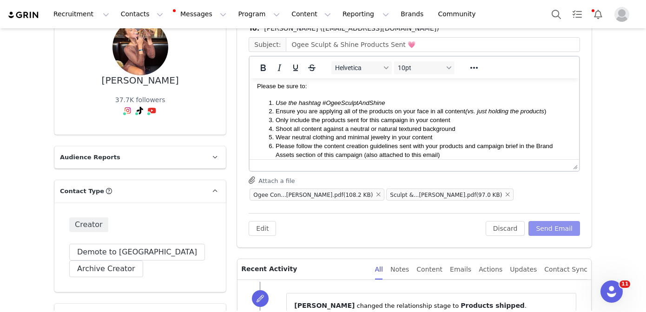
scroll to position [111, 0]
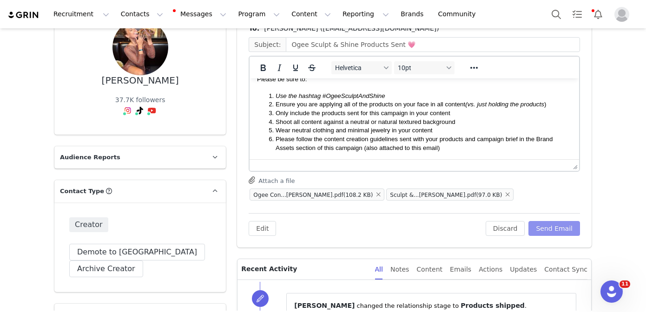
click at [553, 226] on button "Send Email" at bounding box center [555, 228] width 52 height 15
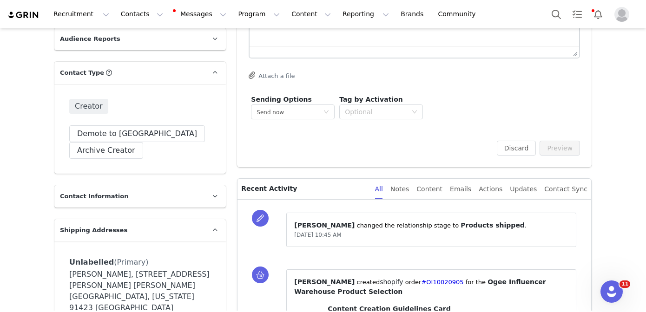
scroll to position [208, 0]
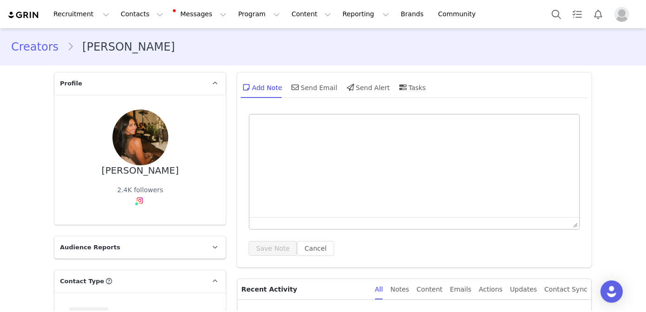
click at [128, 172] on div "[PERSON_NAME]" at bounding box center [140, 171] width 77 height 11
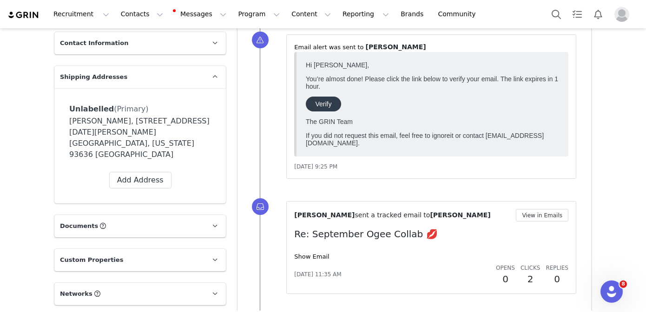
scroll to position [362, 0]
click at [187, 106] on span at bounding box center [189, 110] width 8 height 8
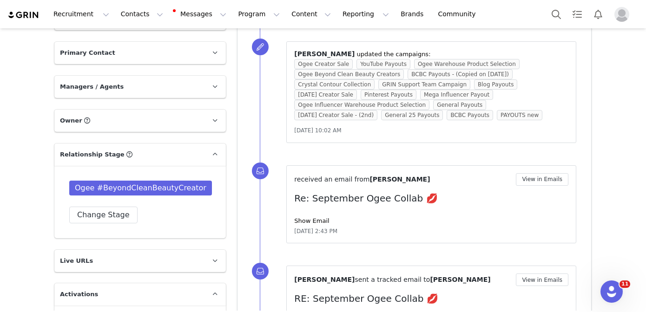
scroll to position [656, 0]
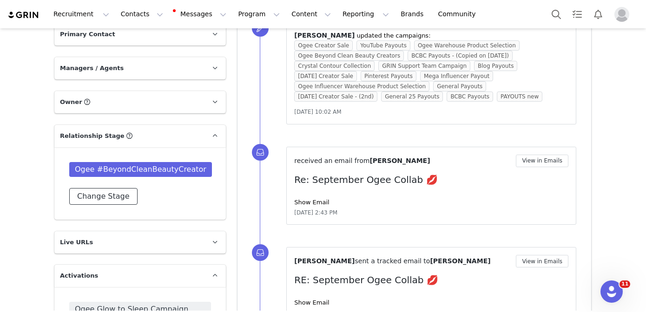
click at [124, 188] on button "Change Stage" at bounding box center [103, 196] width 68 height 17
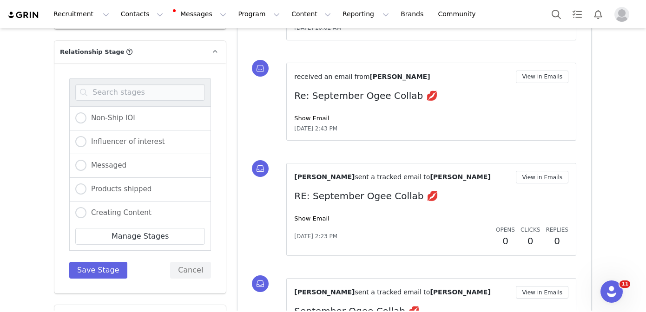
scroll to position [756, 0]
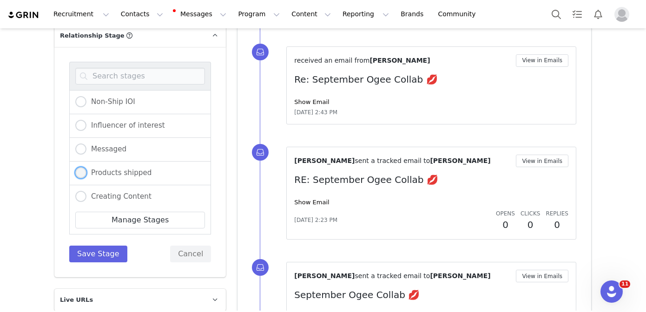
click at [126, 167] on label "Products shipped" at bounding box center [113, 173] width 76 height 12
click at [86, 167] on input "Products shipped" at bounding box center [80, 173] width 11 height 12
radio input "true"
radio input "false"
click at [104, 246] on button "Save Stage" at bounding box center [98, 254] width 58 height 17
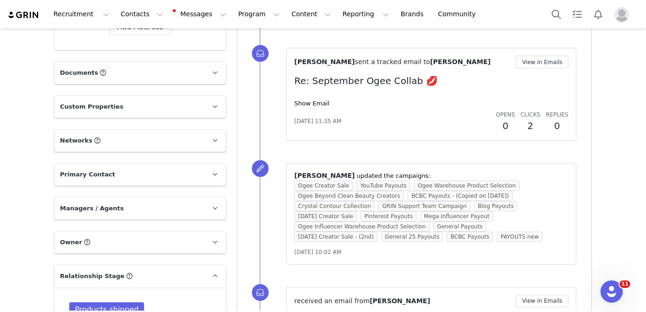
scroll to position [54, 0]
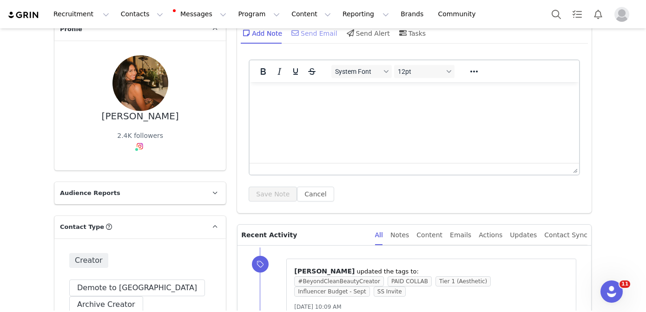
click at [311, 33] on div "Send Email" at bounding box center [314, 33] width 48 height 22
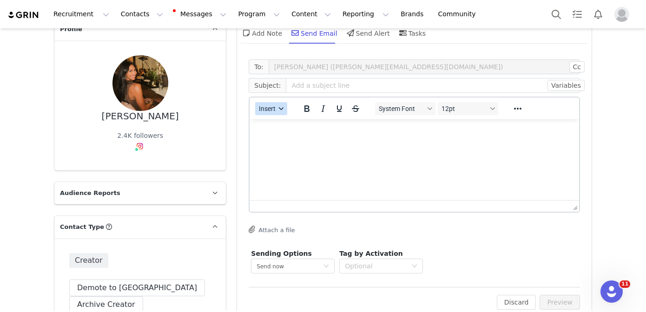
scroll to position [0, 0]
click at [269, 114] on button "Insert" at bounding box center [271, 108] width 32 height 13
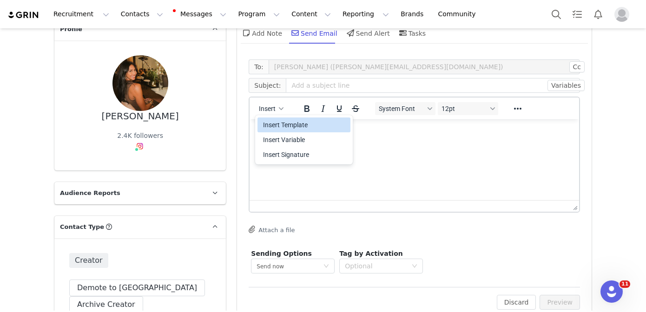
click at [274, 126] on div "Insert Template" at bounding box center [305, 124] width 84 height 11
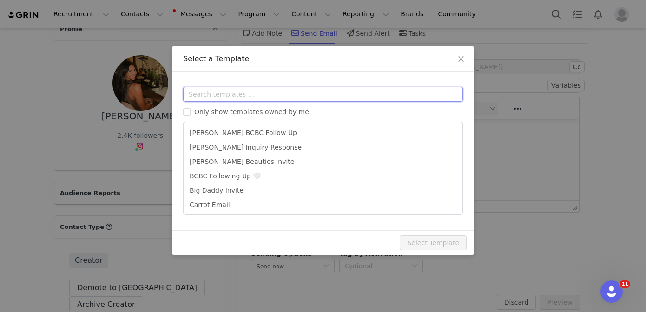
click at [285, 88] on input "text" at bounding box center [323, 94] width 280 height 15
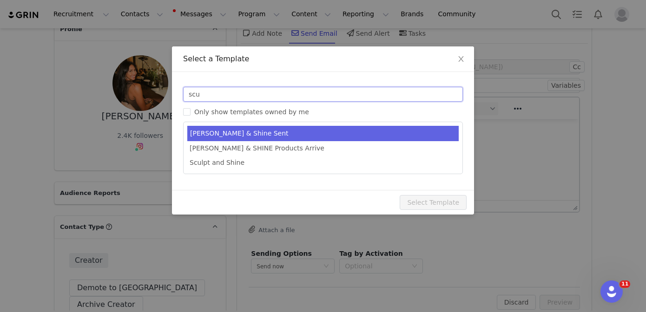
type input "scu"
type input "Ogee Sculpt & Shine Products Sent 💗"
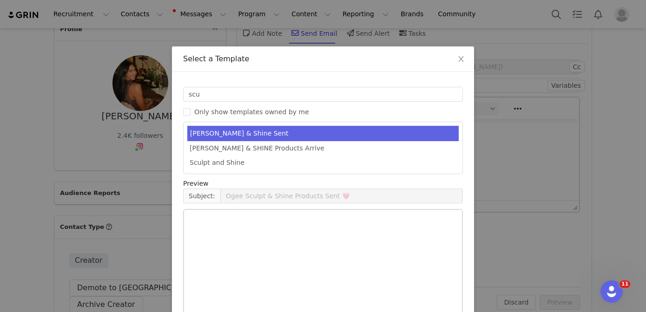
click at [340, 127] on li "[PERSON_NAME] & Shine Sent" at bounding box center [322, 133] width 271 height 15
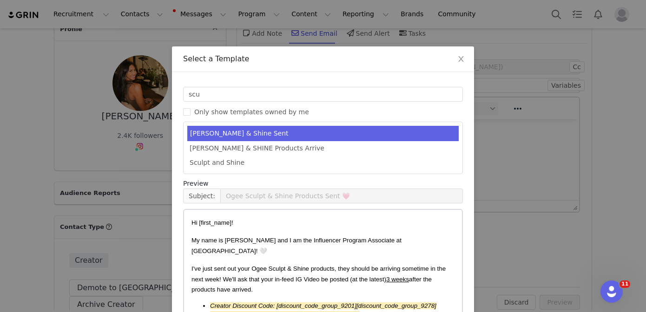
scroll to position [60, 0]
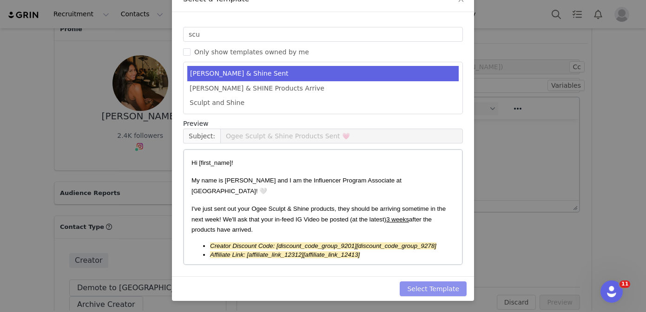
click at [433, 288] on button "Select Template" at bounding box center [433, 289] width 67 height 15
type input "Ogee Sculpt & Shine Products Sent 💗"
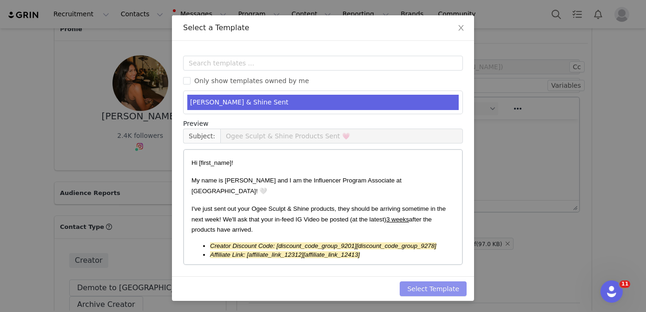
scroll to position [0, 0]
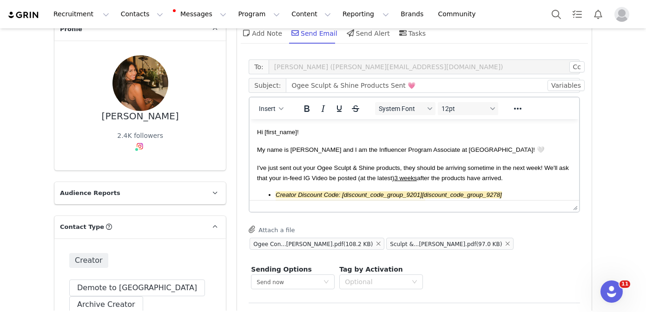
click at [341, 145] on p "My name is [PERSON_NAME] and I am the Influencer Program Associate at [GEOGRAPH…" at bounding box center [414, 150] width 315 height 10
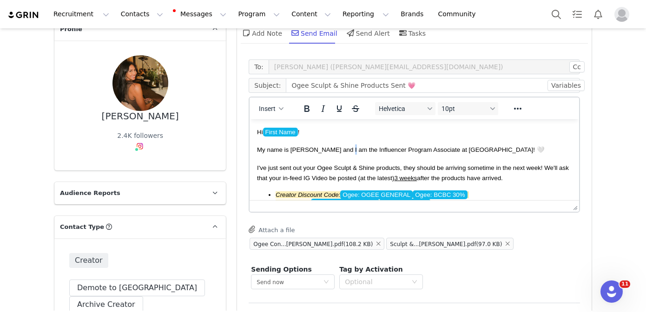
click at [341, 145] on p "My name is [PERSON_NAME] and I am the Influencer Program Associate at [GEOGRAPH…" at bounding box center [414, 150] width 315 height 10
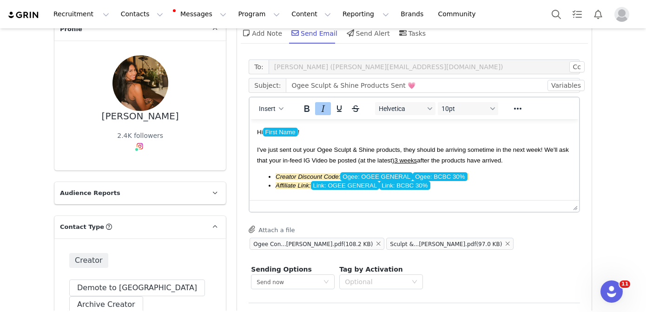
click at [379, 174] on span "Ogee: OGEE GENERAL" at bounding box center [376, 176] width 73 height 9
click at [363, 186] on span "Link: OGEE GENERAL" at bounding box center [345, 185] width 69 height 9
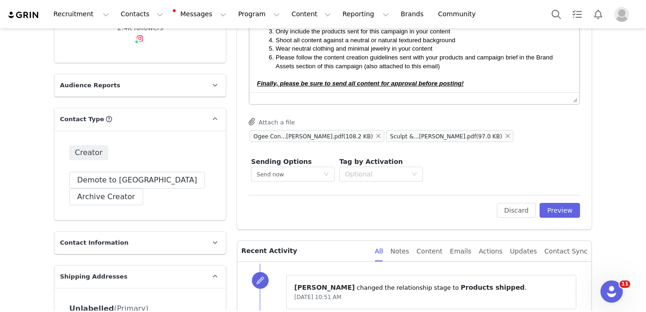
scroll to position [174, 0]
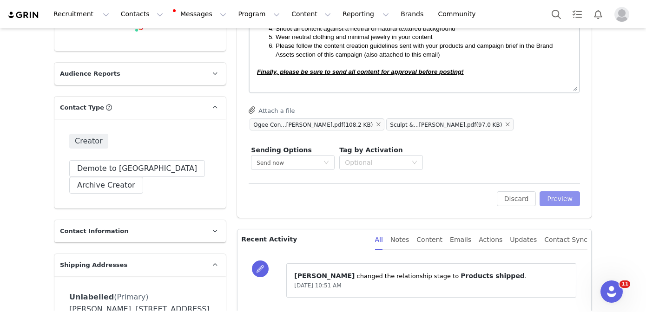
click at [561, 198] on button "Preview" at bounding box center [560, 199] width 40 height 15
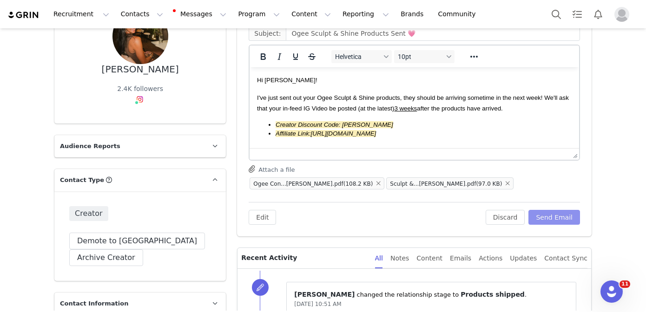
scroll to position [86, 0]
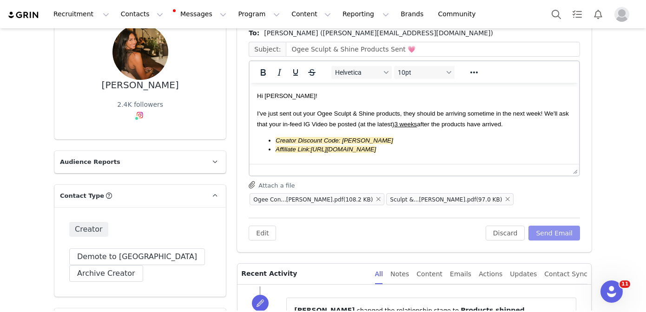
click at [558, 232] on button "Send Email" at bounding box center [555, 233] width 52 height 15
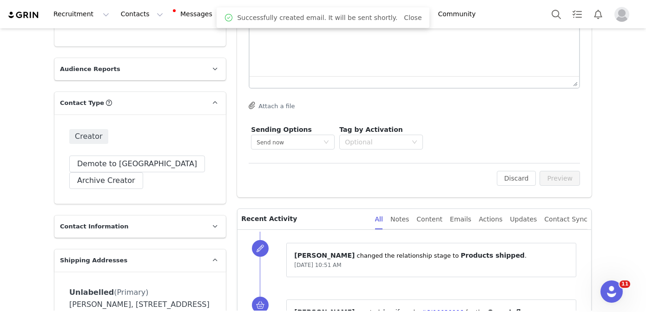
scroll to position [191, 0]
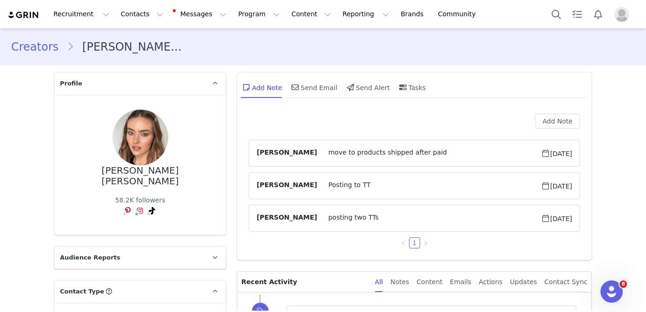
click at [127, 173] on div "[PERSON_NAME] [PERSON_NAME]" at bounding box center [140, 176] width 142 height 21
click at [127, 173] on div "Angelika Nikola" at bounding box center [140, 176] width 142 height 21
copy div "Angelika Nikola"
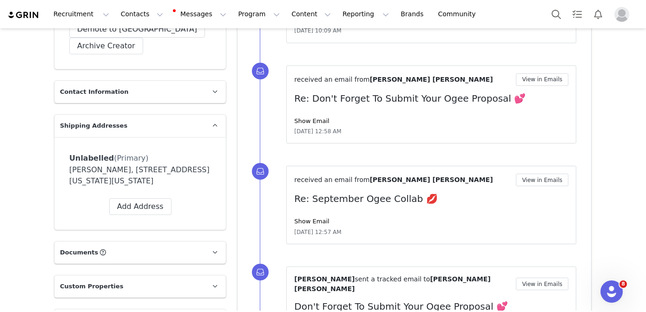
scroll to position [339, 0]
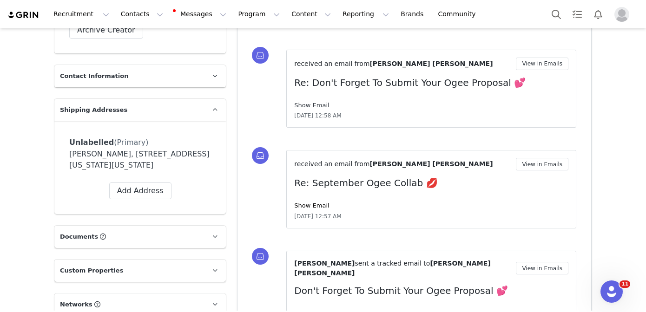
click at [312, 106] on link "Show Email" at bounding box center [311, 105] width 35 height 7
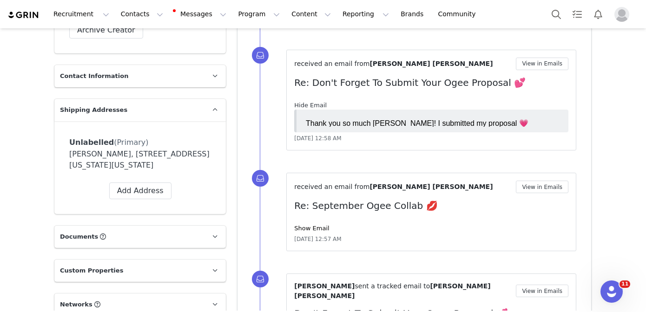
scroll to position [0, 0]
click at [312, 106] on link "Hide Email" at bounding box center [310, 105] width 33 height 7
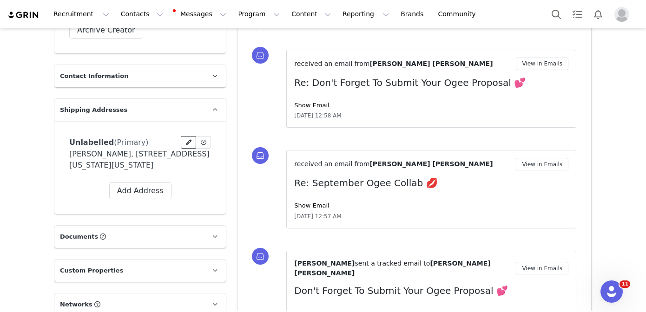
click at [187, 140] on icon at bounding box center [189, 143] width 6 height 6
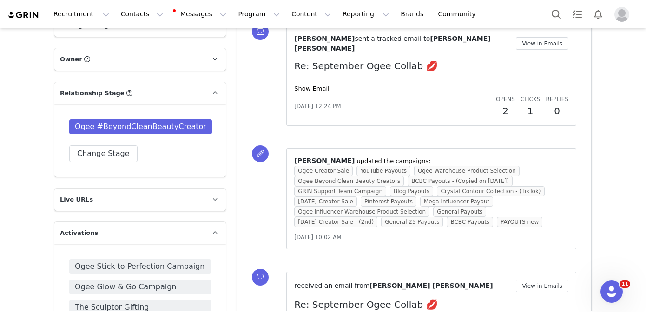
scroll to position [687, 0]
click at [100, 152] on button "Change Stage" at bounding box center [103, 154] width 68 height 17
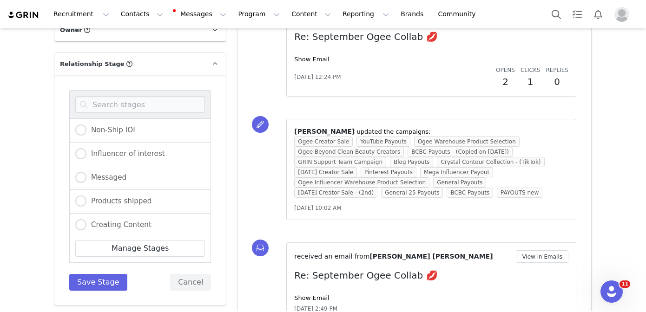
scroll to position [751, 0]
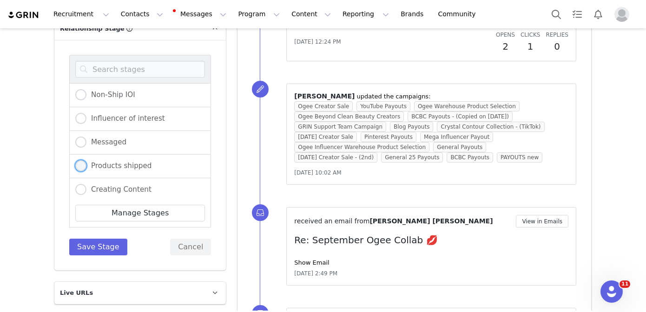
click at [129, 169] on span "Products shipped" at bounding box center [118, 166] width 65 height 8
click at [86, 169] on input "Products shipped" at bounding box center [80, 166] width 11 height 12
radio input "true"
radio input "false"
click at [111, 241] on button "Save Stage" at bounding box center [98, 247] width 58 height 17
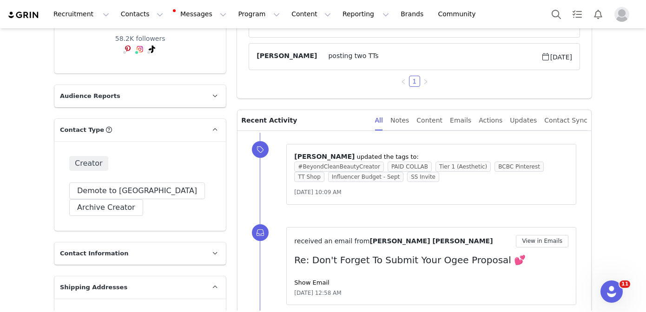
scroll to position [0, 0]
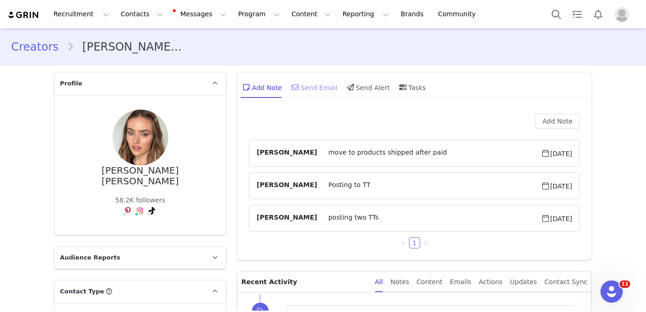
click at [314, 85] on div "Send Email" at bounding box center [314, 87] width 48 height 22
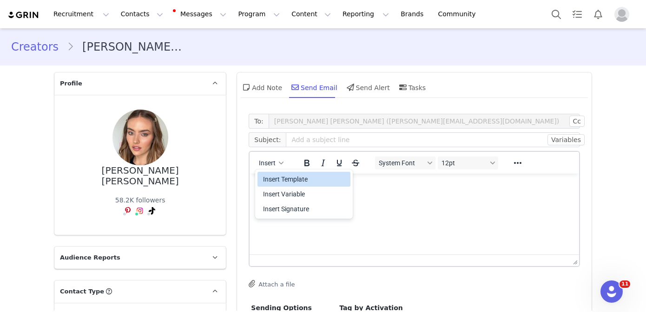
click at [274, 177] on div "Insert Template" at bounding box center [305, 179] width 84 height 11
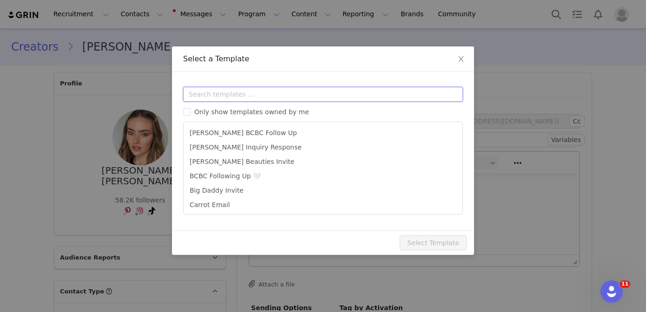
click at [263, 94] on input "text" at bounding box center [323, 94] width 280 height 15
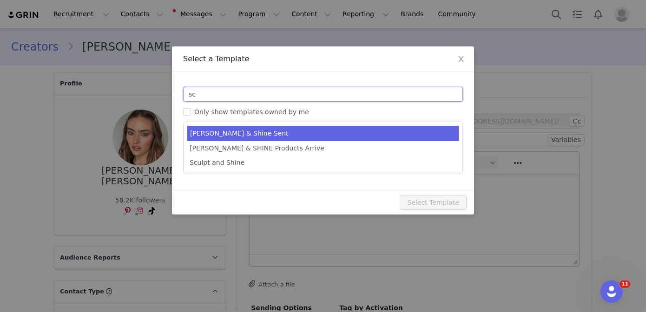
type input "sc"
type input "Ogee Sculpt & Shine Products Sent 💗"
click at [294, 129] on li "Chloe Sculpt & Shine Sent" at bounding box center [322, 133] width 271 height 15
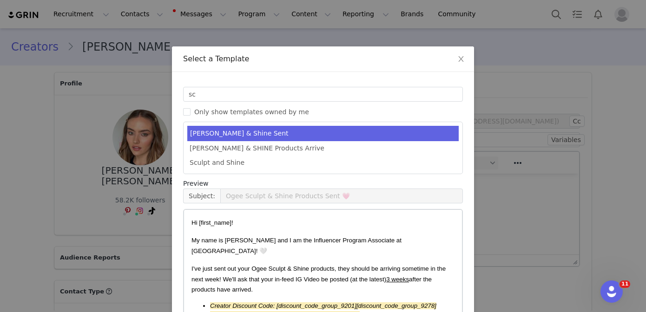
scroll to position [60, 0]
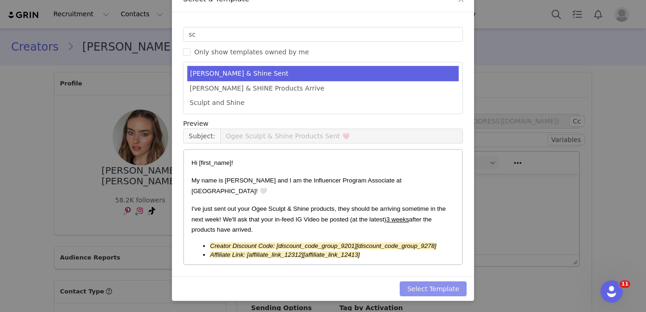
click at [441, 282] on button "Select Template" at bounding box center [433, 289] width 67 height 15
type input "Ogee Sculpt & Shine Products Sent 💗"
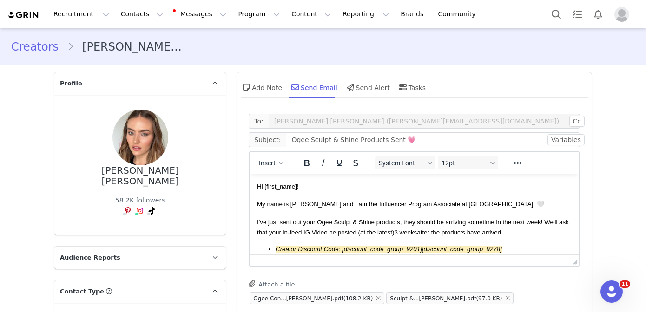
scroll to position [0, 0]
click at [425, 200] on p "My name is Chloe and I am the Influencer Program Associate at Ogee! 🤍" at bounding box center [414, 204] width 315 height 10
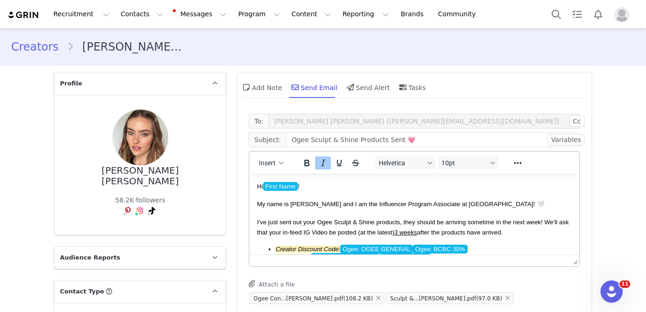
click at [425, 200] on p "My name is Chloe and I am the Influencer Program Associate at Ogee! 🤍" at bounding box center [414, 204] width 315 height 10
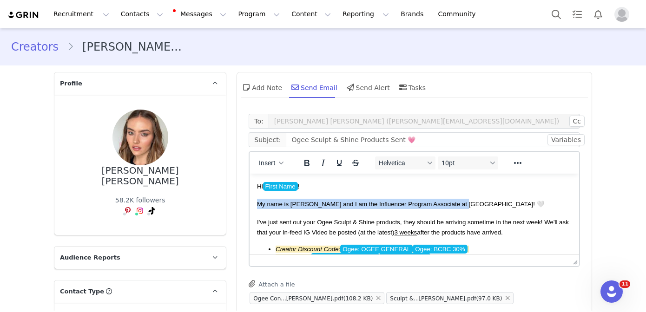
click at [425, 200] on p "My name is Chloe and I am the Influencer Program Associate at Ogee! 🤍" at bounding box center [414, 204] width 315 height 10
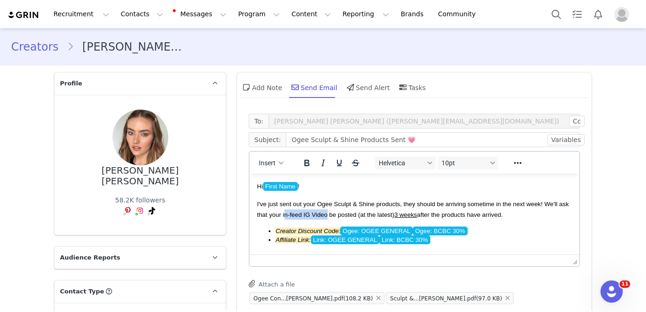
drag, startPoint x: 327, startPoint y: 214, endPoint x: 284, endPoint y: 213, distance: 43.2
click at [284, 213] on span "I've just sent out your Ogee Sculpt & Shine products, they should be arriving s…" at bounding box center [413, 209] width 312 height 17
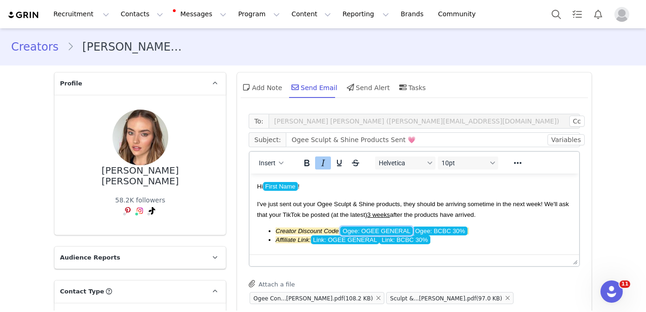
click at [386, 229] on span "Ogee: OGEE GENERAL" at bounding box center [376, 231] width 73 height 9
click at [364, 239] on span "Link: OGEE GENERAL" at bounding box center [345, 240] width 69 height 9
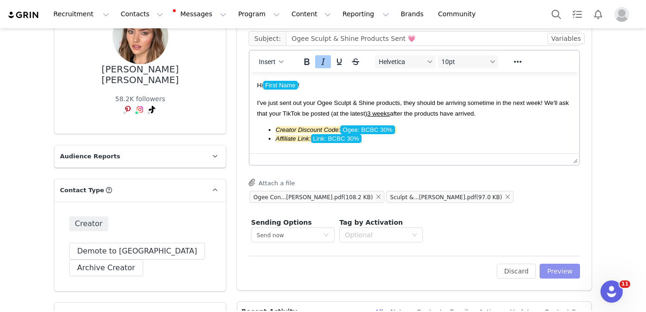
scroll to position [111, 0]
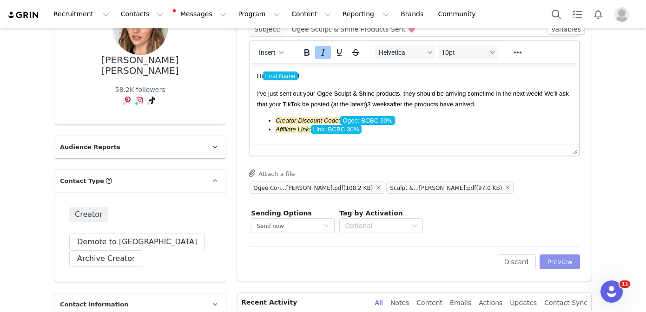
click at [569, 258] on button "Preview" at bounding box center [560, 262] width 40 height 15
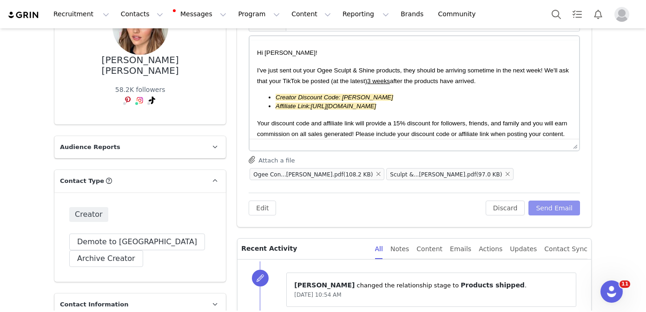
scroll to position [0, 0]
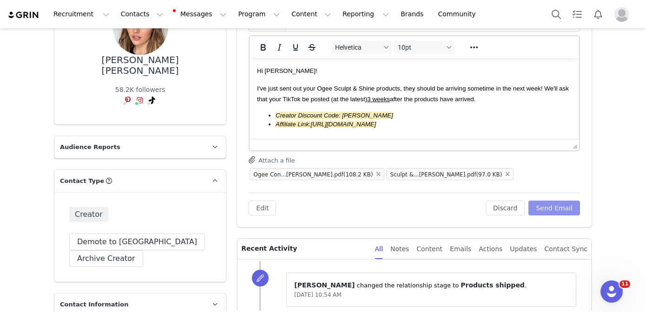
click at [547, 206] on button "Send Email" at bounding box center [555, 208] width 52 height 15
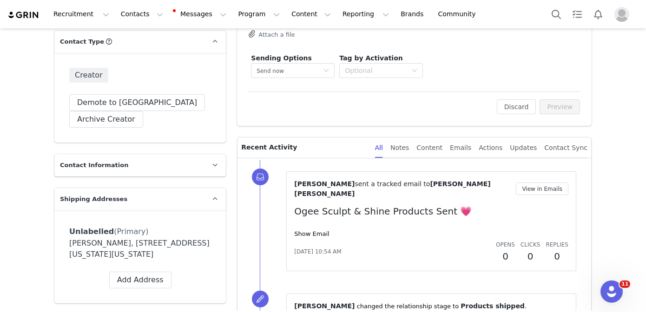
scroll to position [251, 0]
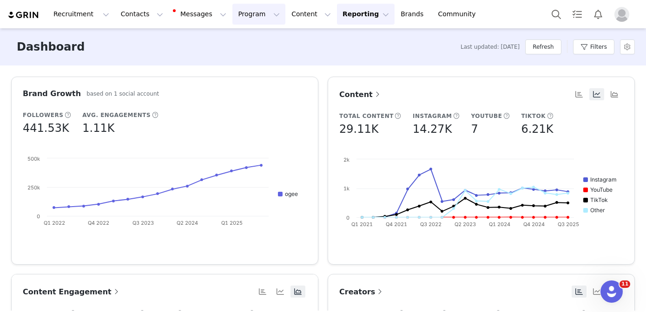
click at [232, 20] on button "Program Program" at bounding box center [258, 14] width 53 height 21
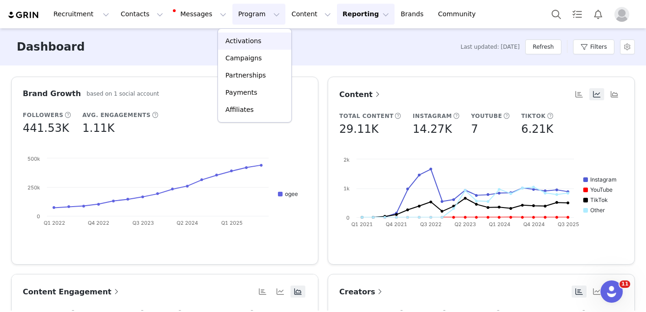
click at [271, 40] on div "Activations" at bounding box center [255, 41] width 62 height 10
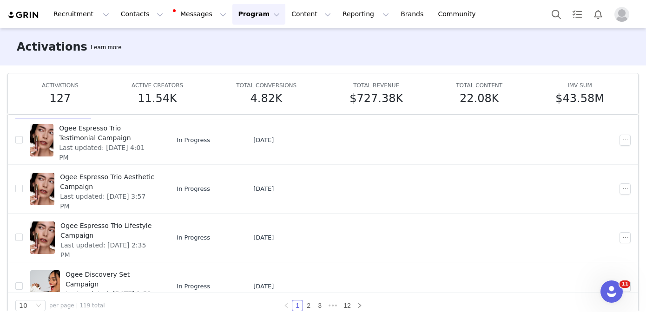
scroll to position [177, 0]
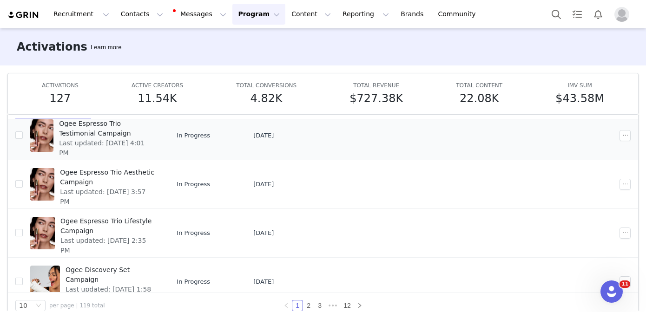
click at [154, 135] on span "Ogee Espresso Trio Testimonial Campaign" at bounding box center [107, 129] width 97 height 20
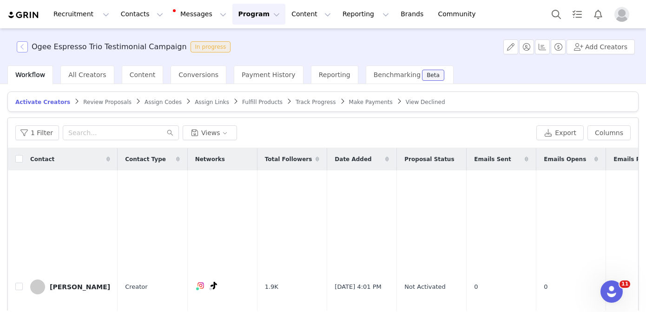
click at [20, 49] on button "button" at bounding box center [22, 46] width 11 height 11
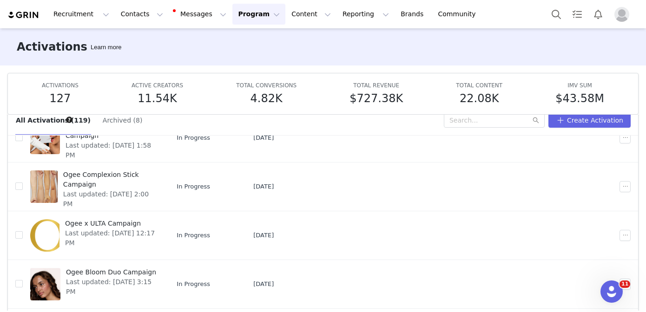
scroll to position [49, 0]
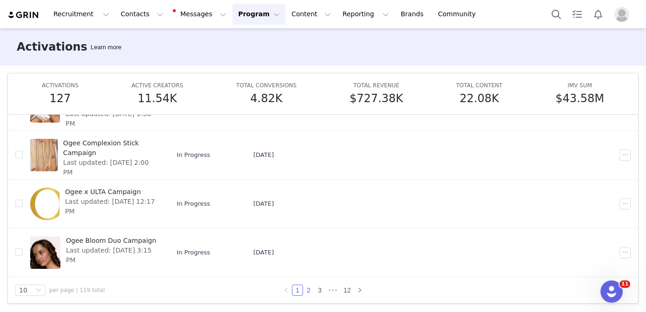
click at [309, 289] on link "2" at bounding box center [309, 290] width 10 height 10
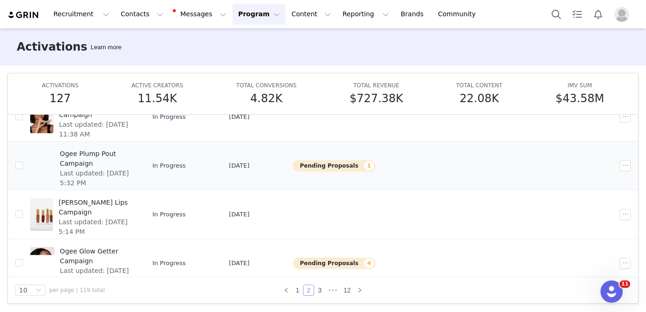
scroll to position [47, 0]
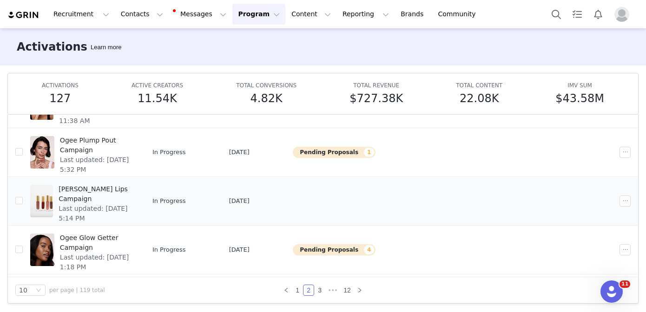
click at [132, 204] on span "Last updated: [DATE] 5:14 PM" at bounding box center [95, 214] width 73 height 20
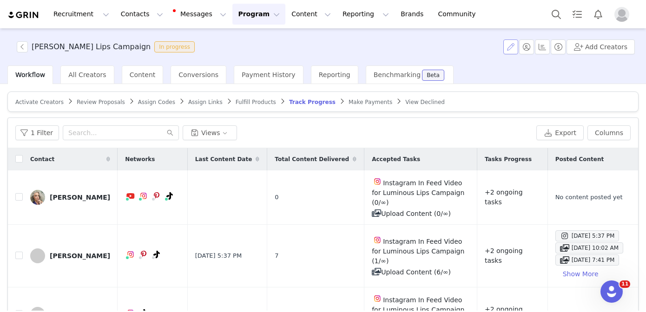
click at [514, 41] on button "button" at bounding box center [510, 47] width 15 height 15
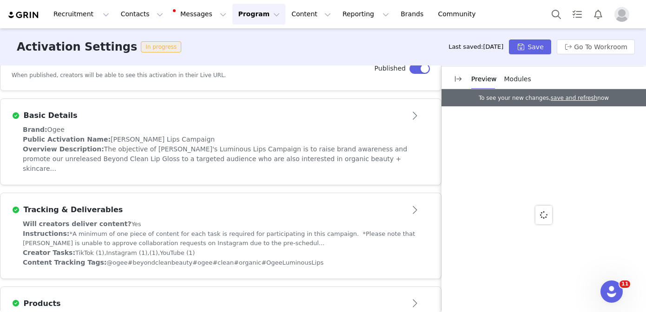
click at [307, 153] on span "The objective of [PERSON_NAME]'s Luminous Lips Campaign is to raise brand aware…" at bounding box center [215, 159] width 384 height 27
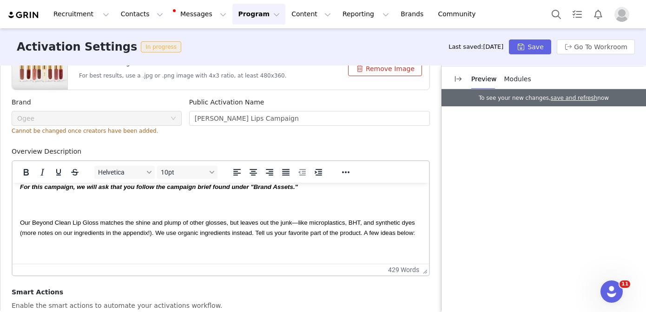
scroll to position [53, 0]
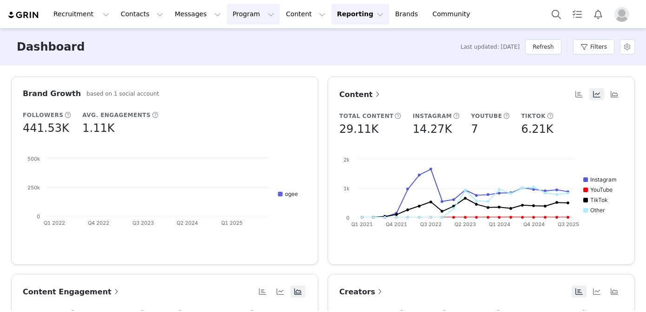
click at [242, 12] on button "Program Program" at bounding box center [253, 14] width 53 height 21
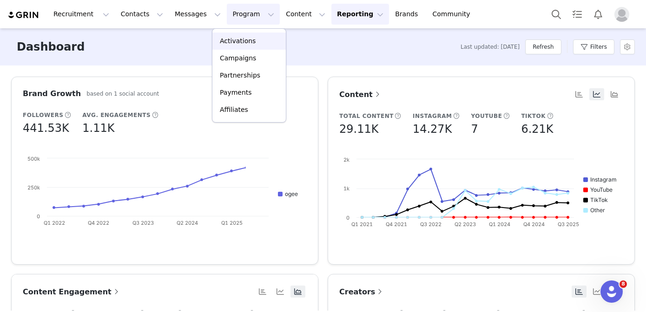
click at [242, 44] on p "Activations" at bounding box center [238, 41] width 36 height 10
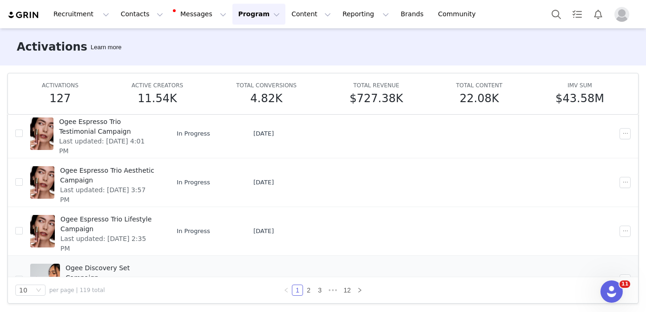
scroll to position [338, 0]
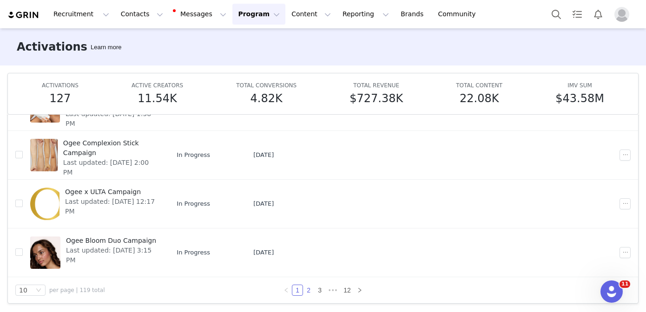
click at [308, 294] on link "2" at bounding box center [309, 290] width 10 height 10
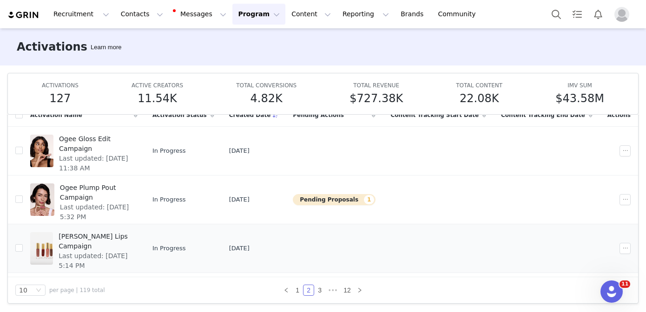
click at [132, 252] on span "Last updated: Sep 9, 2025 5:14 PM" at bounding box center [95, 262] width 73 height 20
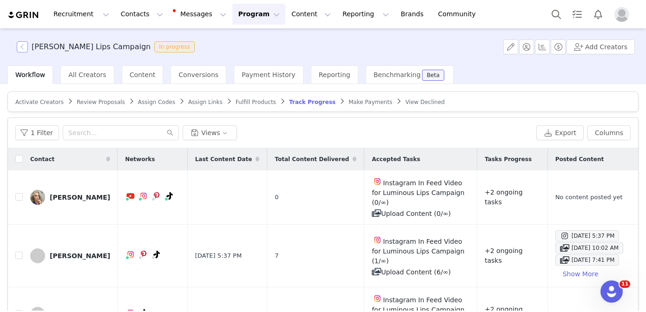
click at [23, 47] on button "button" at bounding box center [22, 46] width 11 height 11
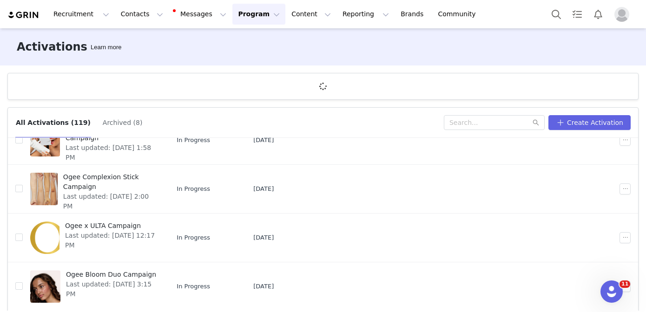
scroll to position [34, 0]
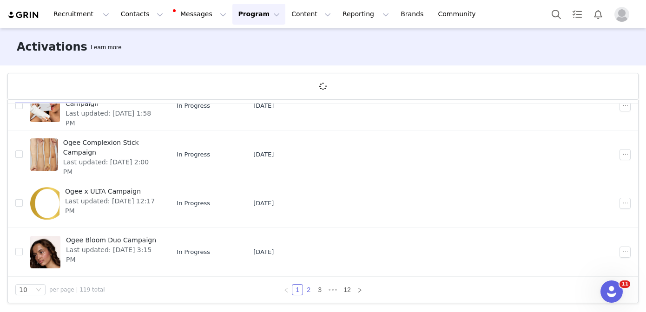
click at [309, 287] on link "2" at bounding box center [309, 290] width 10 height 10
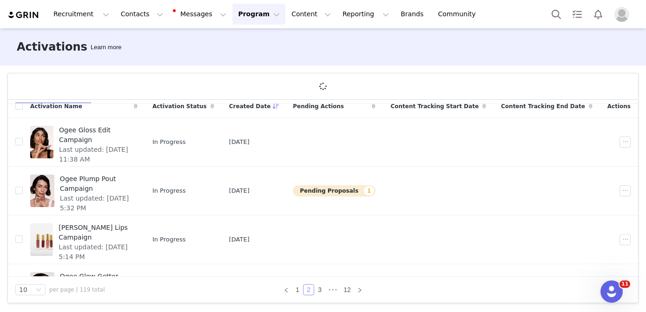
scroll to position [10, 0]
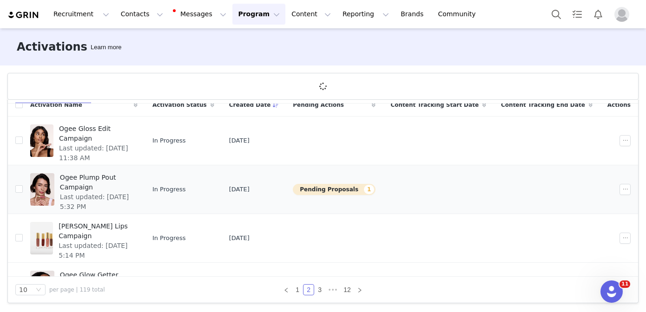
click at [117, 192] on span "Last updated: Sep 9, 2025 5:32 PM" at bounding box center [96, 202] width 72 height 20
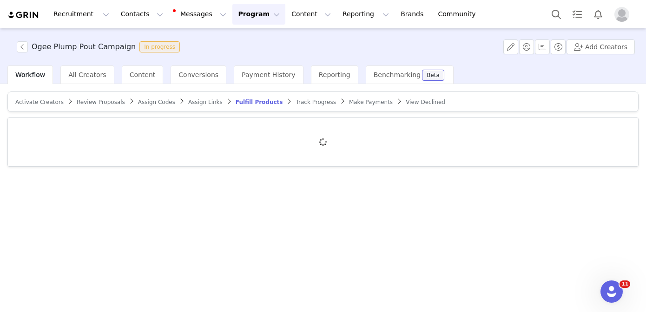
click at [99, 99] on span "Review Proposals" at bounding box center [101, 102] width 48 height 7
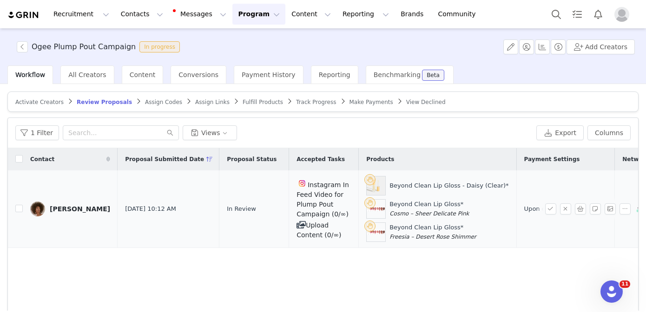
click at [81, 206] on div "Malaika Guttoh" at bounding box center [80, 208] width 60 height 7
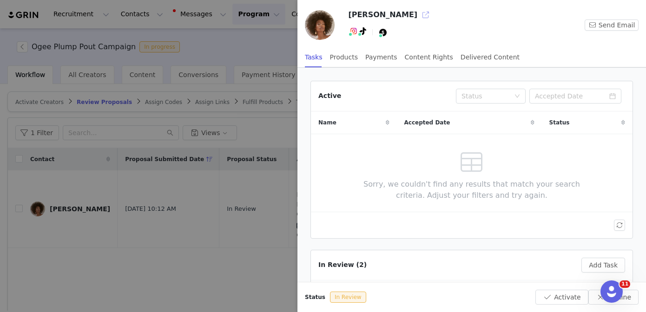
click at [418, 13] on button "button" at bounding box center [425, 14] width 15 height 15
click at [136, 268] on div at bounding box center [323, 156] width 646 height 312
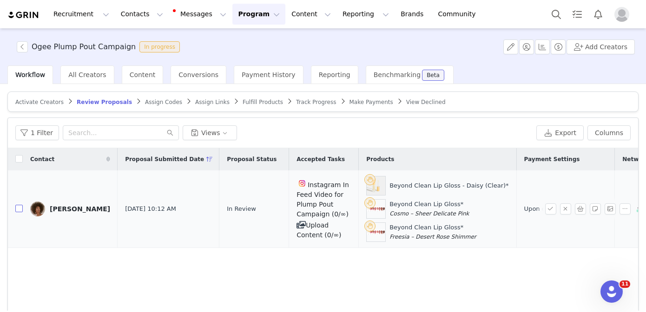
click at [19, 209] on input "checkbox" at bounding box center [18, 208] width 7 height 7
checkbox input "true"
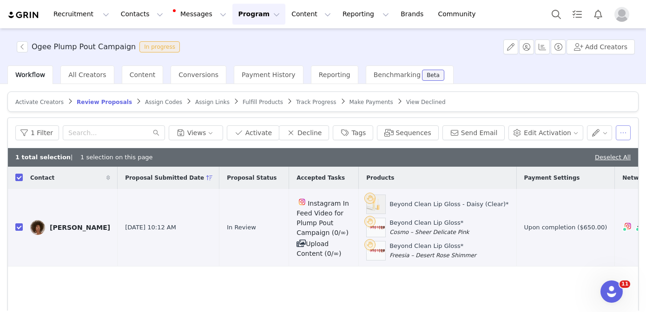
click at [625, 135] on button "button" at bounding box center [623, 133] width 15 height 15
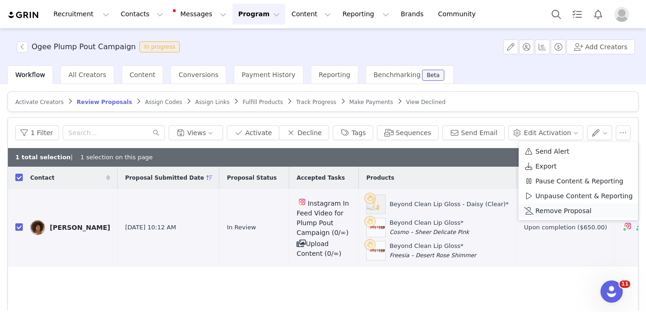
click at [552, 207] on span "Remove Proposal" at bounding box center [564, 211] width 56 height 10
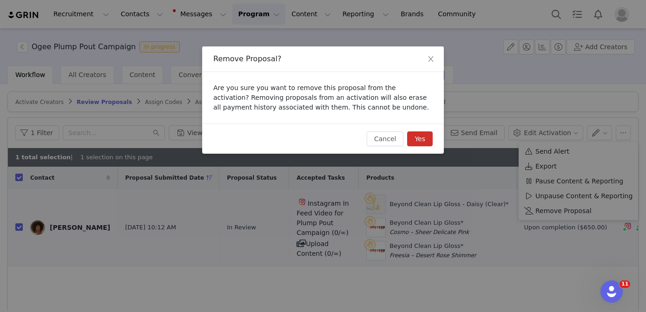
click at [422, 141] on button "Yes" at bounding box center [420, 139] width 26 height 15
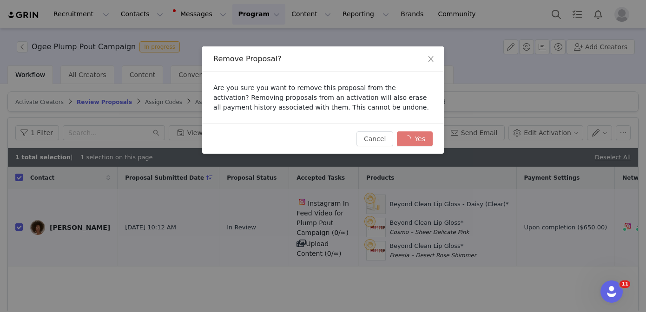
checkbox input "false"
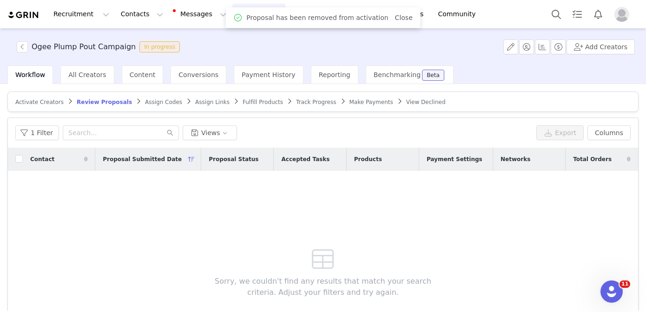
click at [34, 100] on span "Activate Creators" at bounding box center [39, 102] width 48 height 7
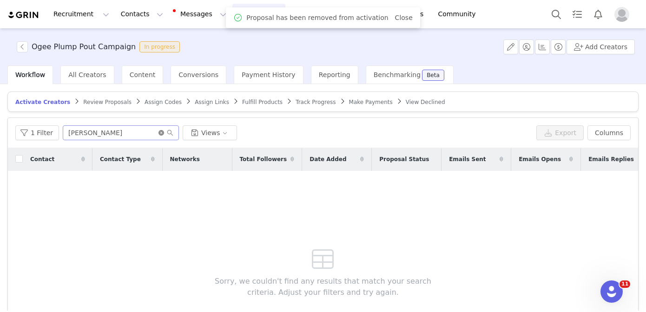
click at [159, 134] on icon "icon: close-circle" at bounding box center [162, 133] width 6 height 6
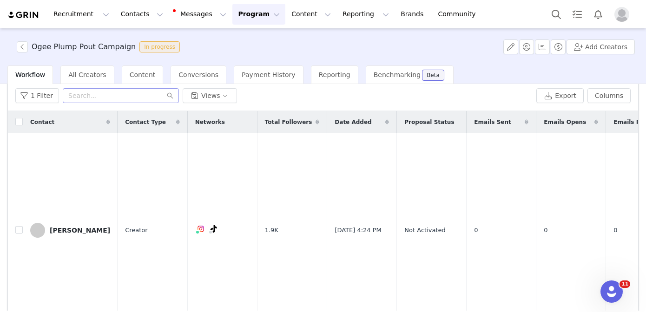
scroll to position [28, 0]
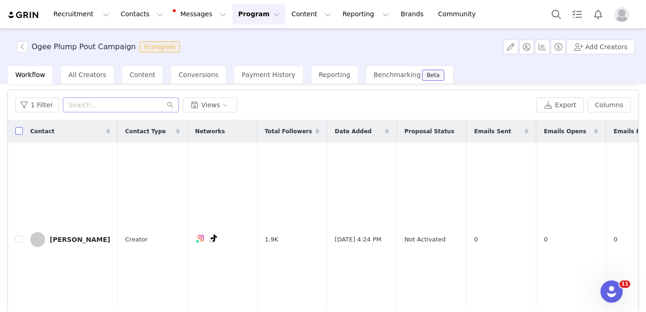
click at [20, 133] on input "checkbox" at bounding box center [18, 130] width 7 height 7
checkbox input "true"
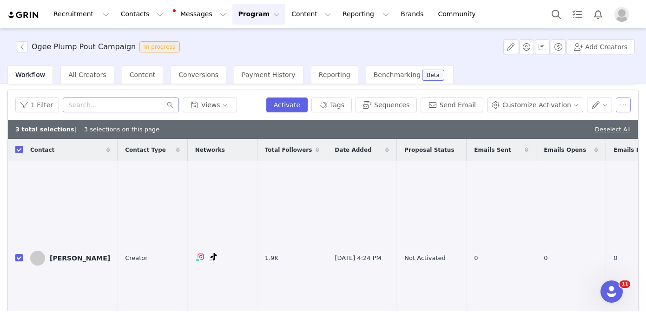
click at [627, 106] on button "button" at bounding box center [623, 105] width 15 height 15
click at [252, 105] on div "1 Filter Views" at bounding box center [138, 105] width 247 height 15
click at [17, 254] on input "checkbox" at bounding box center [18, 257] width 7 height 7
checkbox input "false"
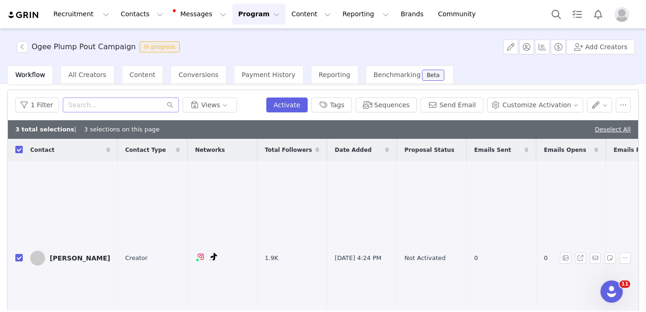
checkbox input "false"
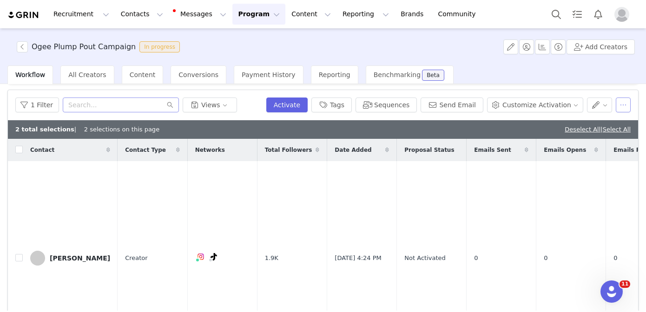
drag, startPoint x: 627, startPoint y: 106, endPoint x: 624, endPoint y: 123, distance: 17.0
click at [627, 106] on button "button" at bounding box center [623, 105] width 15 height 15
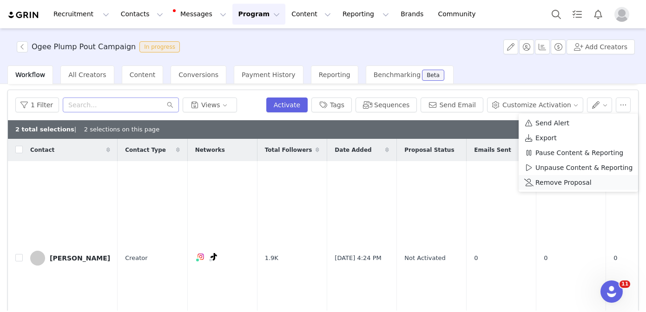
click at [576, 183] on span "Remove Proposal" at bounding box center [564, 183] width 56 height 10
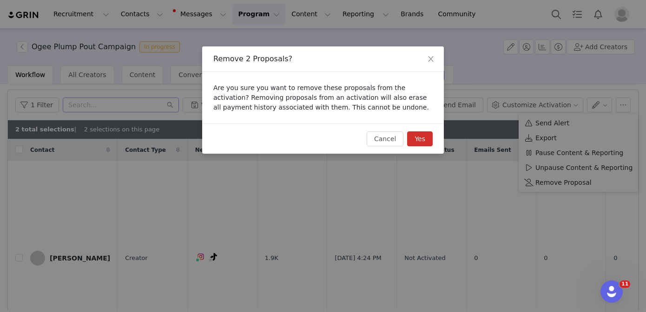
click at [420, 137] on button "Yes" at bounding box center [420, 139] width 26 height 15
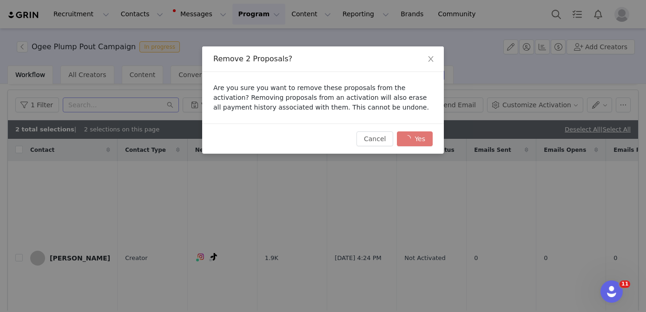
checkbox input "false"
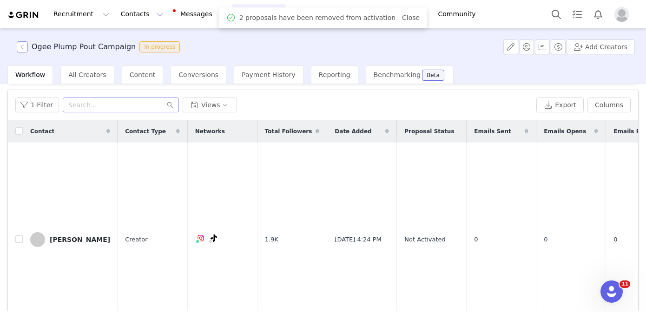
click at [24, 45] on button "button" at bounding box center [22, 46] width 11 height 11
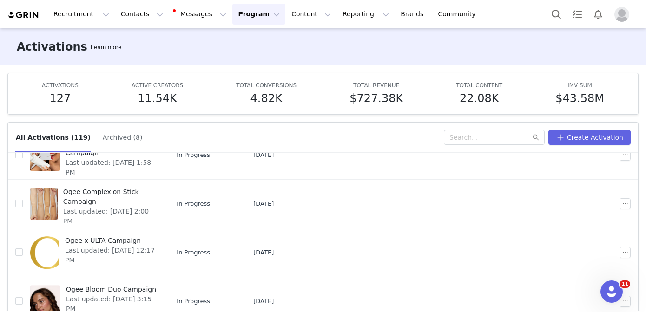
scroll to position [49, 0]
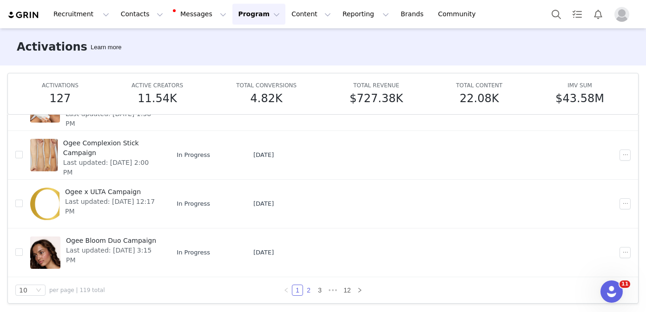
click at [307, 289] on link "2" at bounding box center [309, 290] width 10 height 10
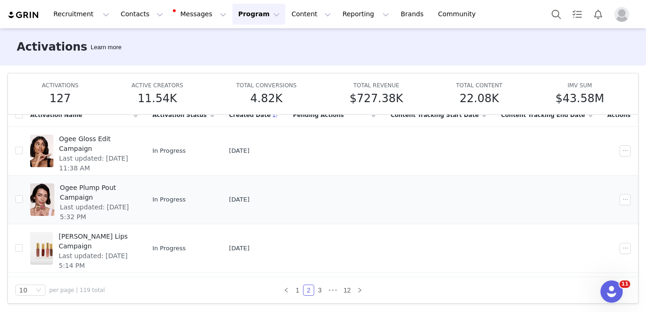
click at [132, 207] on span "Last updated: Sep 9, 2025 5:32 PM" at bounding box center [96, 213] width 72 height 20
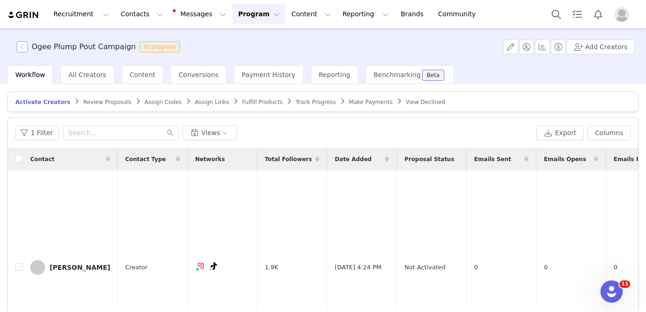
click at [20, 43] on button "button" at bounding box center [22, 46] width 11 height 11
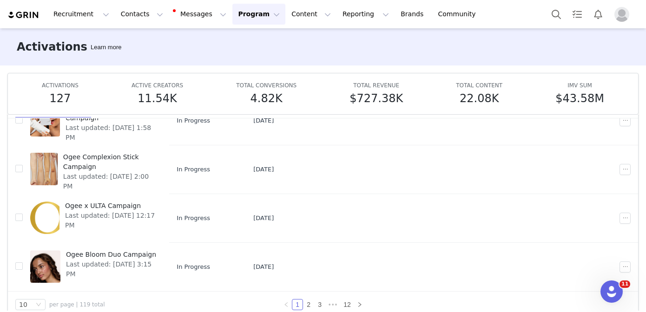
scroll to position [49, 0]
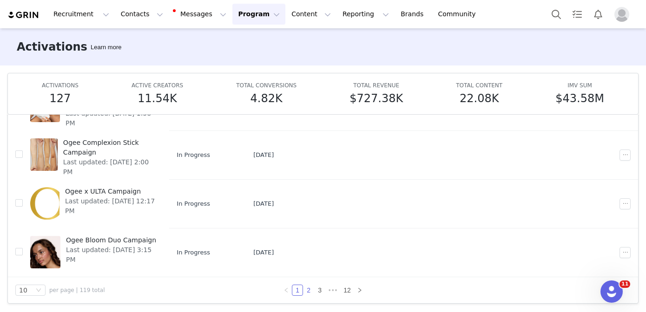
click at [311, 290] on link "2" at bounding box center [309, 290] width 10 height 10
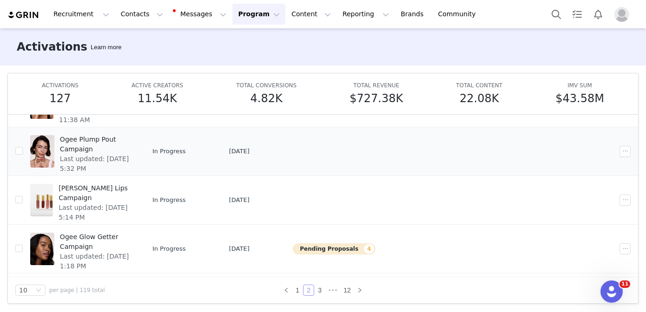
scroll to position [50, 0]
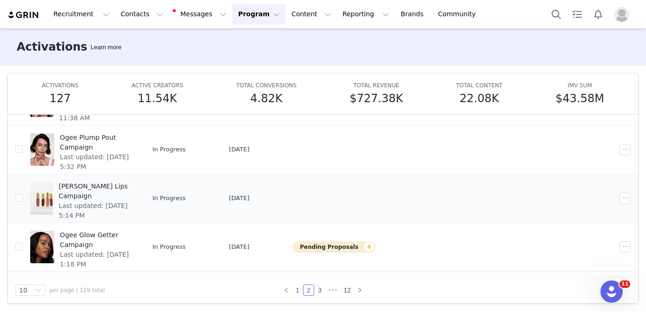
click at [102, 190] on span "Ogee Luminous Lips Campaign" at bounding box center [95, 192] width 73 height 20
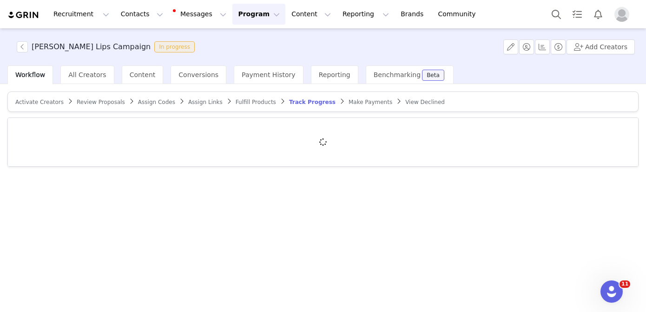
click at [51, 103] on span "Activate Creators" at bounding box center [39, 102] width 48 height 7
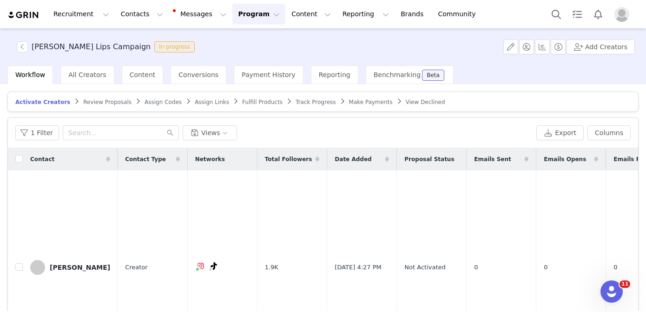
scroll to position [93, 0]
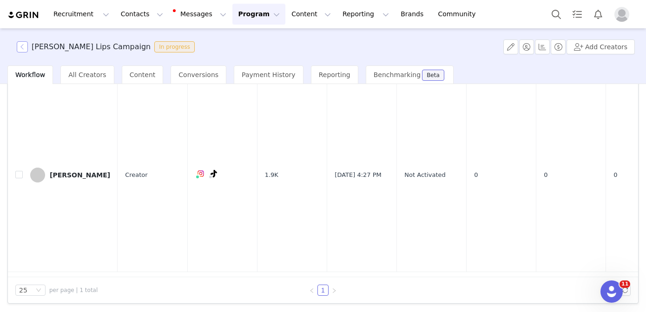
click at [24, 47] on button "button" at bounding box center [22, 46] width 11 height 11
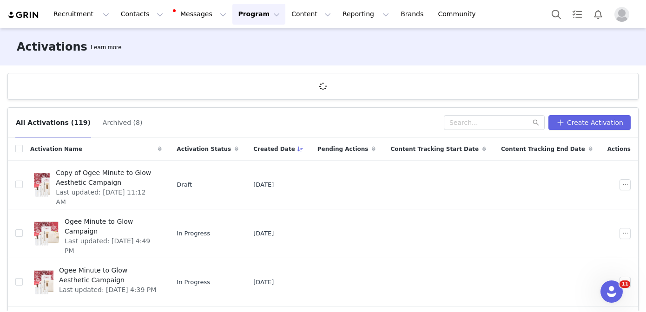
scroll to position [34, 0]
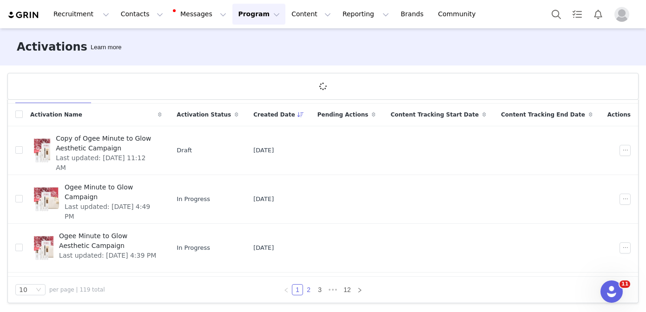
click at [309, 291] on link "2" at bounding box center [309, 290] width 10 height 10
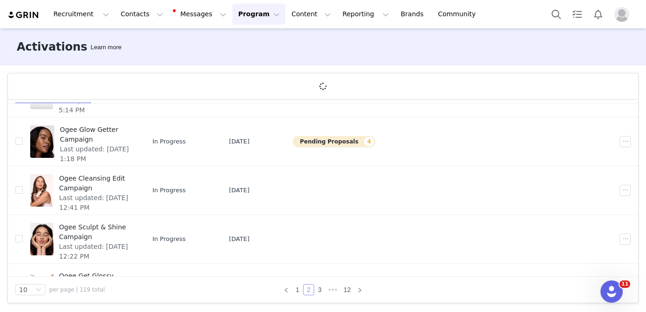
scroll to position [157, 0]
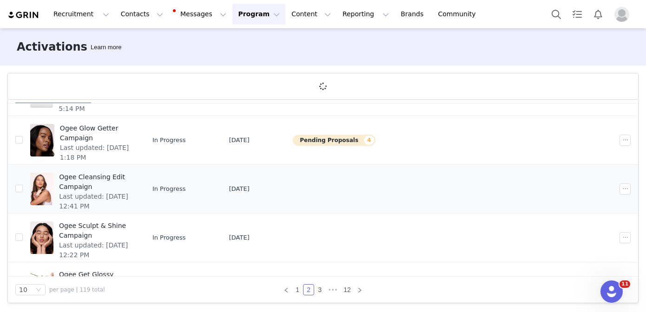
click at [132, 192] on span "Last updated: Sep 10, 2025 12:41 PM" at bounding box center [95, 202] width 73 height 20
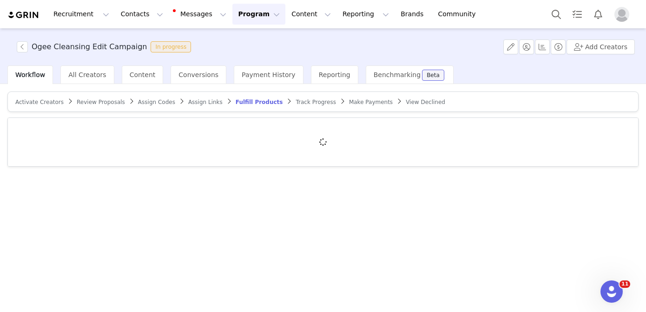
click at [45, 101] on span "Activate Creators" at bounding box center [39, 102] width 48 height 7
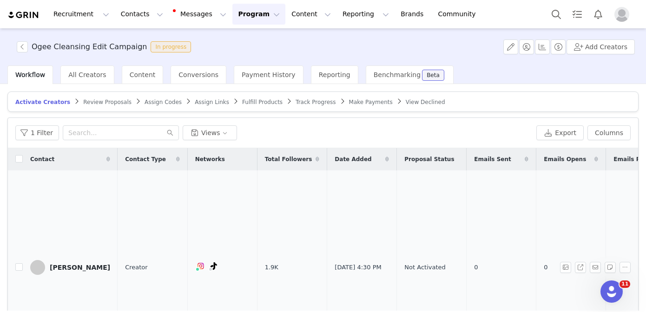
scroll to position [93, 0]
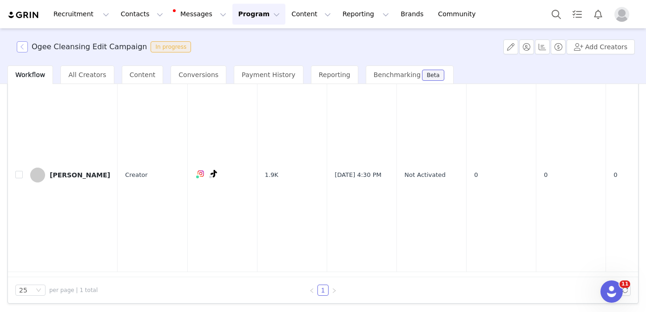
click at [23, 47] on button "button" at bounding box center [22, 46] width 11 height 11
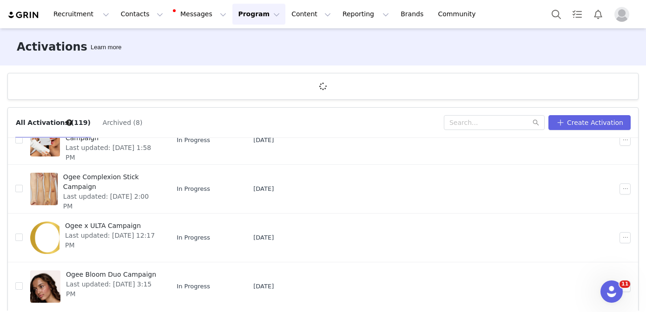
scroll to position [34, 0]
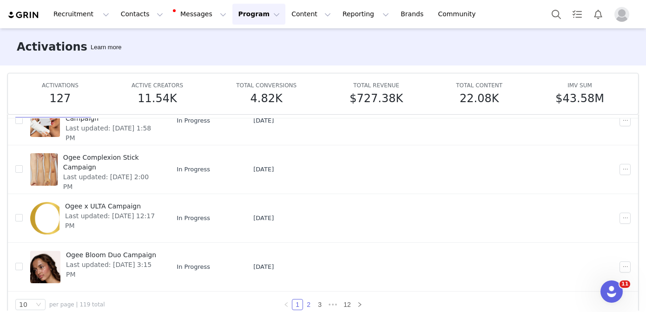
click at [308, 306] on link "2" at bounding box center [309, 305] width 10 height 10
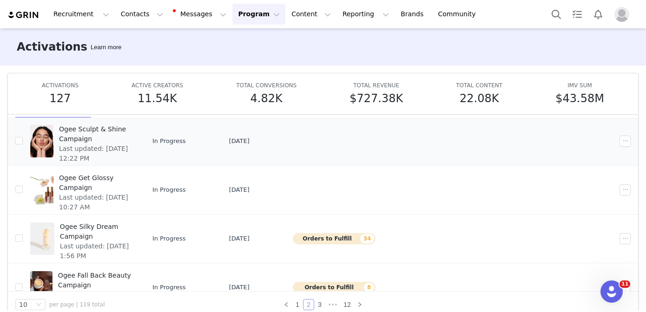
scroll to position [267, 0]
click at [132, 194] on span "Last updated: Sep 10, 2025 10:27 AM" at bounding box center [95, 204] width 73 height 20
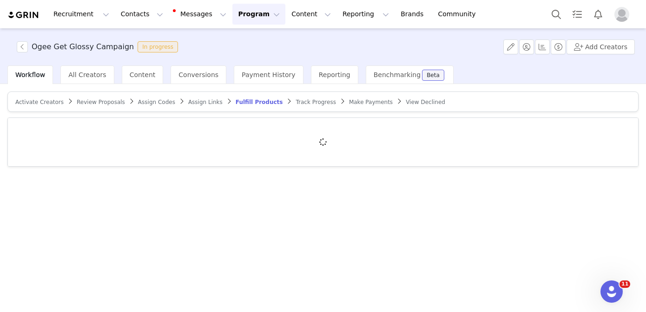
click at [40, 104] on span "Activate Creators" at bounding box center [39, 102] width 48 height 7
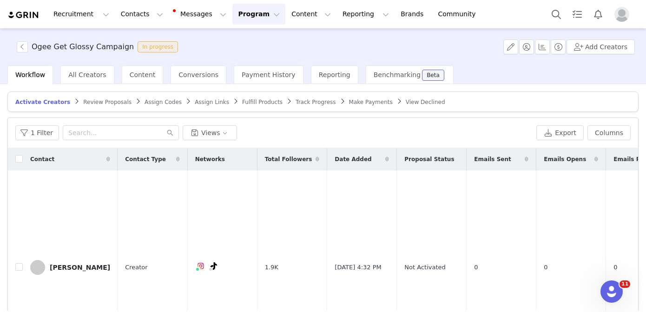
scroll to position [93, 0]
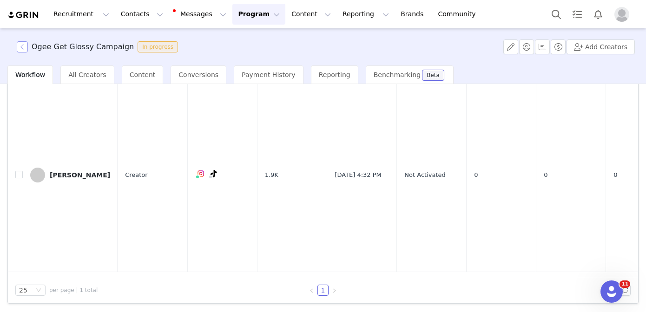
click at [23, 47] on button "button" at bounding box center [22, 46] width 11 height 11
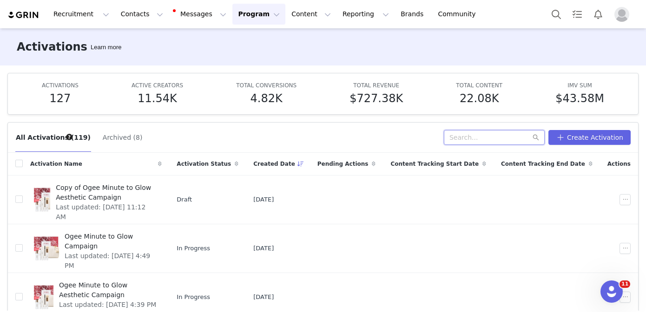
click at [465, 138] on input "text" at bounding box center [494, 137] width 101 height 15
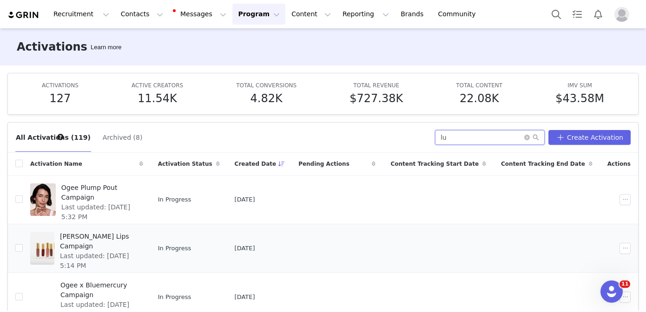
type input "lu"
click at [124, 238] on span "Ogee Luminous Lips Campaign" at bounding box center [99, 242] width 78 height 20
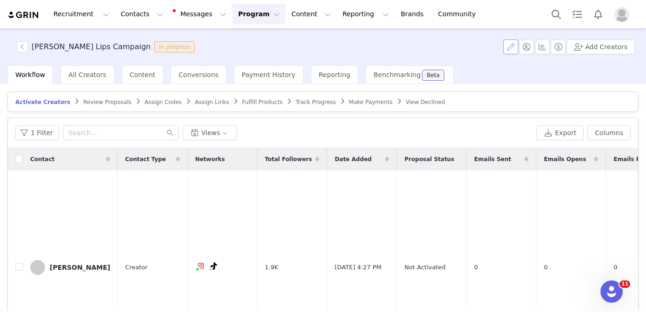
click at [513, 46] on button "button" at bounding box center [510, 47] width 15 height 15
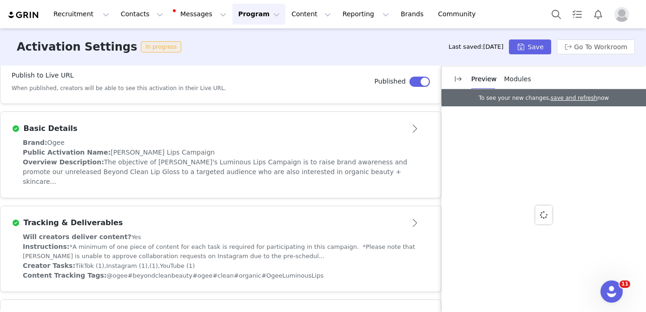
scroll to position [179, 0]
click at [241, 163] on span "The objective of Ogee's Luminous Lips Campaign is to raise brand awareness and …" at bounding box center [215, 172] width 384 height 27
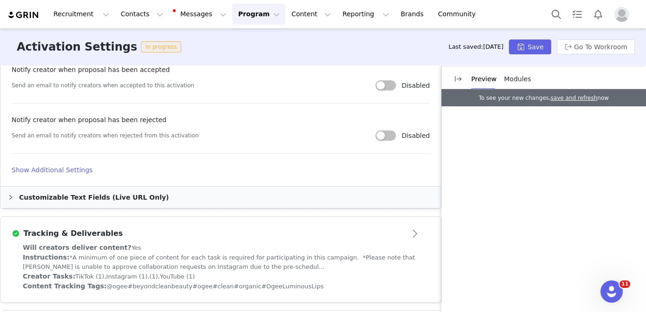
scroll to position [556, 0]
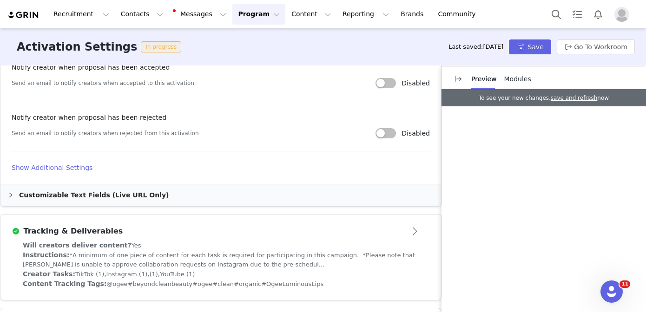
click at [266, 243] on div "Will creators deliver content? Yes" at bounding box center [221, 246] width 396 height 10
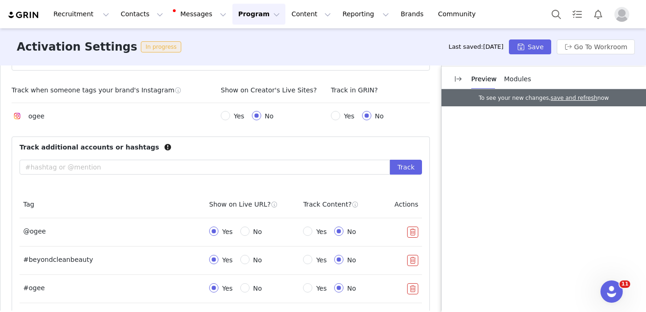
scroll to position [388, 0]
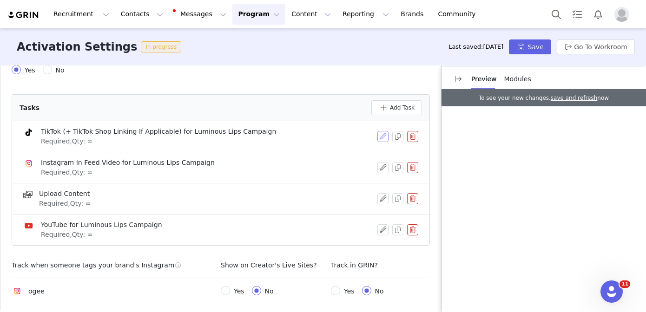
click at [381, 131] on button "button" at bounding box center [382, 136] width 11 height 11
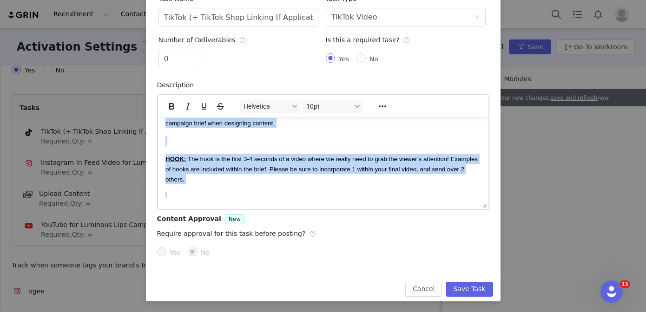
scroll to position [22, 0]
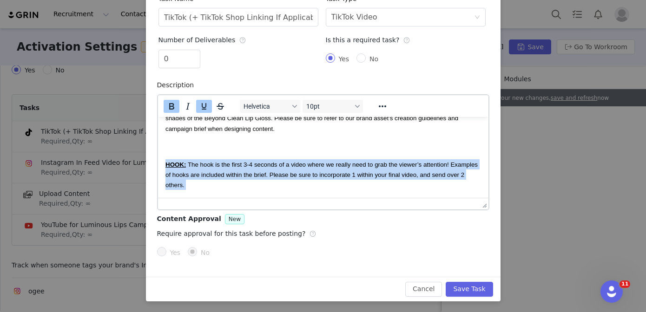
drag, startPoint x: 335, startPoint y: 156, endPoint x: 158, endPoint y: 161, distance: 177.7
click at [158, 161] on html "Creators participating in this campaign will be required to create and post a 3…" at bounding box center [323, 299] width 331 height 409
copy body "HOOK: The hook is the first 3-4 seconds of a video where we really need to grab…"
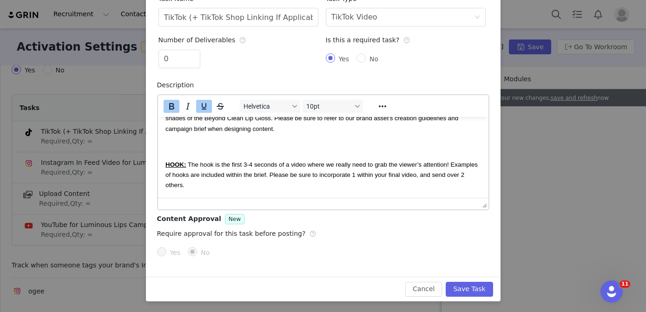
click at [338, 160] on p "HOOK: The hook is the first 3-4 seconds of a video where we really need to grab…" at bounding box center [323, 174] width 316 height 31
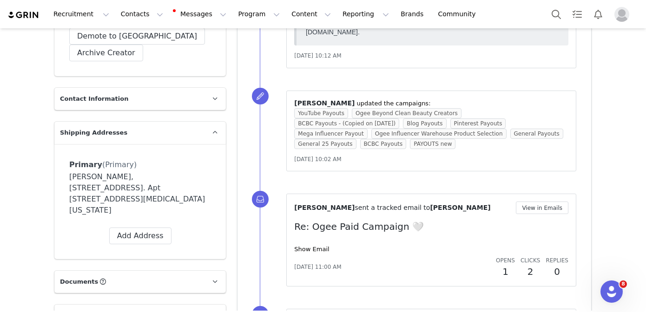
scroll to position [322, 0]
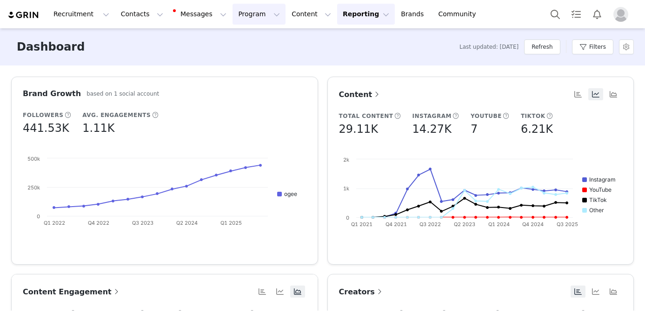
click at [241, 18] on button "Program Program" at bounding box center [258, 14] width 53 height 21
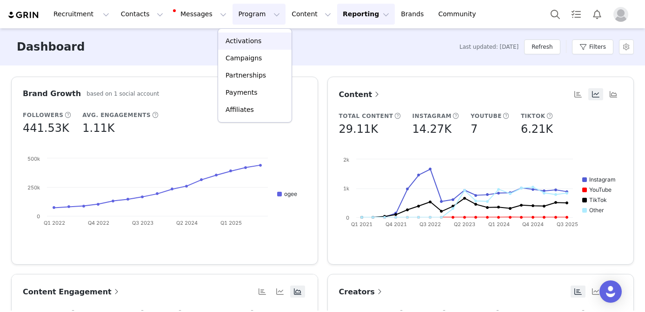
click at [245, 38] on p "Activations" at bounding box center [243, 41] width 36 height 10
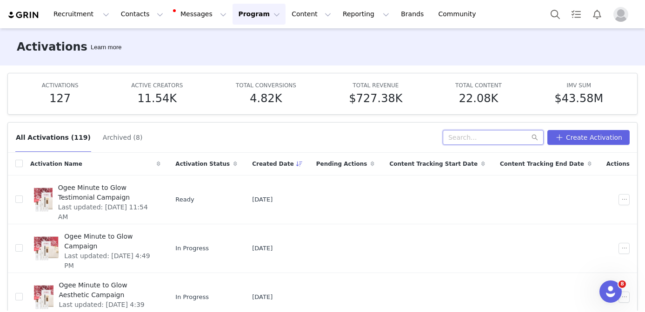
click at [467, 134] on input "text" at bounding box center [493, 137] width 101 height 15
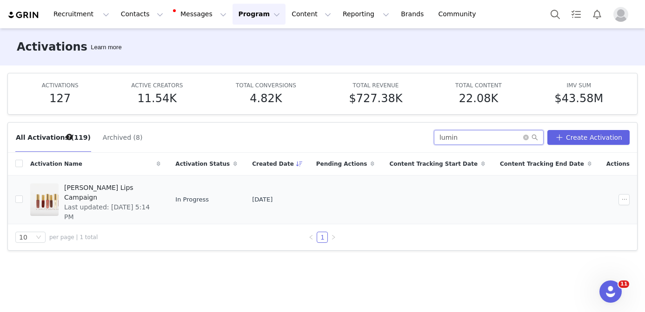
type input "lumin"
click at [140, 203] on span "Last updated: [DATE] 5:14 PM" at bounding box center [109, 213] width 91 height 20
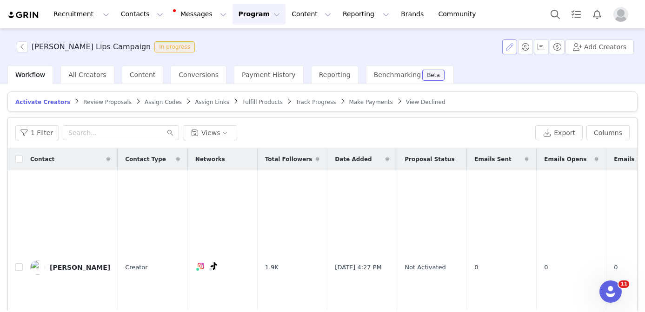
click at [512, 47] on button "button" at bounding box center [509, 47] width 15 height 15
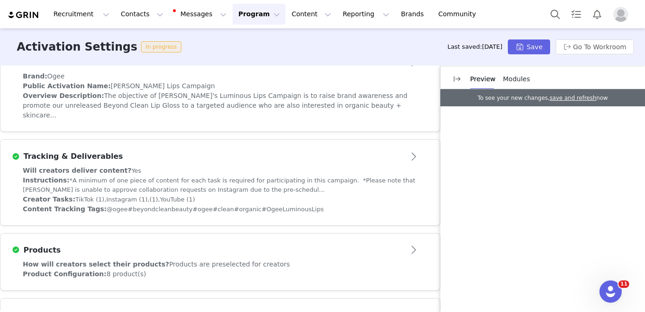
scroll to position [245, 0]
click at [192, 176] on div "Instructions: *A minimum of one piece of content for each task is required for …" at bounding box center [220, 185] width 395 height 19
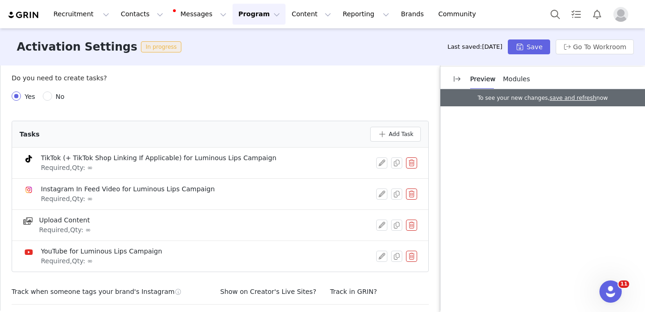
scroll to position [367, 0]
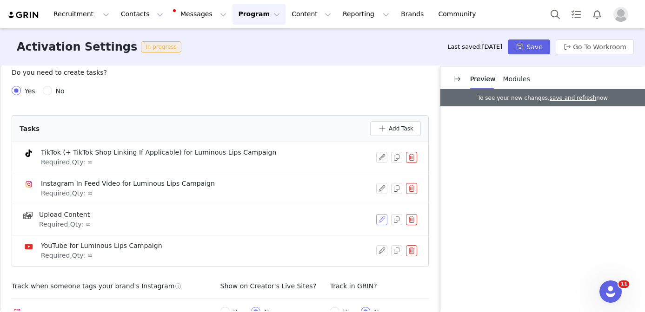
click at [377, 214] on button "button" at bounding box center [381, 219] width 11 height 11
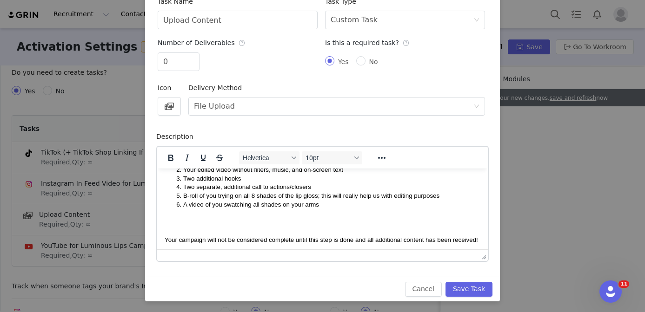
scroll to position [36, 0]
click at [479, 243] on p "Your campaign will not be considered complete until this step is done and all a…" at bounding box center [323, 240] width 316 height 10
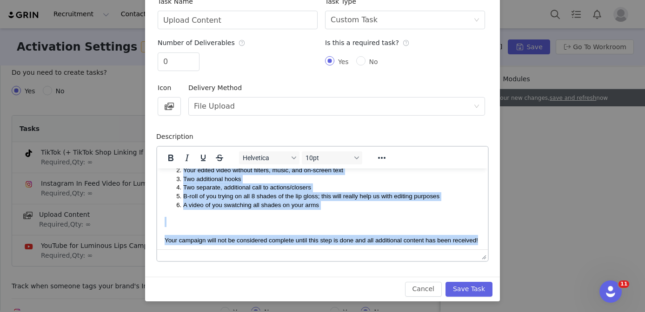
scroll to position [0, 0]
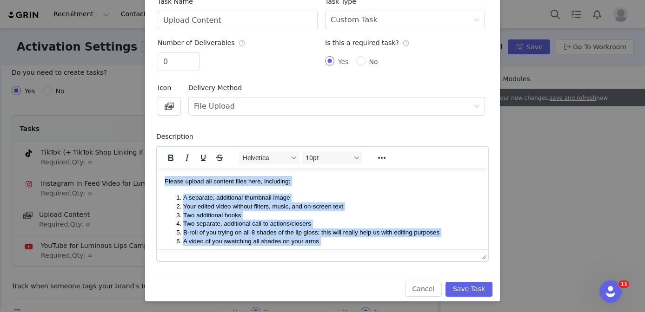
drag, startPoint x: 479, startPoint y: 243, endPoint x: 155, endPoint y: 164, distance: 333.4
click at [157, 168] on html "Please upload all content files here, including: A separate, additional thumbna…" at bounding box center [322, 228] width 331 height 120
copy body "Please upload all content files here, including: A separate, additional thumbna…"
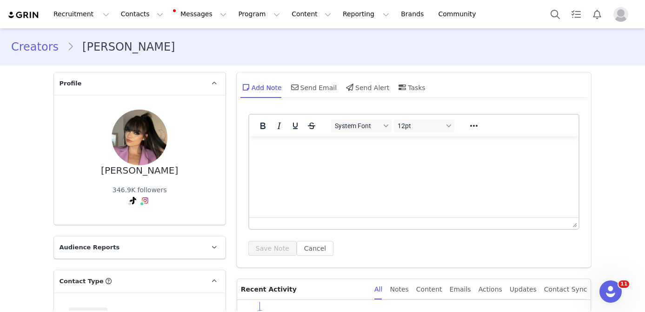
click at [162, 166] on div "[PERSON_NAME]" at bounding box center [139, 171] width 77 height 11
copy div "[PERSON_NAME]"
